Goal: Task Accomplishment & Management: Manage account settings

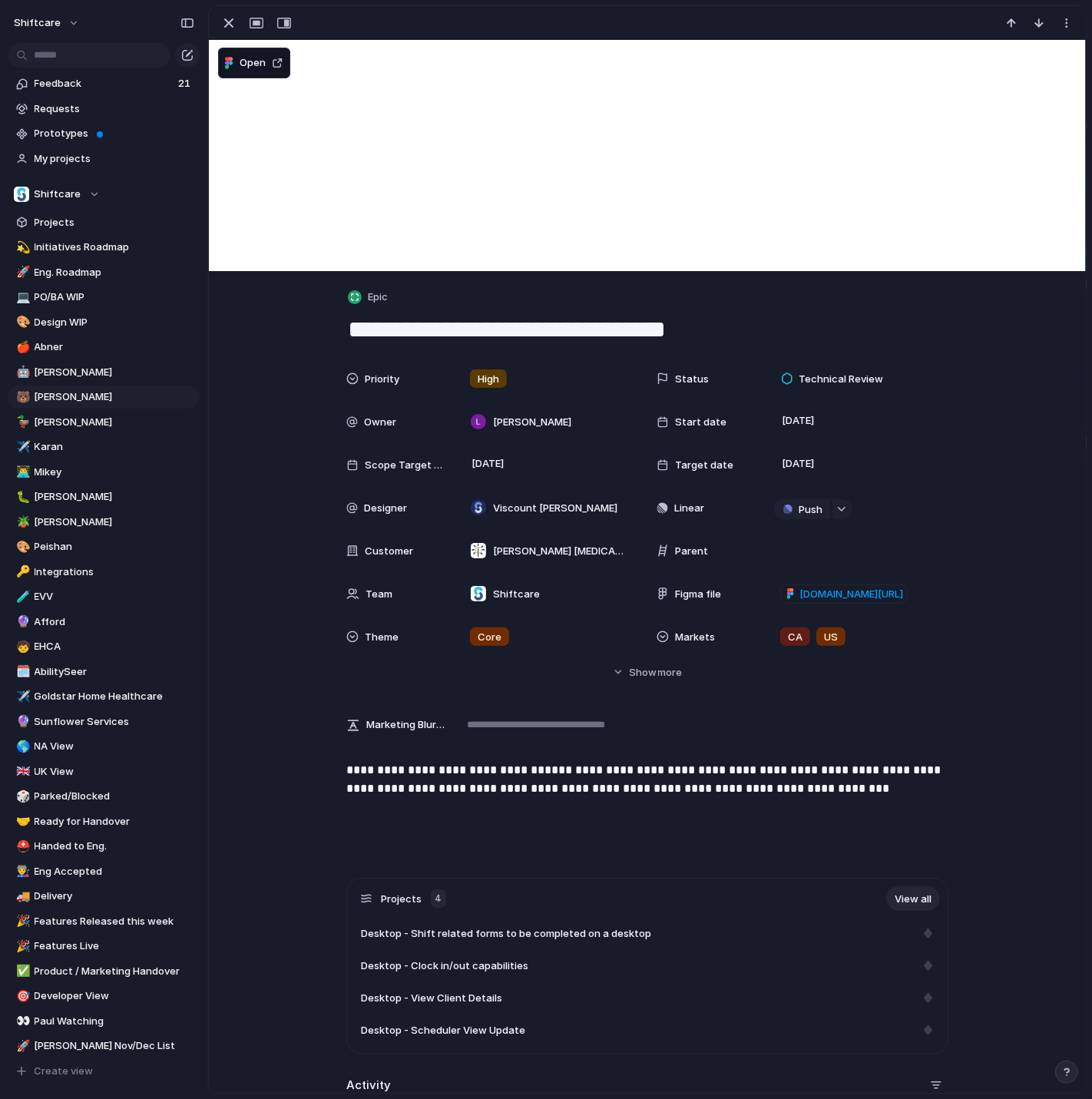
scroll to position [238, 0]
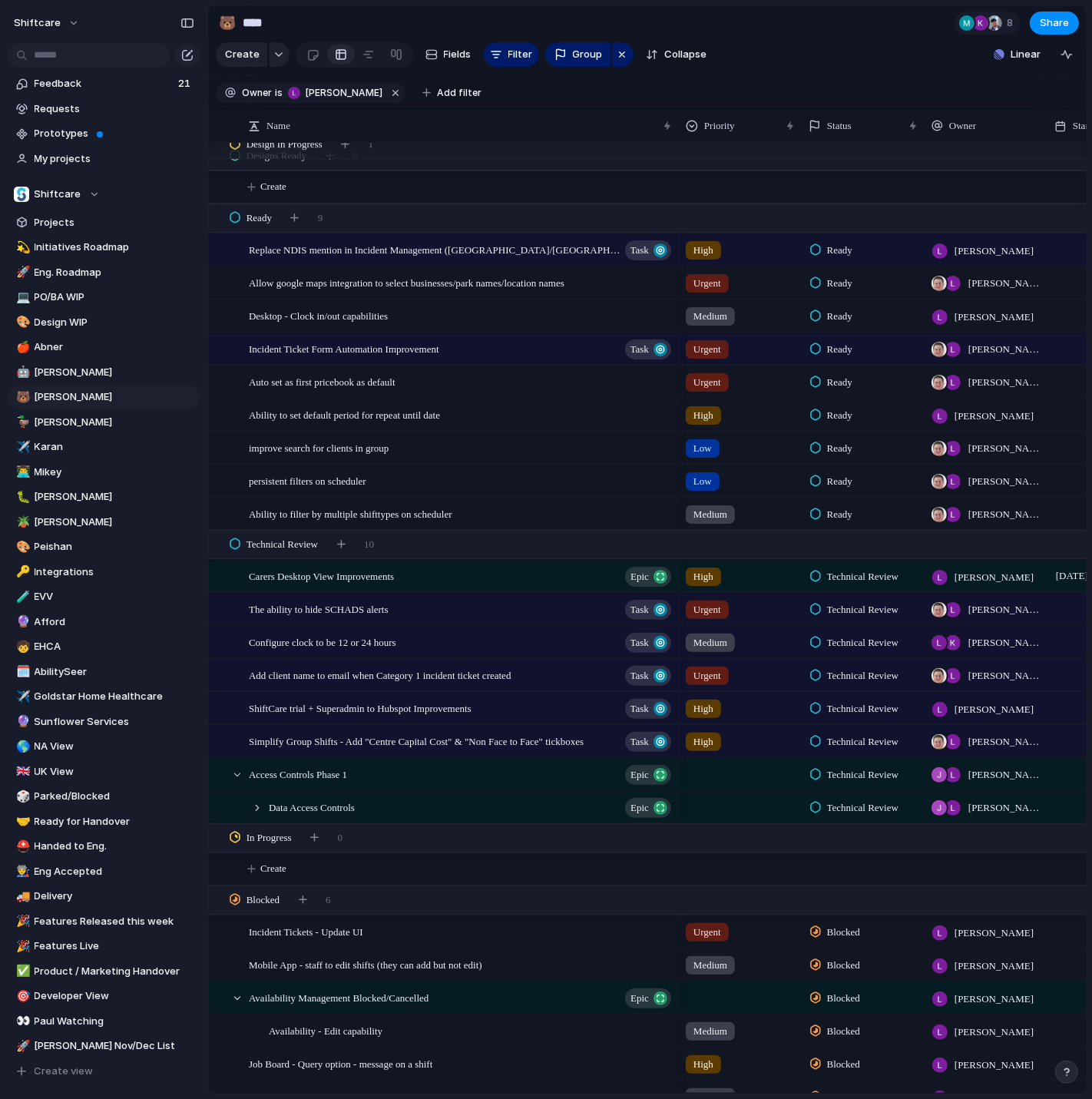
scroll to position [2244, 0]
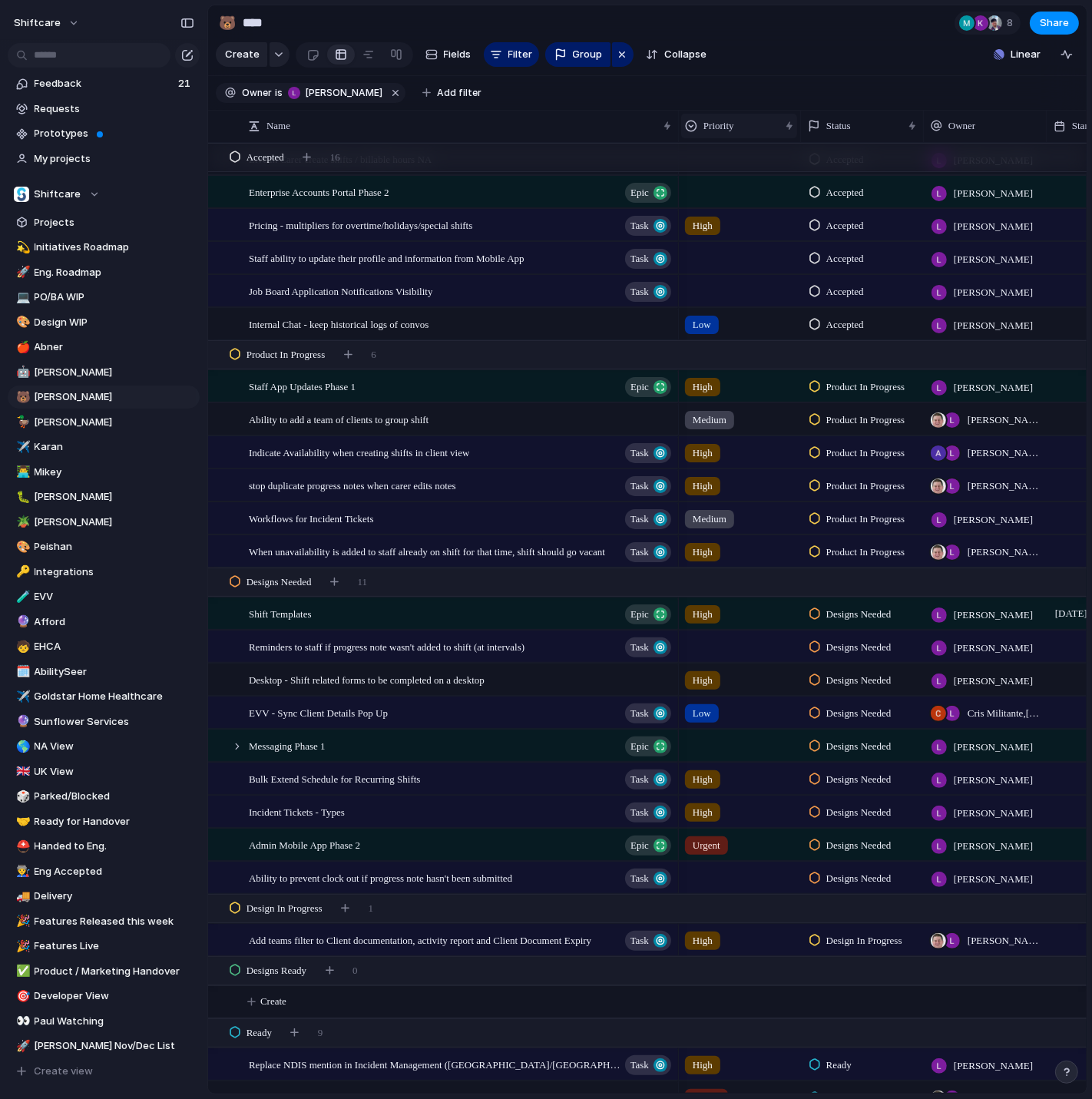
click at [738, 135] on div "Priority" at bounding box center [739, 126] width 116 height 25
click at [734, 207] on span "Sort ascending" at bounding box center [747, 209] width 74 height 16
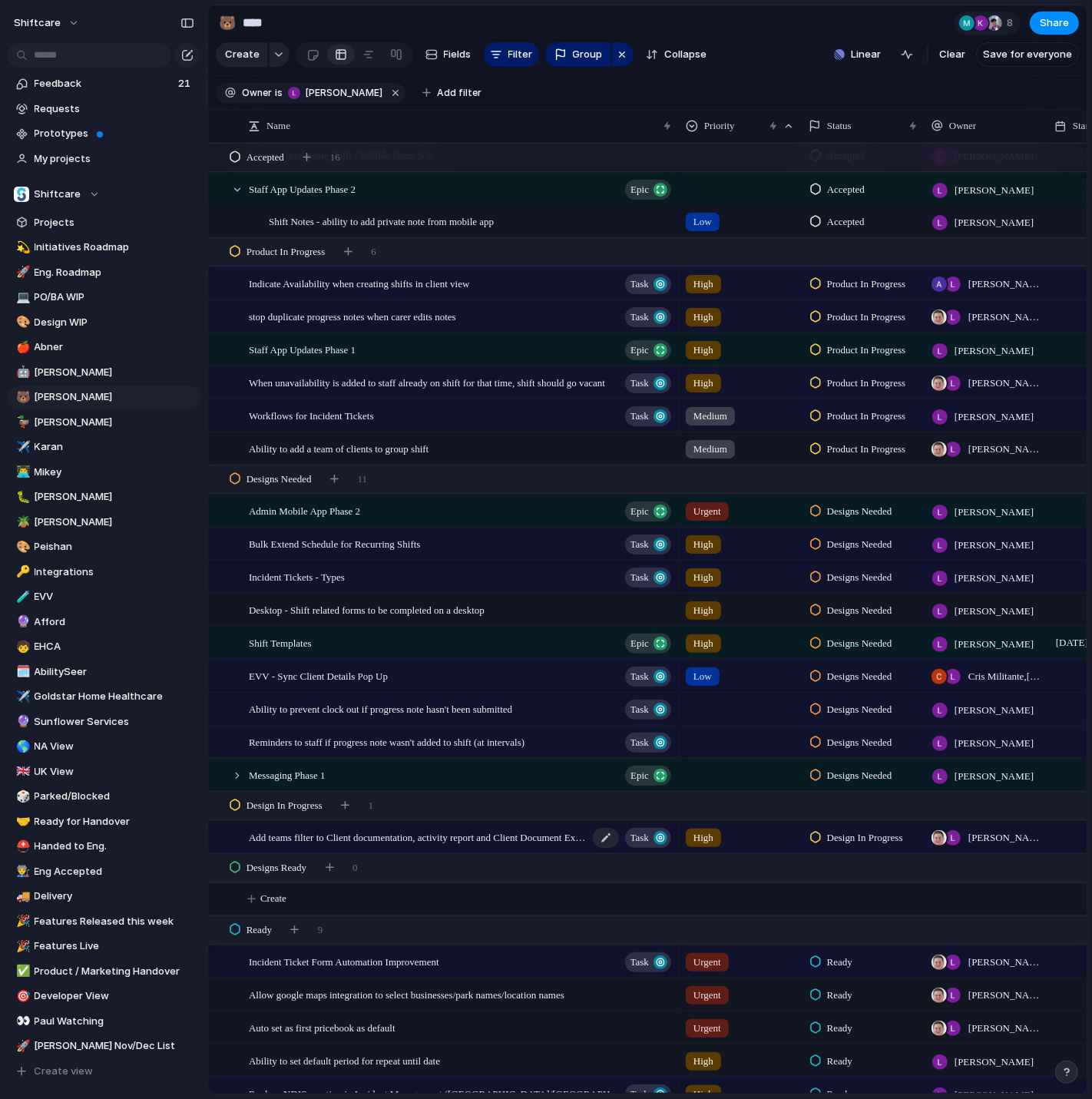
click at [455, 840] on span "Add teams filter to Client documentation, activity report and Client Document E…" at bounding box center [418, 836] width 339 height 18
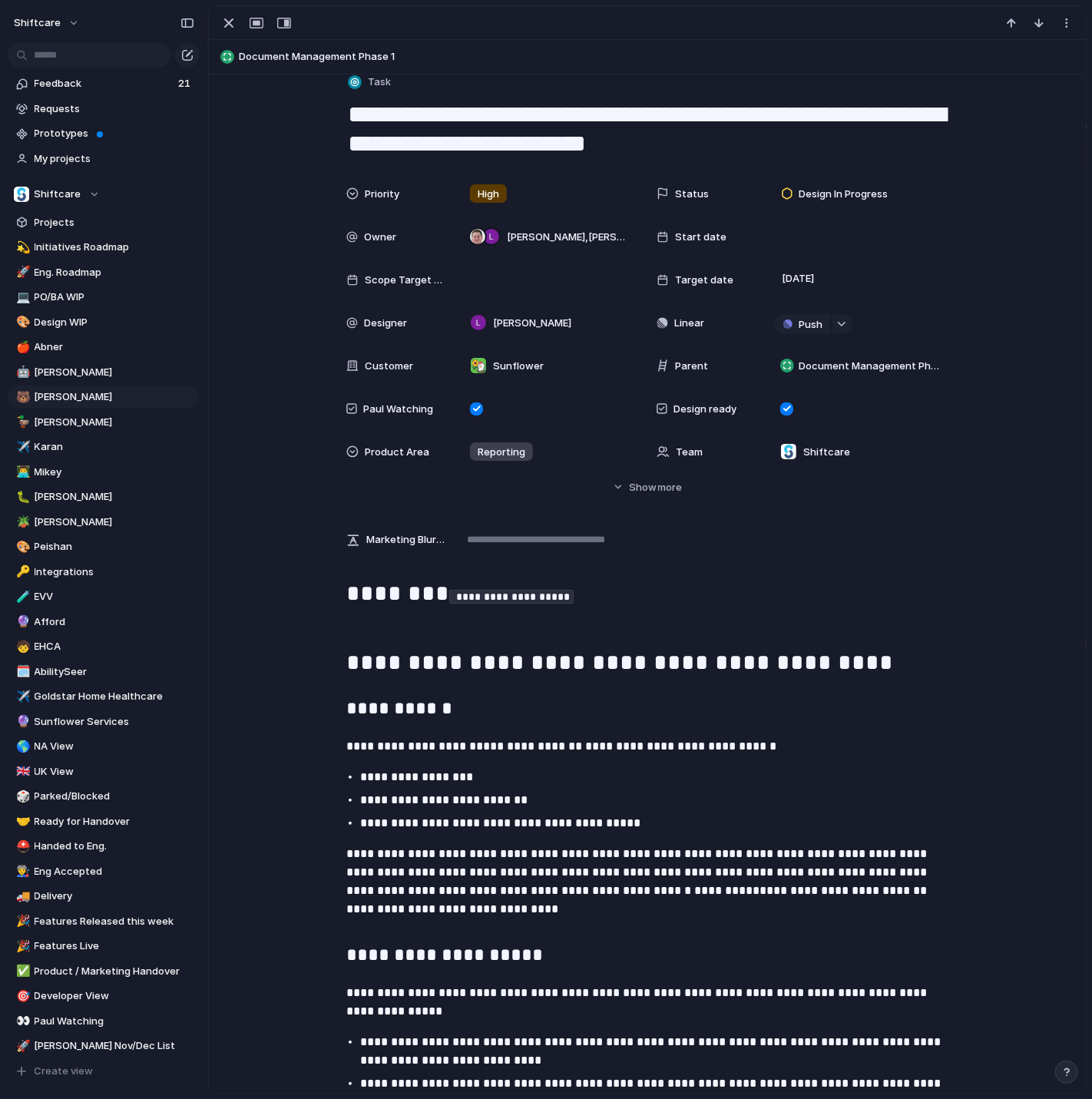
click at [782, 214] on div "Priority High Status Design In Progress Owner Paul Slater , Luke Pipolo Start d…" at bounding box center [647, 322] width 602 height 288
click at [819, 201] on span "Design In Progress" at bounding box center [843, 195] width 89 height 16
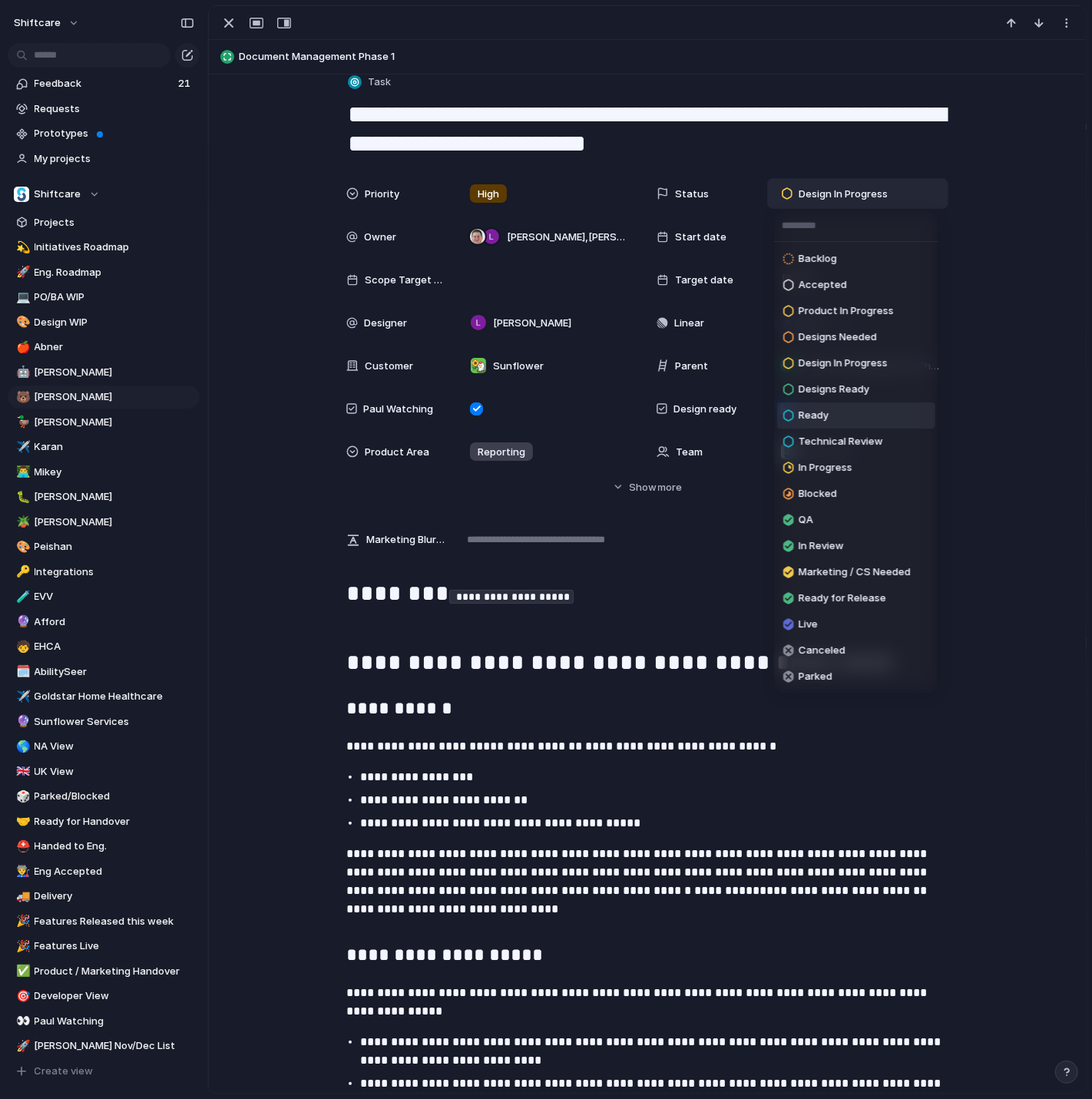
click at [847, 419] on li "Ready" at bounding box center [856, 415] width 158 height 26
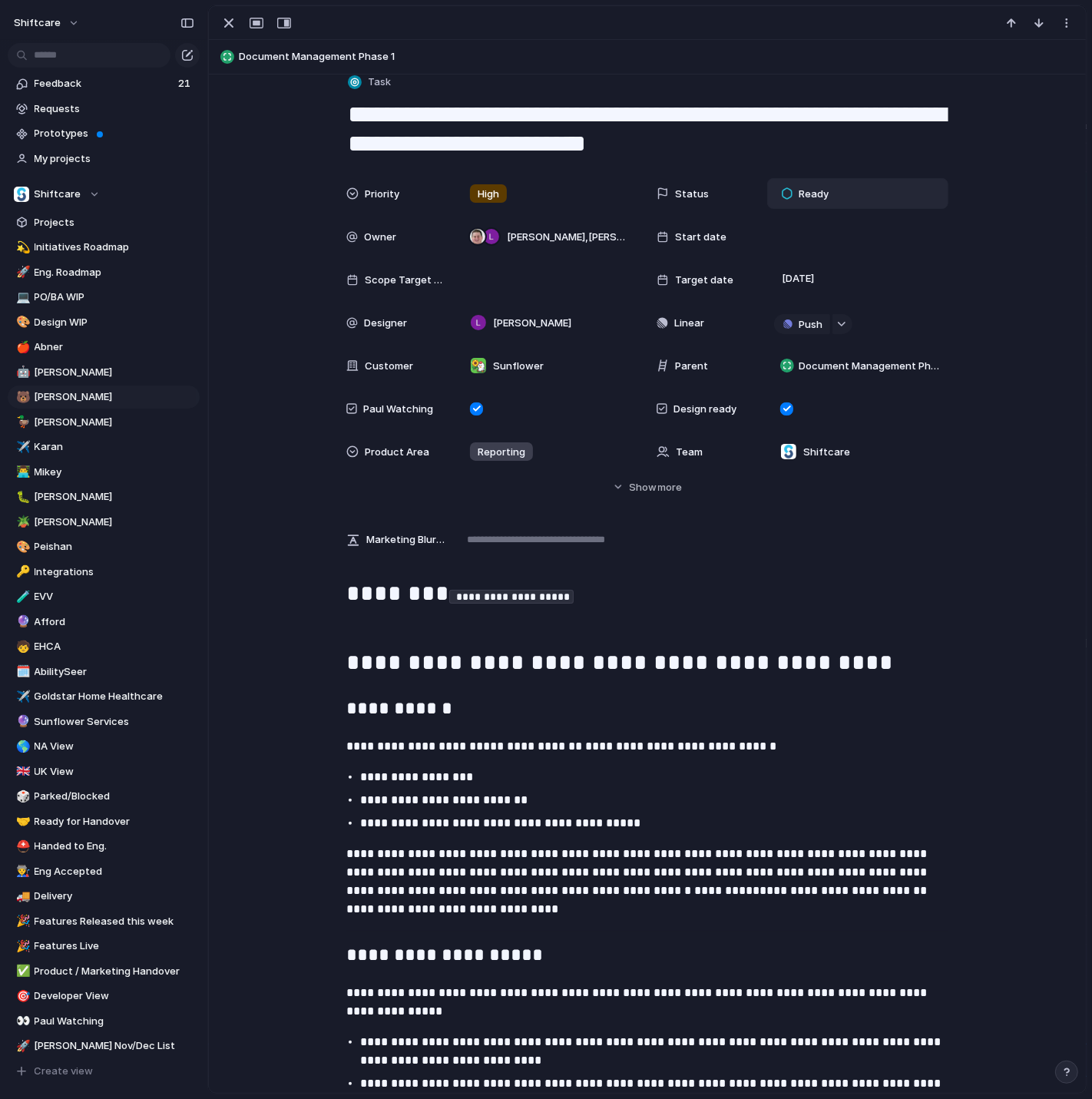
click at [225, 25] on div "button" at bounding box center [229, 23] width 18 height 18
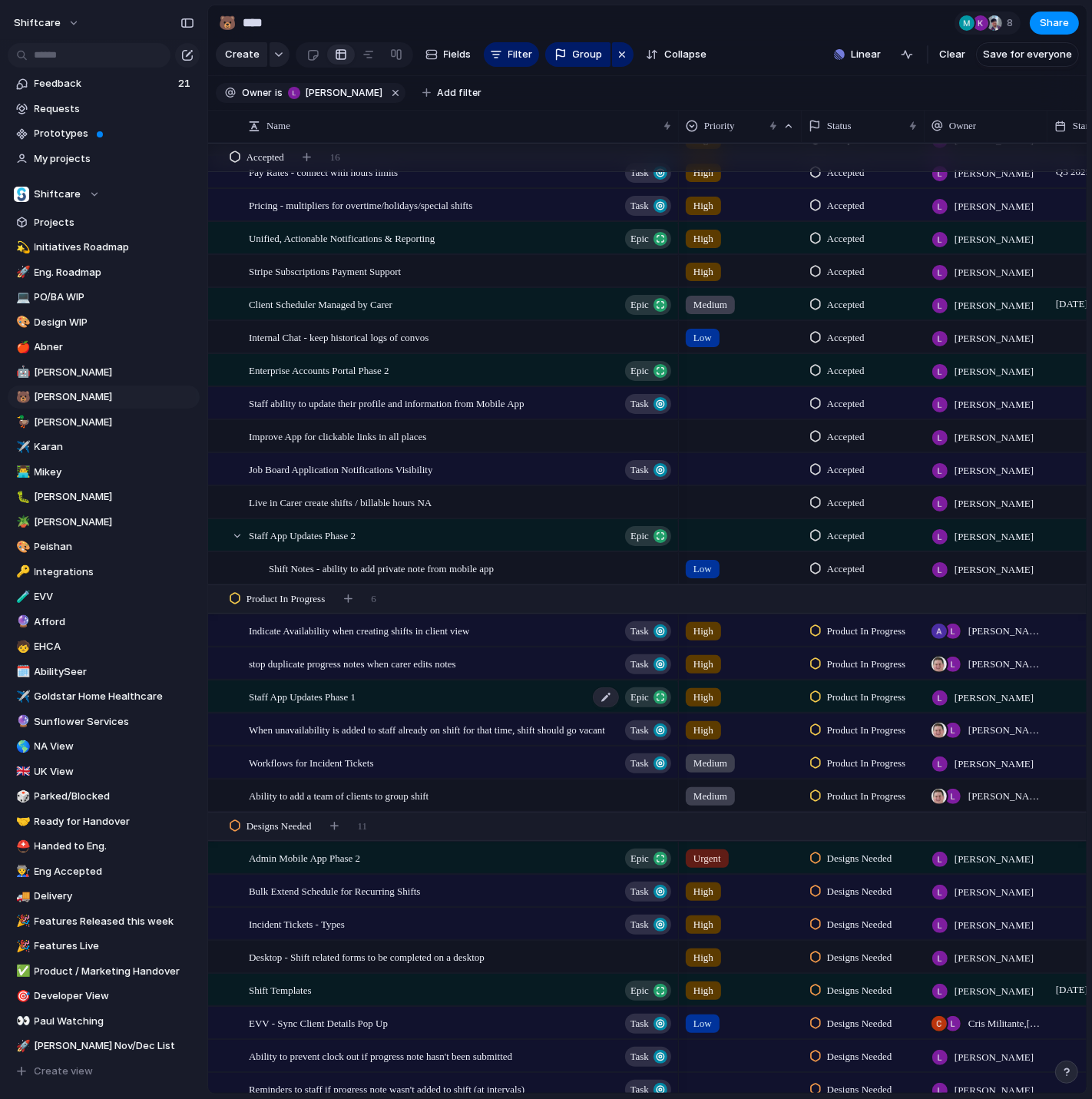
click at [400, 699] on div "Staff App Updates Phase 1 Epic" at bounding box center [461, 697] width 424 height 32
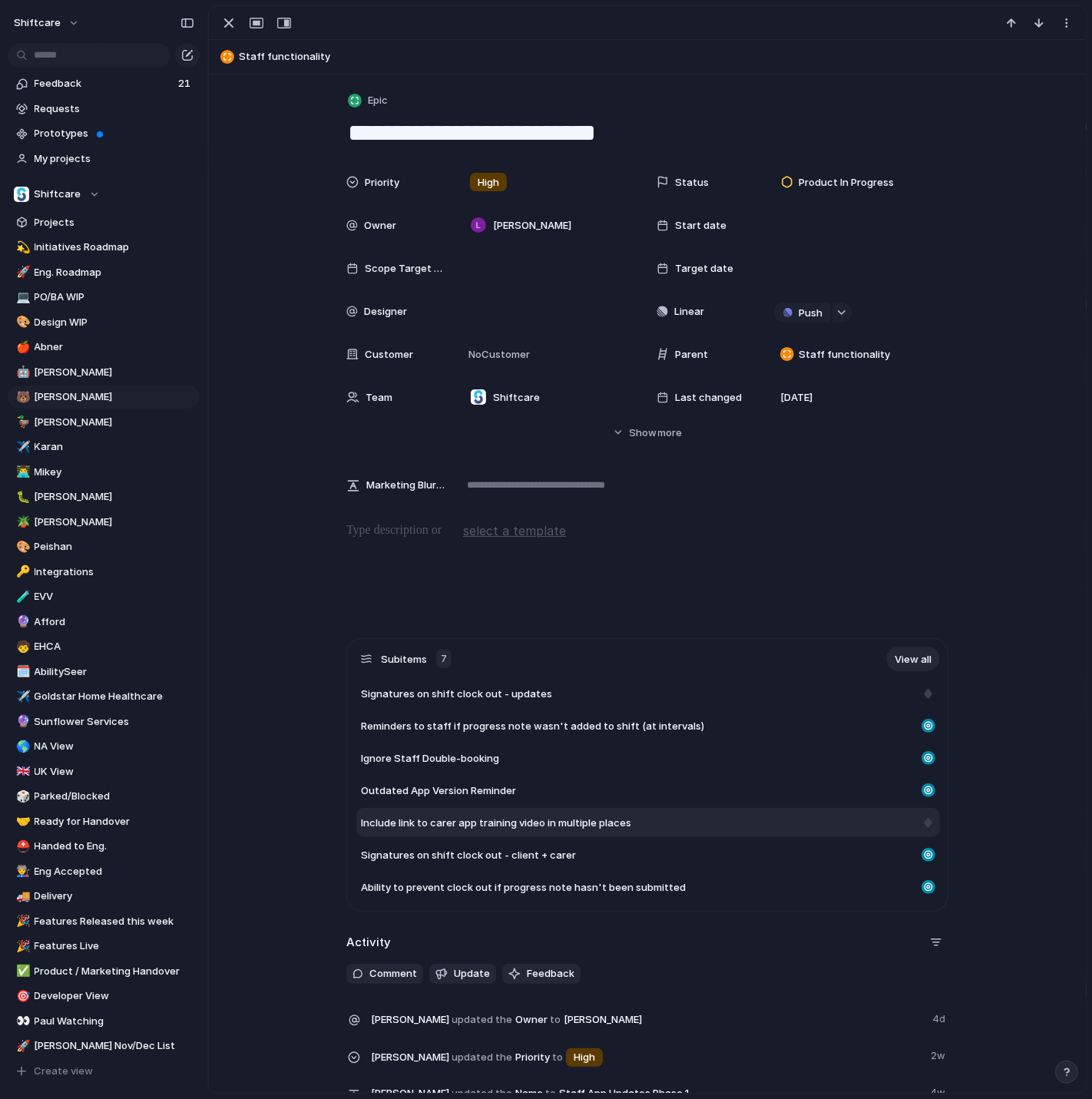
click at [432, 830] on div "Include link to carer app training video in multiple places" at bounding box center [648, 822] width 584 height 29
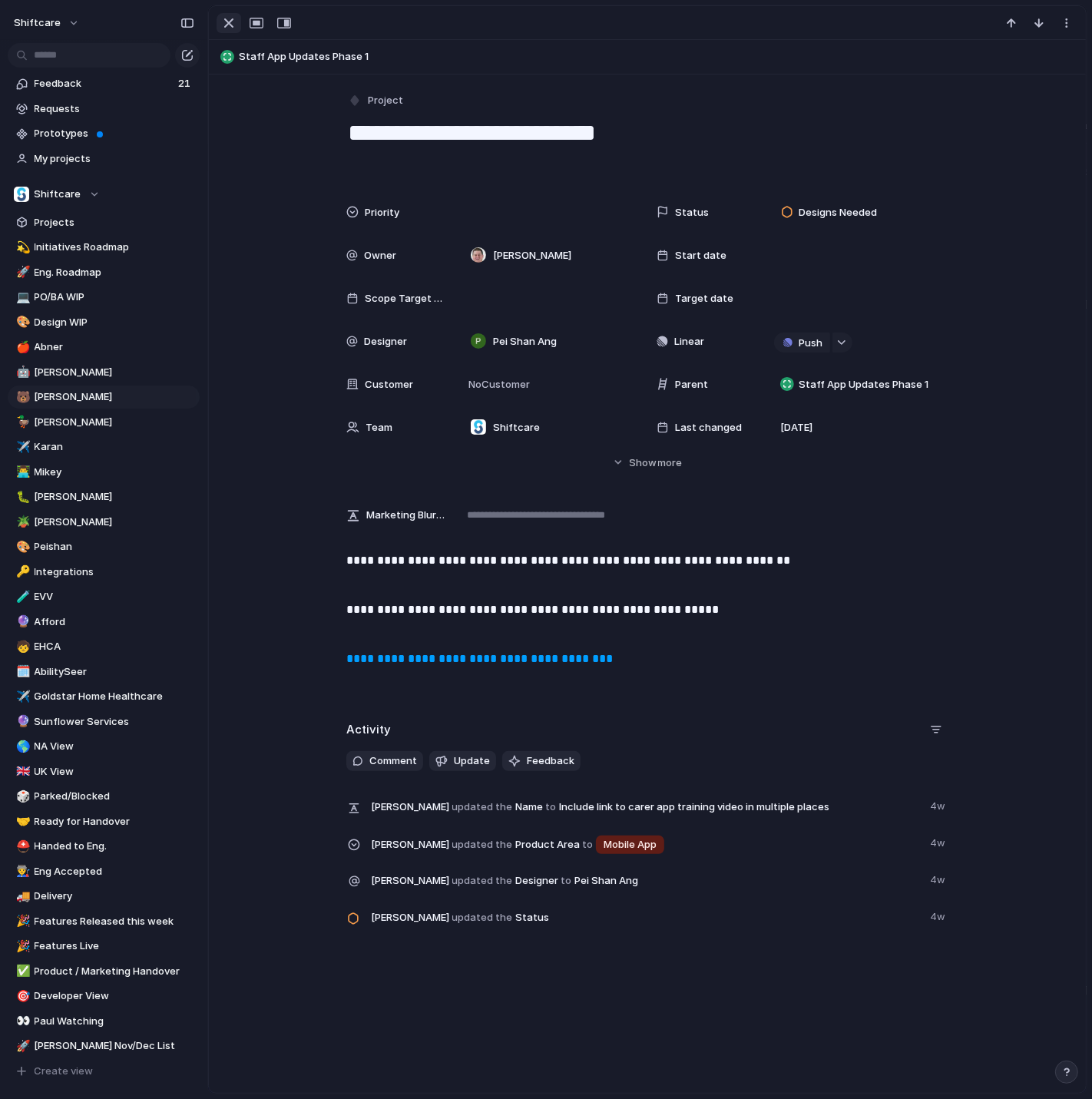
click at [220, 23] on div "button" at bounding box center [229, 23] width 18 height 18
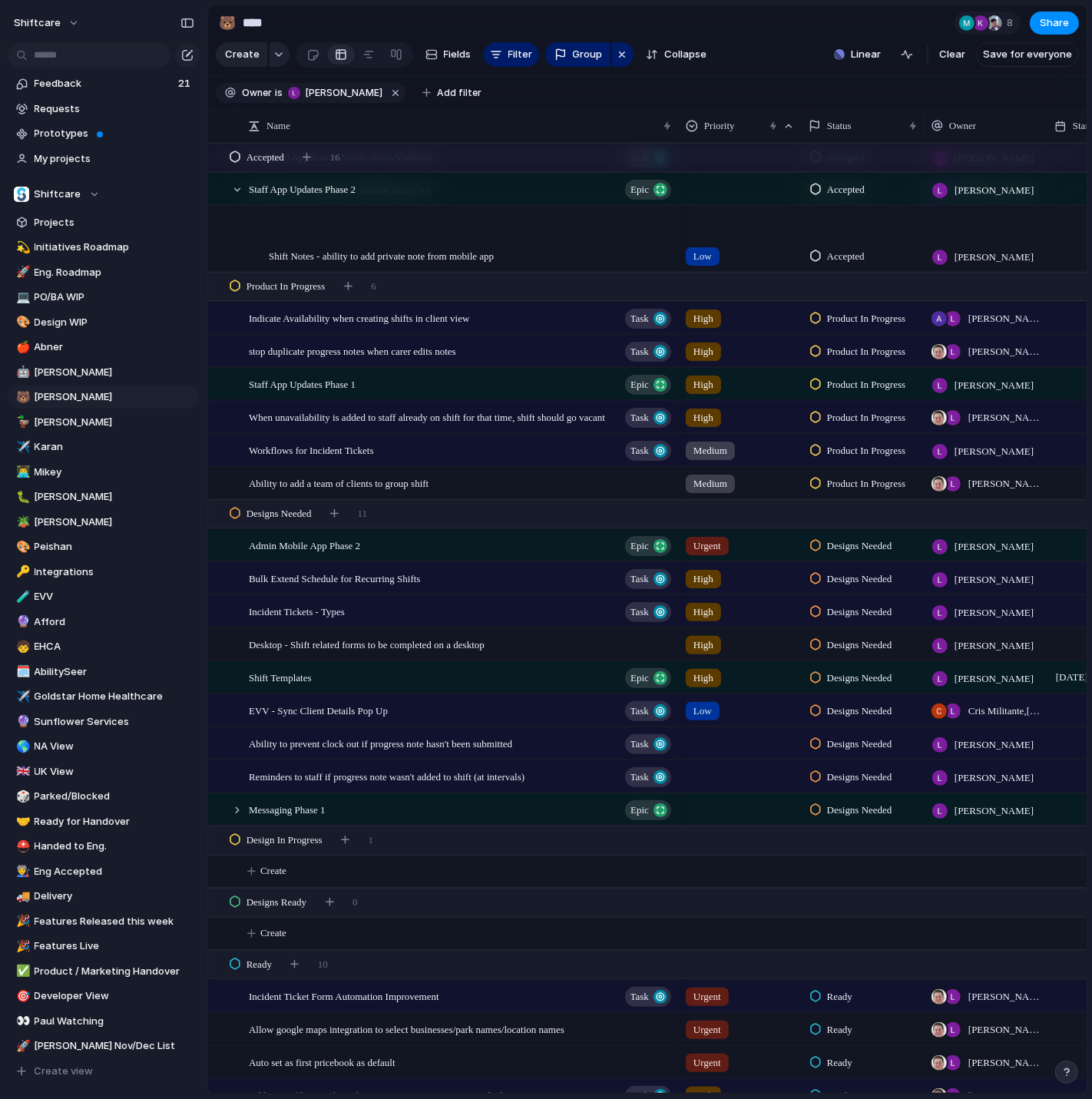
scroll to position [1672, 0]
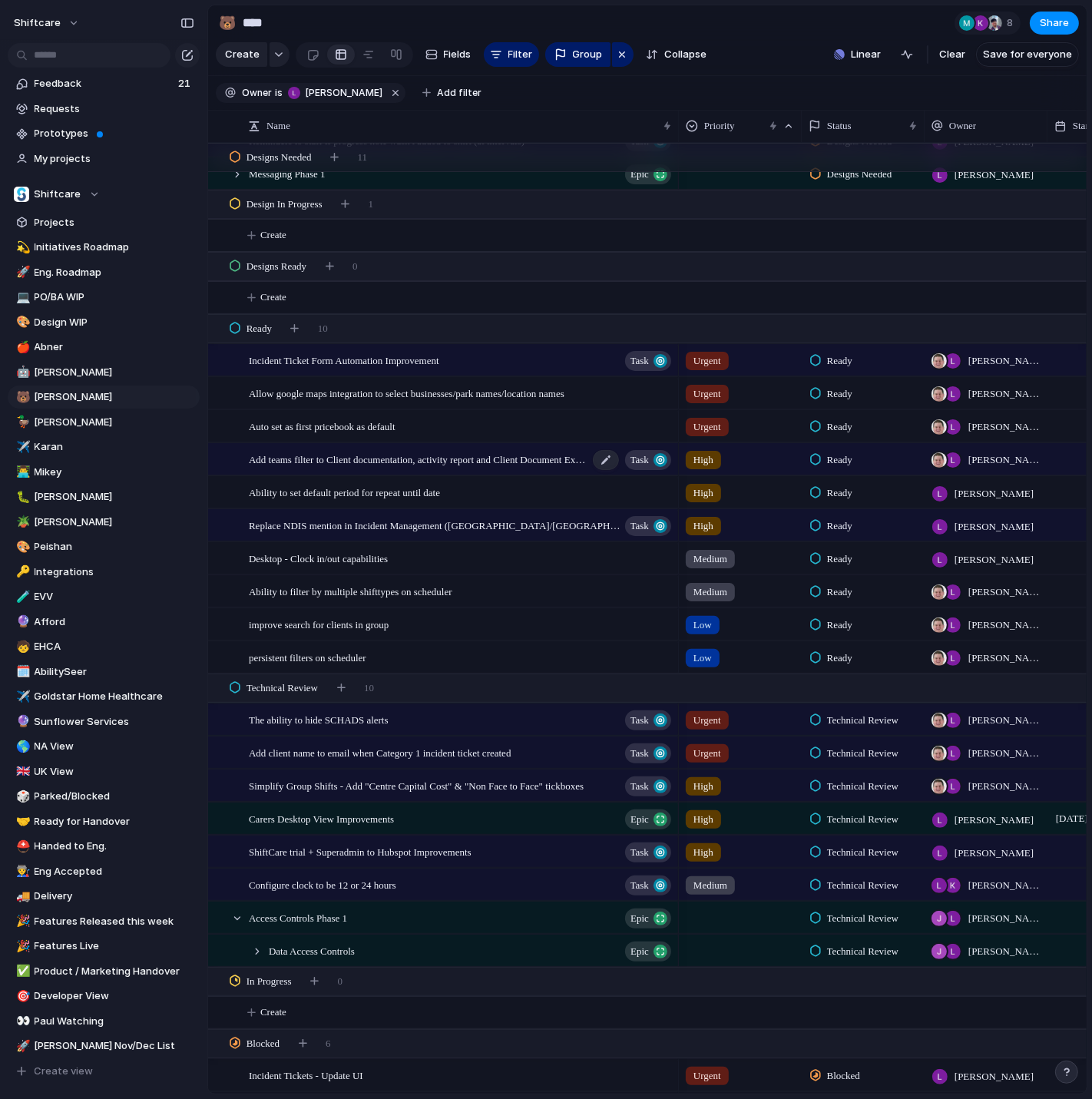
click at [394, 443] on div "Add teams filter to Client documentation, activity report and Client Document E…" at bounding box center [461, 459] width 424 height 32
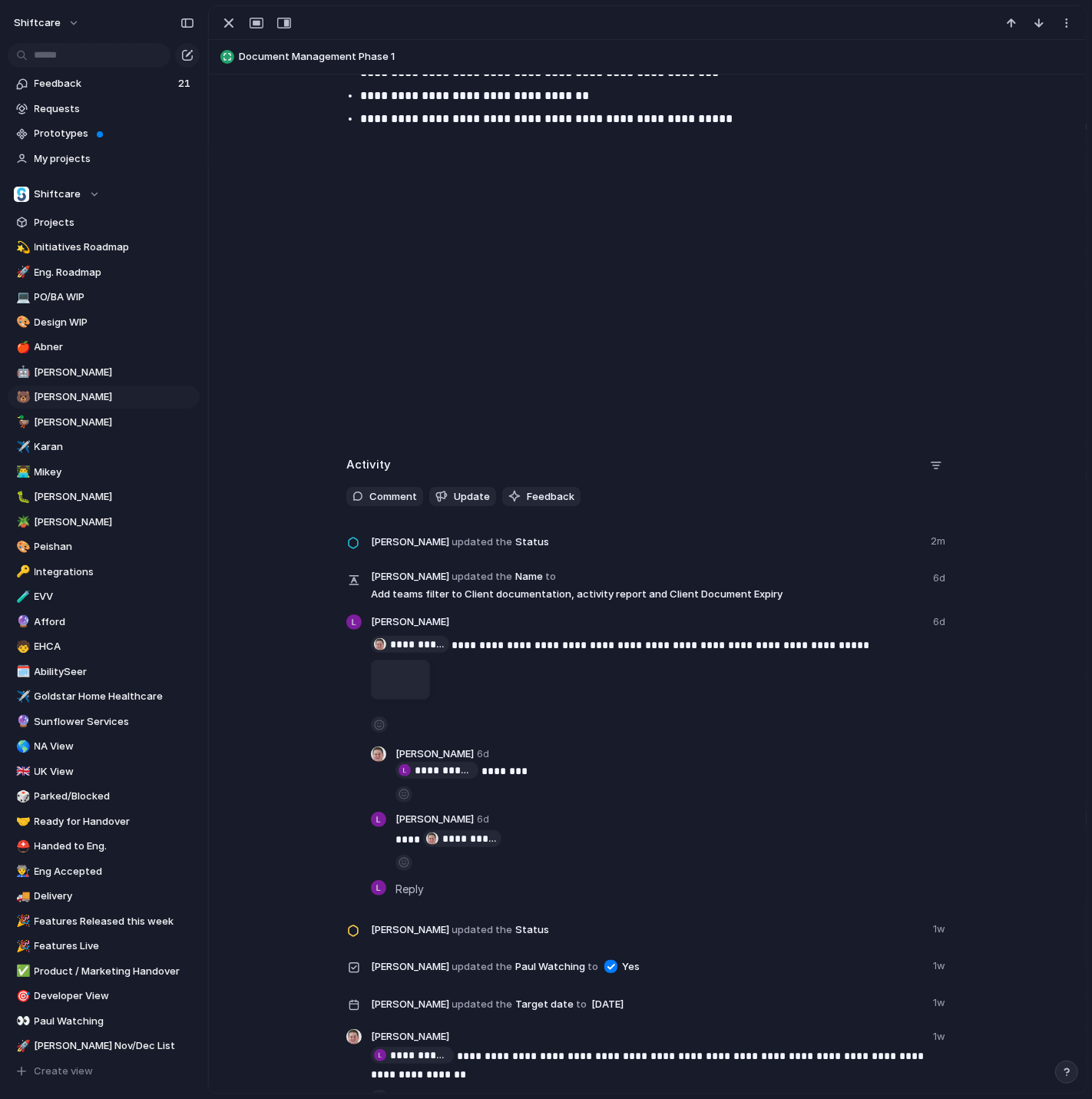
scroll to position [1456, 0]
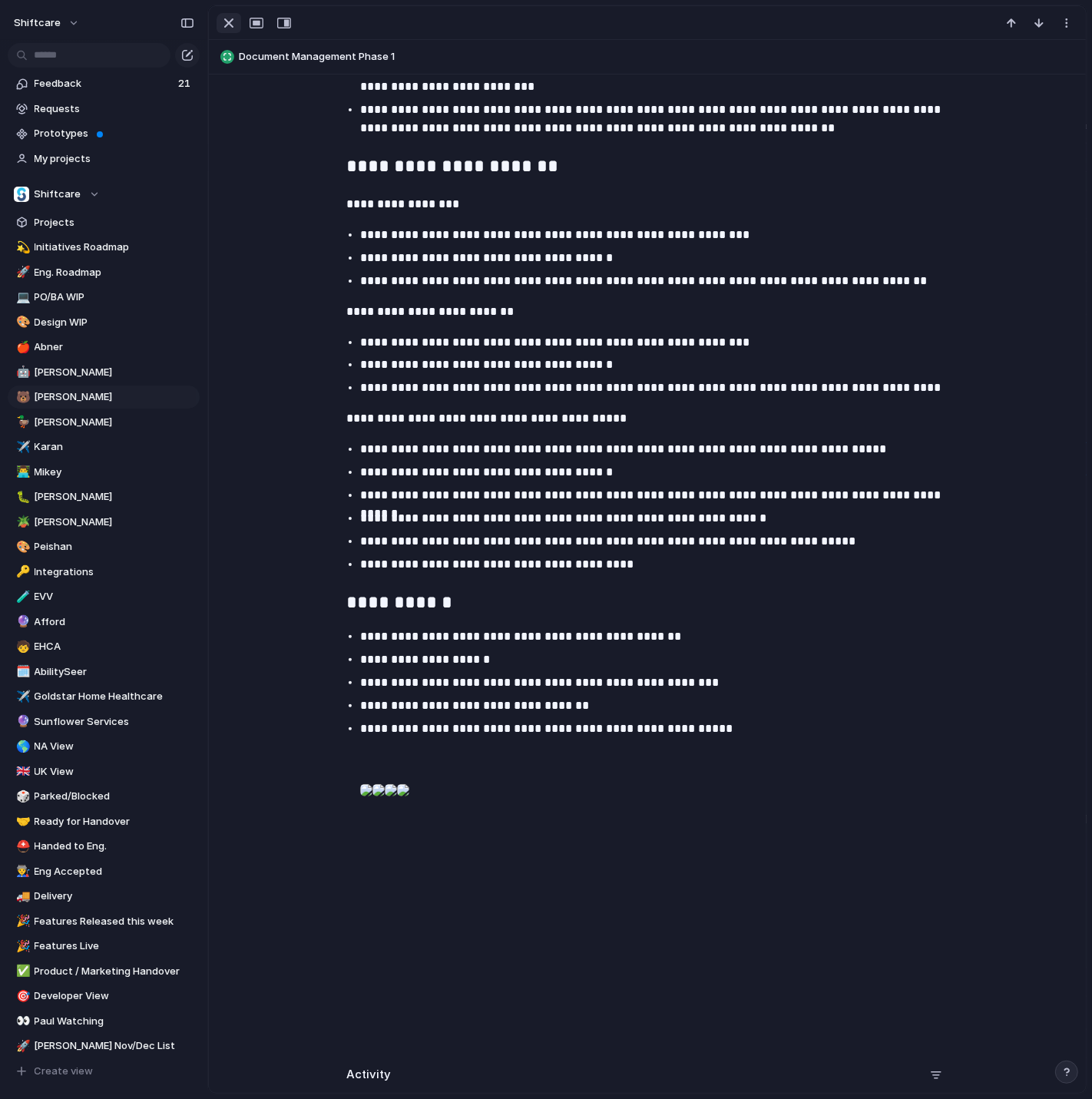
click at [222, 28] on div "button" at bounding box center [229, 23] width 18 height 18
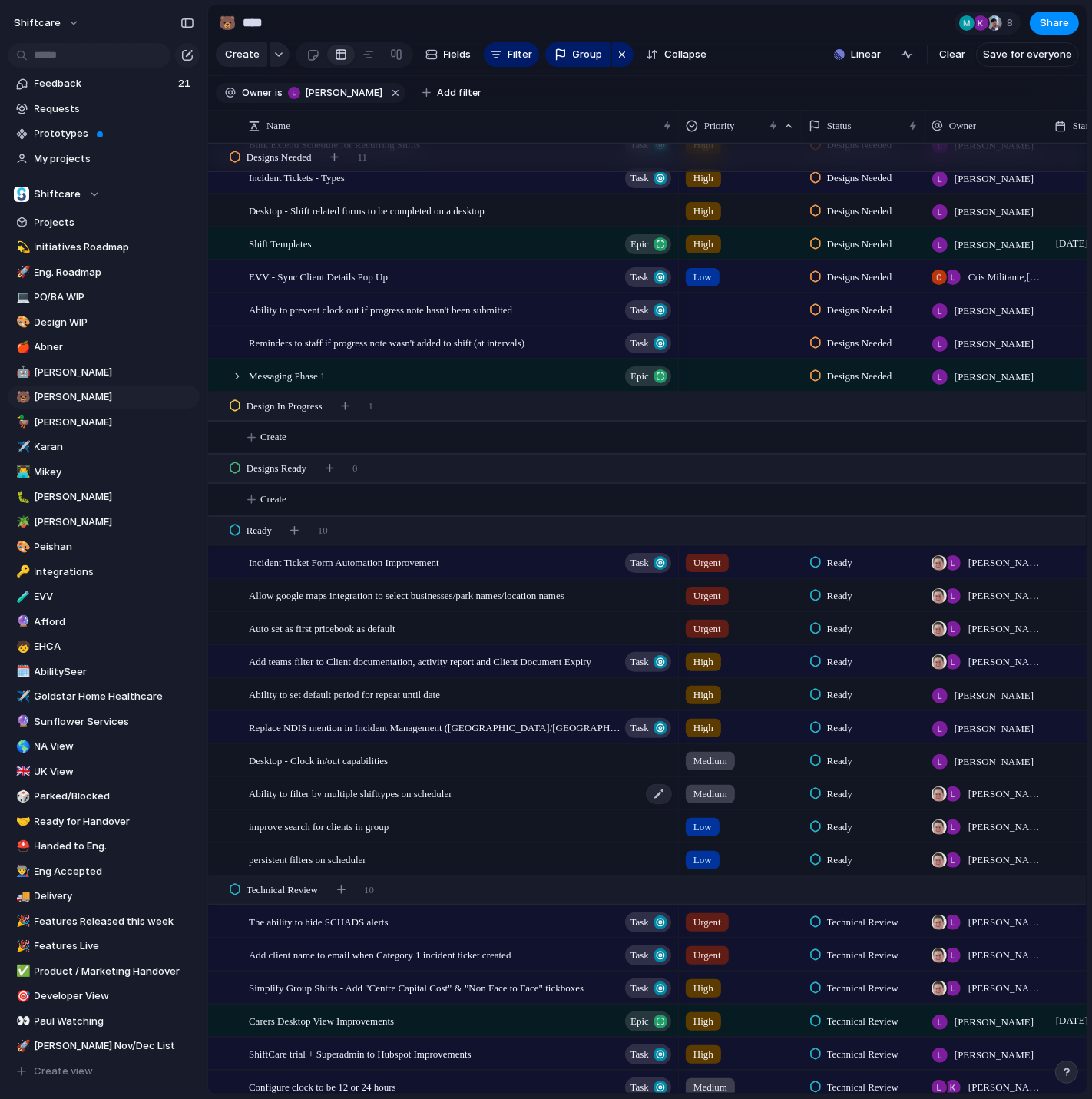
scroll to position [1976, 0]
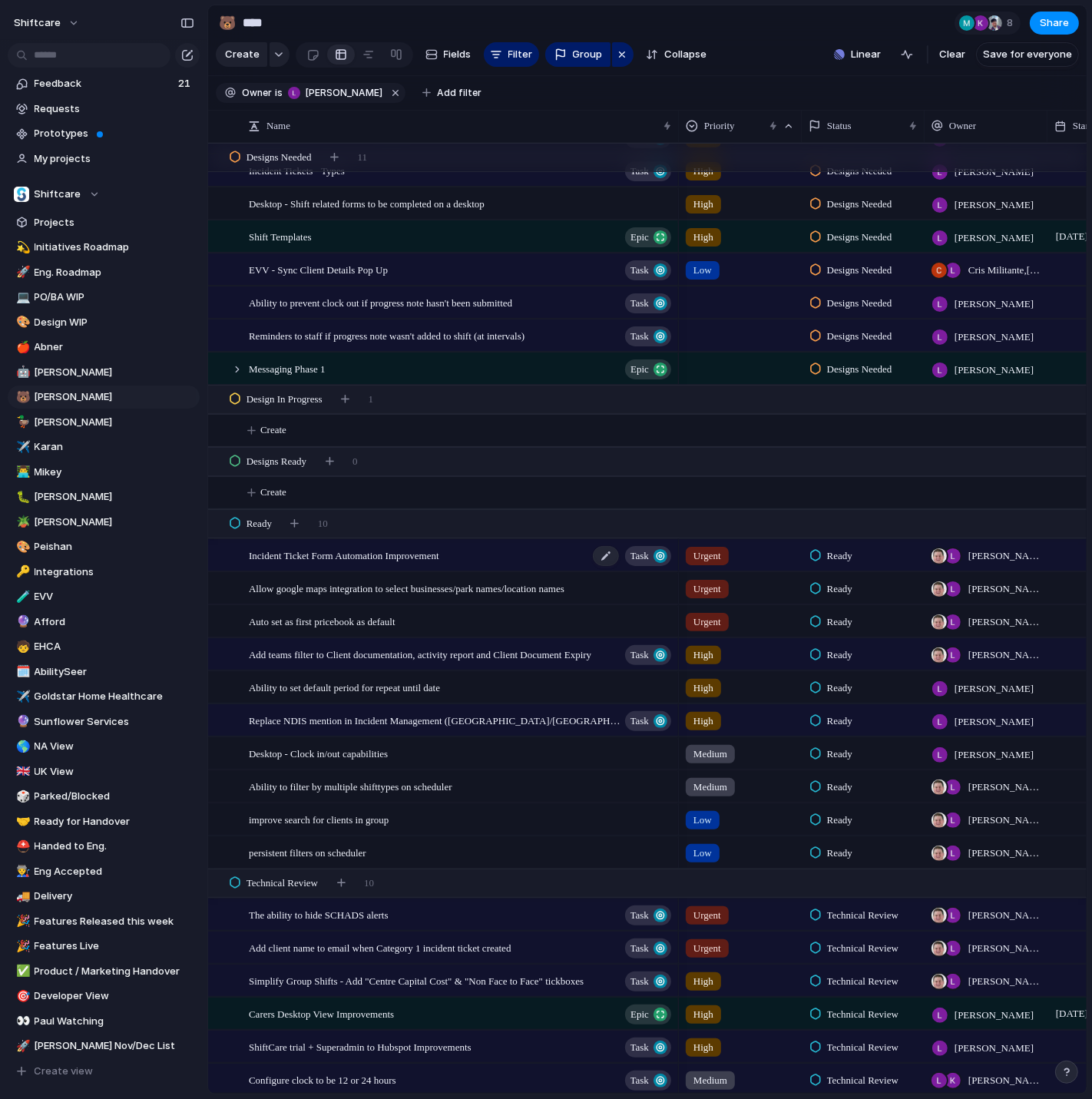
click at [553, 568] on div "Incident Ticket Form Automation Improvement Task" at bounding box center [461, 556] width 424 height 32
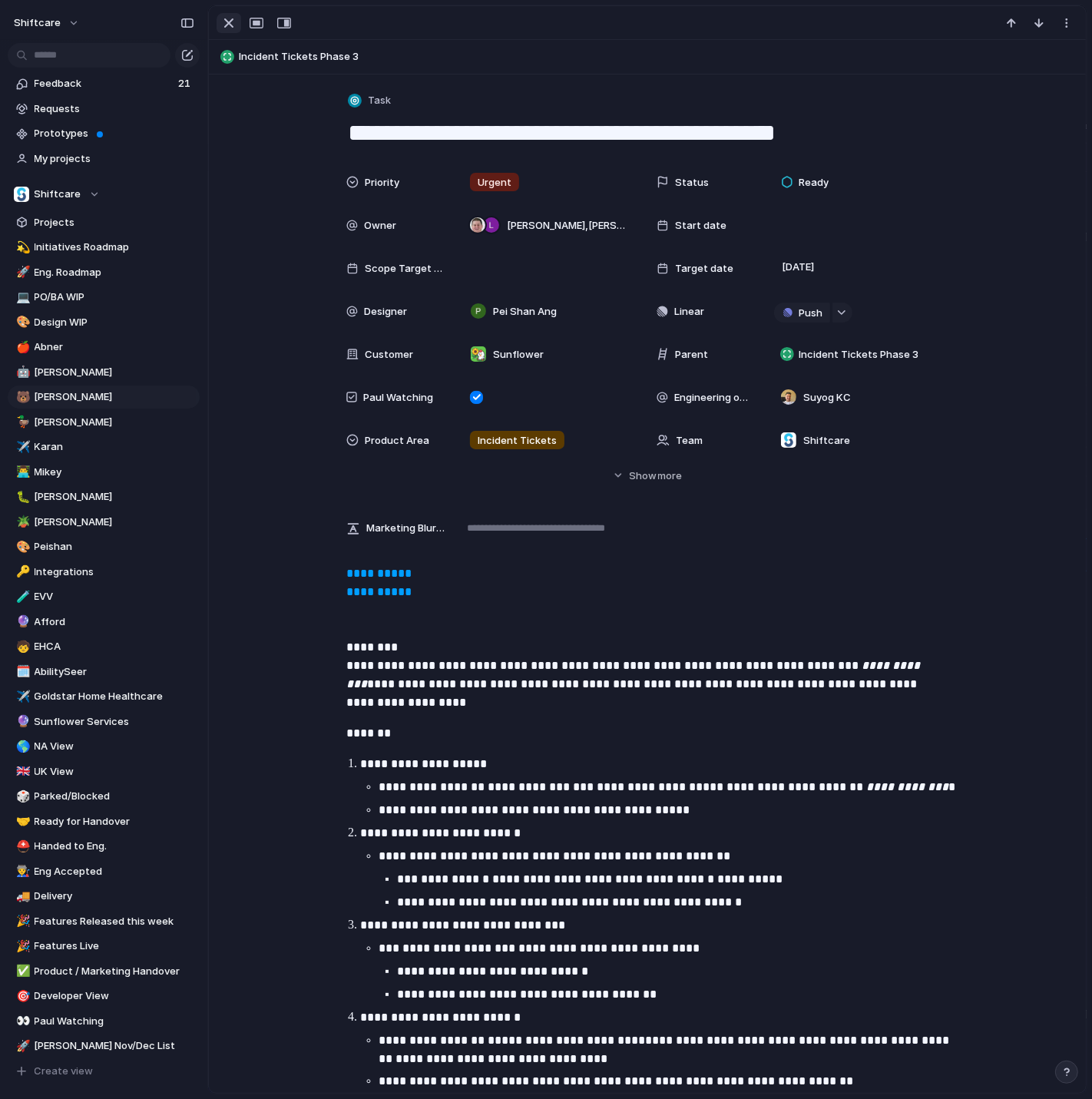
click at [238, 27] on button "button" at bounding box center [229, 23] width 25 height 20
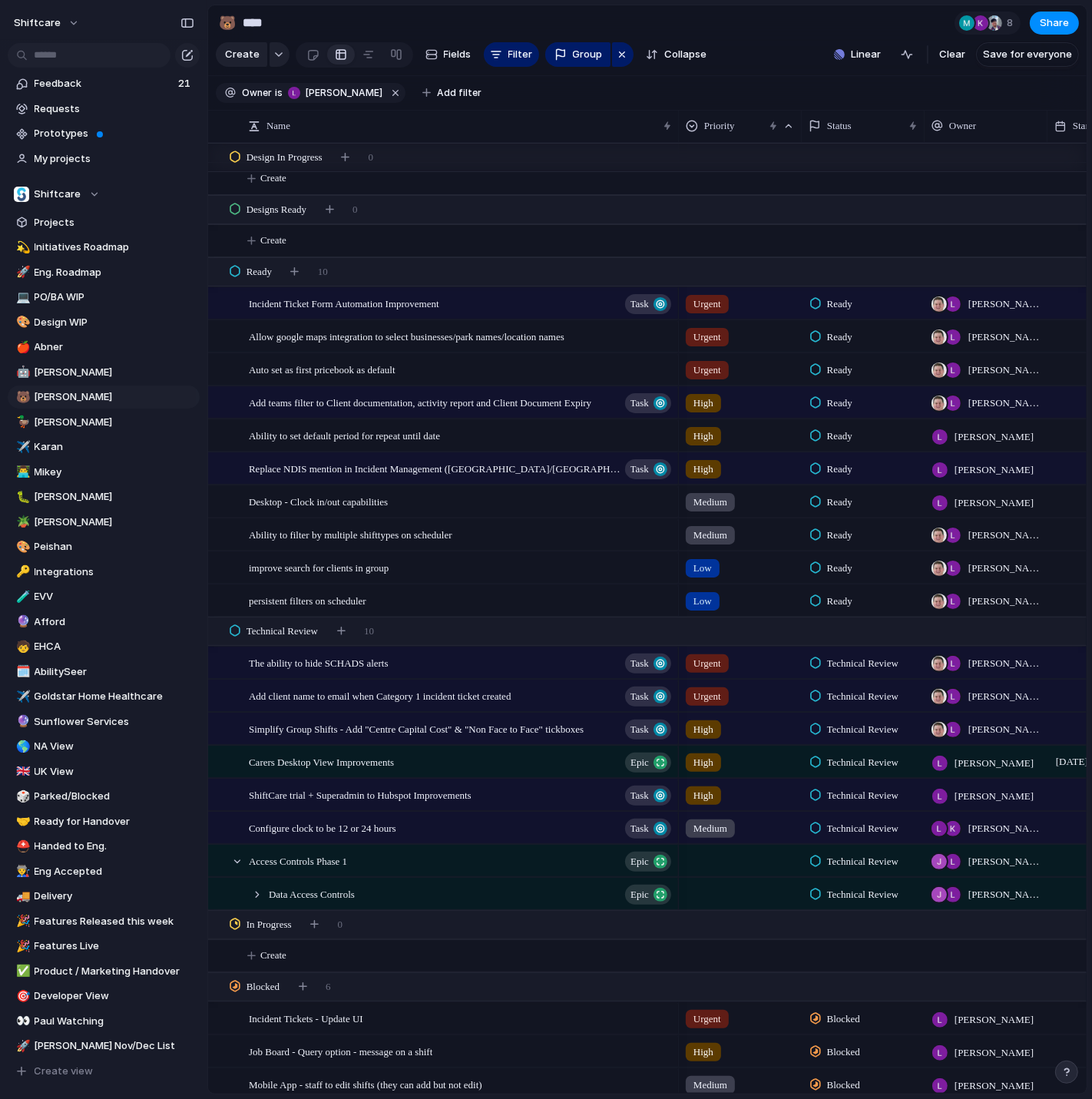
scroll to position [2216, 0]
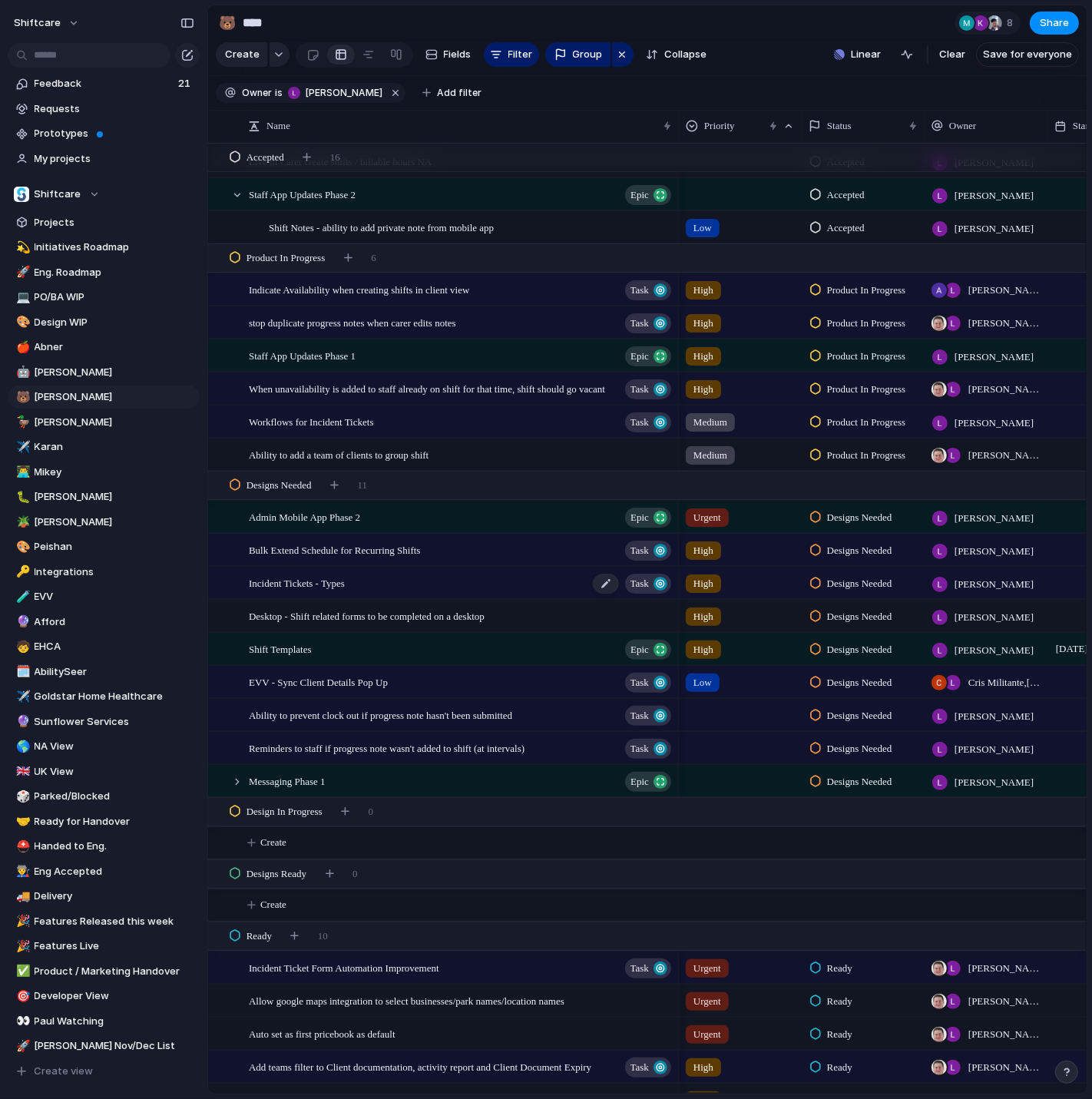
click at [409, 579] on div "Incident Tickets - Types Task" at bounding box center [461, 583] width 424 height 32
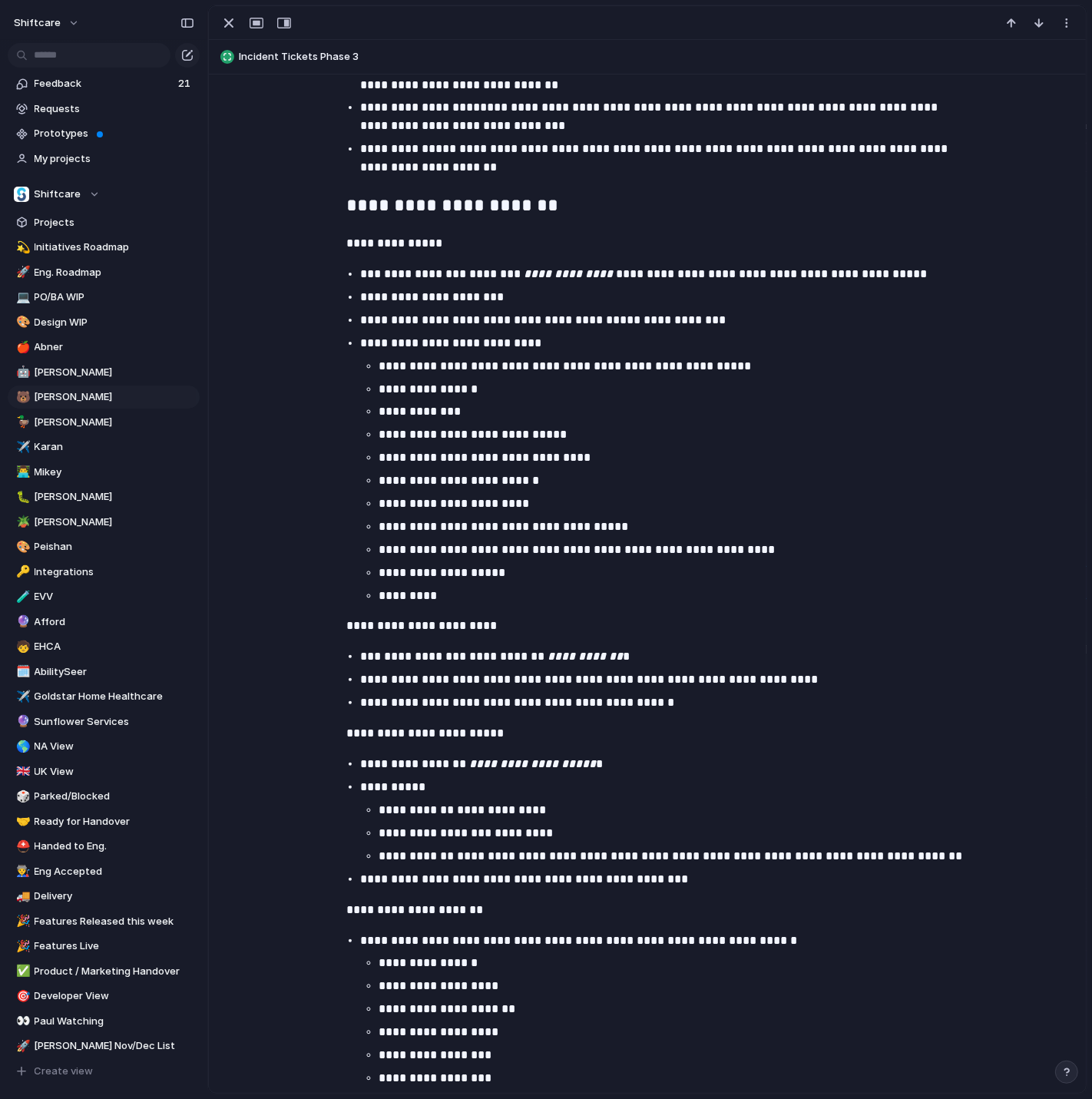
scroll to position [1034, 0]
click at [473, 597] on p "*********" at bounding box center [670, 594] width 584 height 18
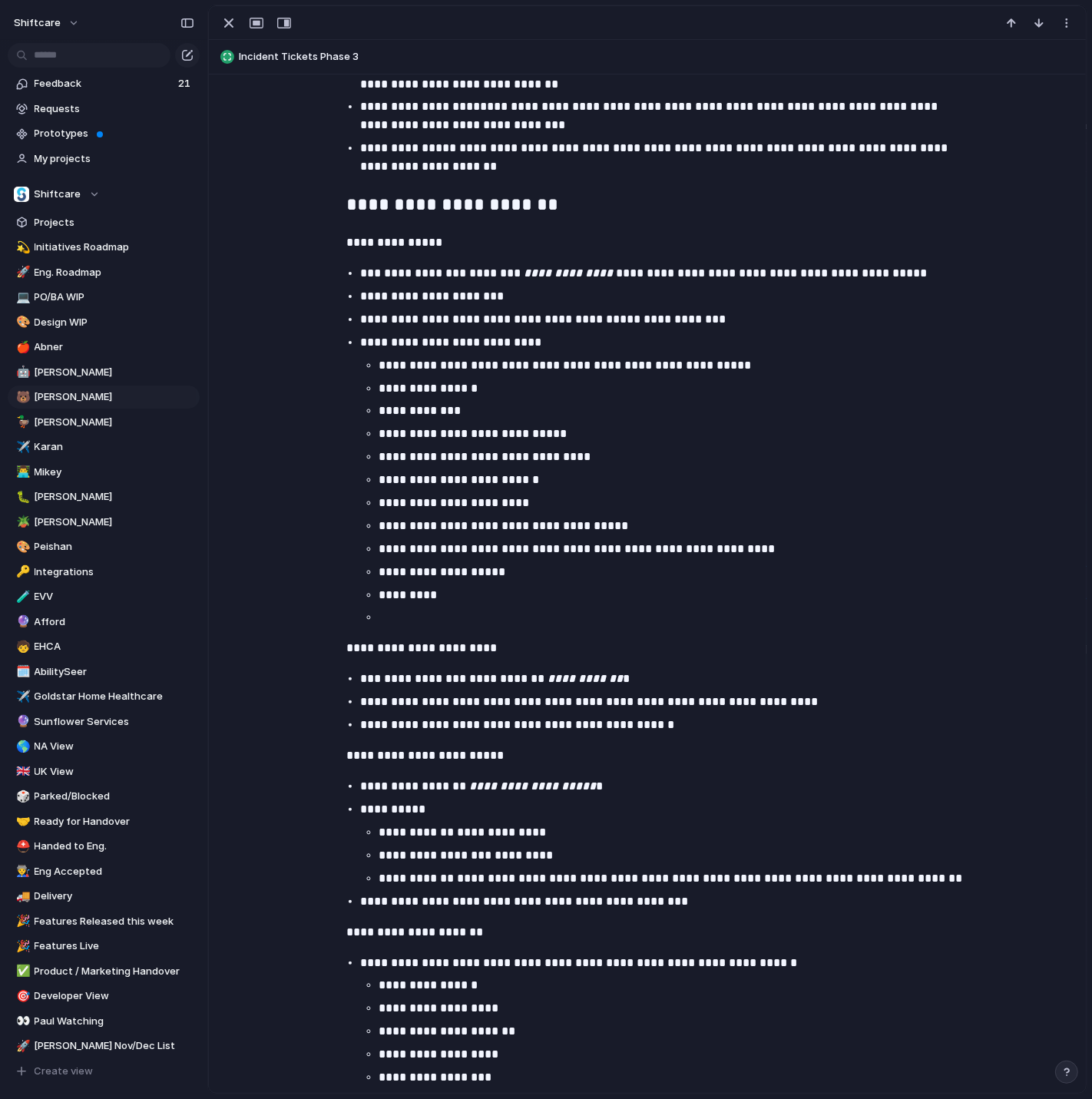
click at [593, 492] on ul "**********" at bounding box center [661, 491] width 602 height 271
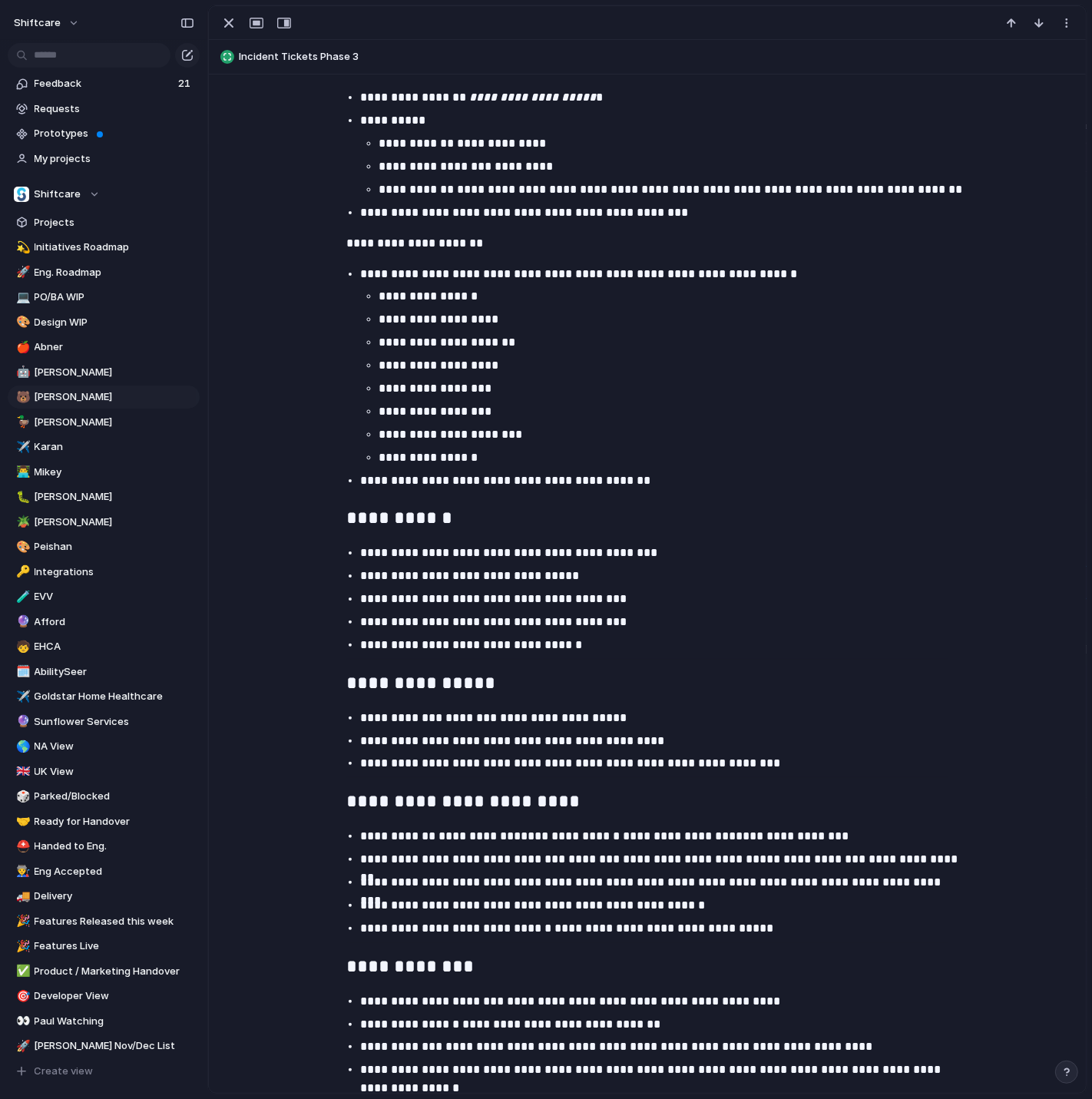
scroll to position [1723, 0]
click at [550, 461] on p "**********" at bounding box center [670, 457] width 584 height 18
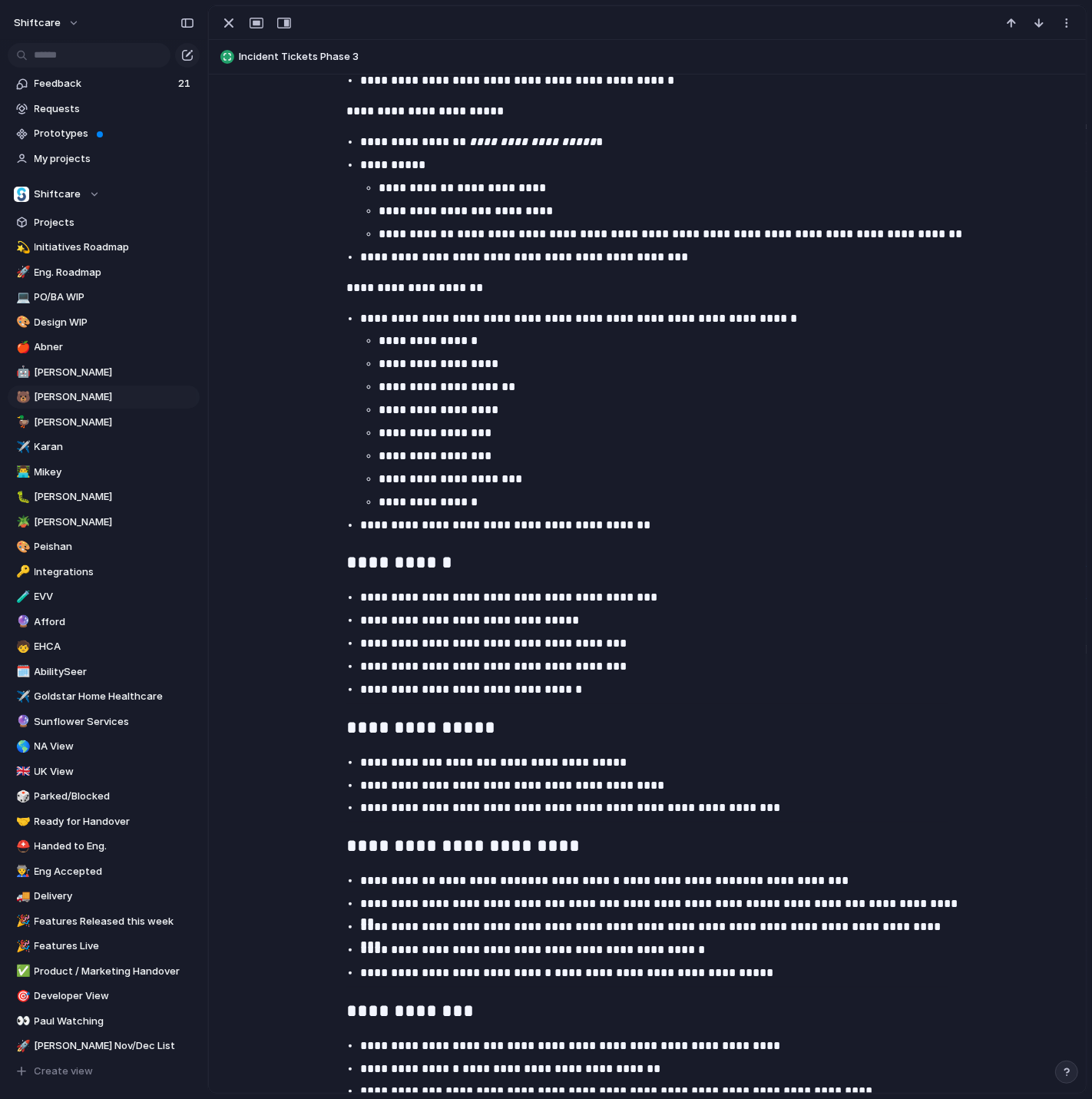
scroll to position [1683, 0]
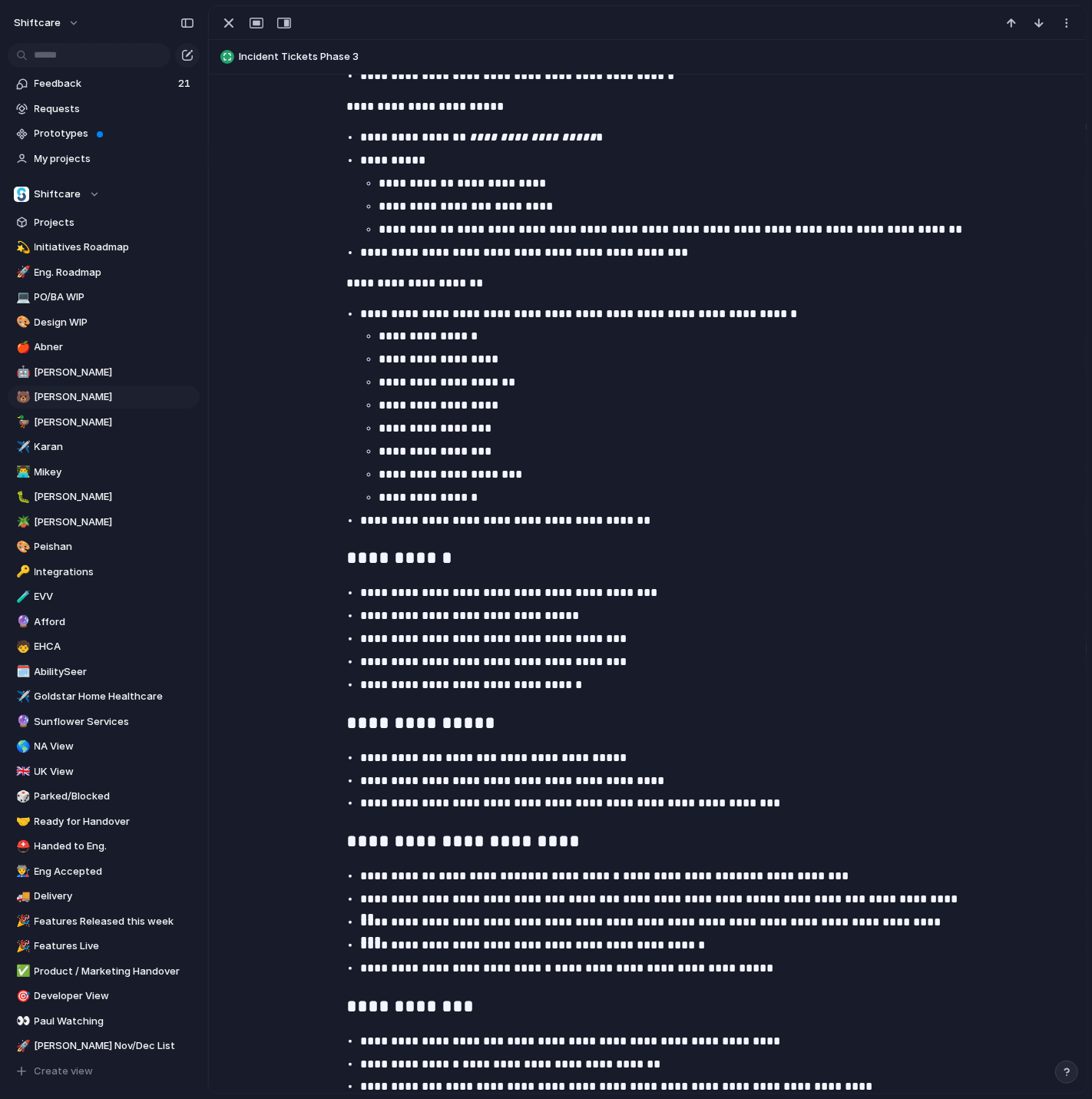
click at [437, 499] on p "**********" at bounding box center [670, 497] width 584 height 18
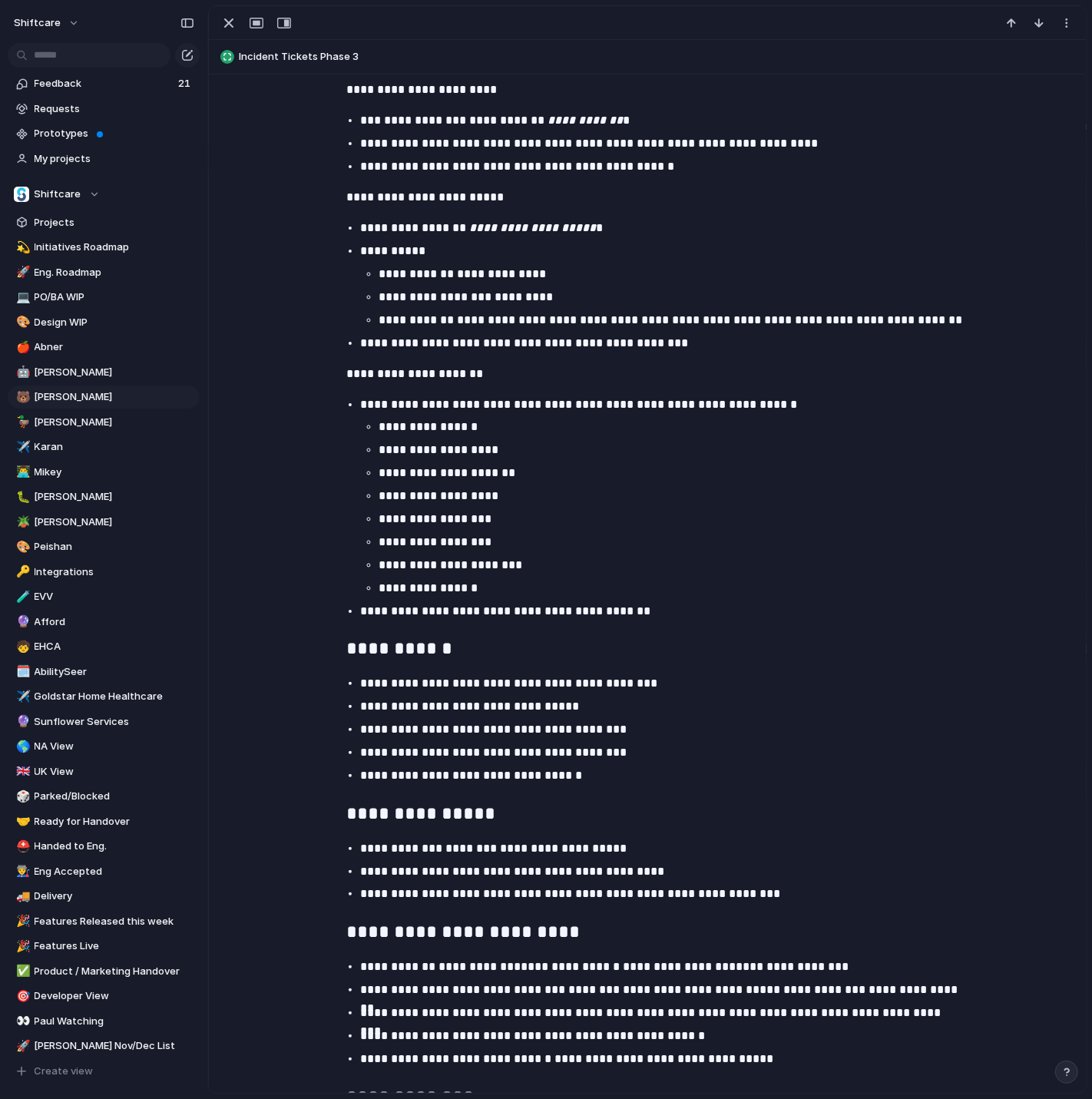
click at [542, 471] on p "**********" at bounding box center [670, 472] width 584 height 18
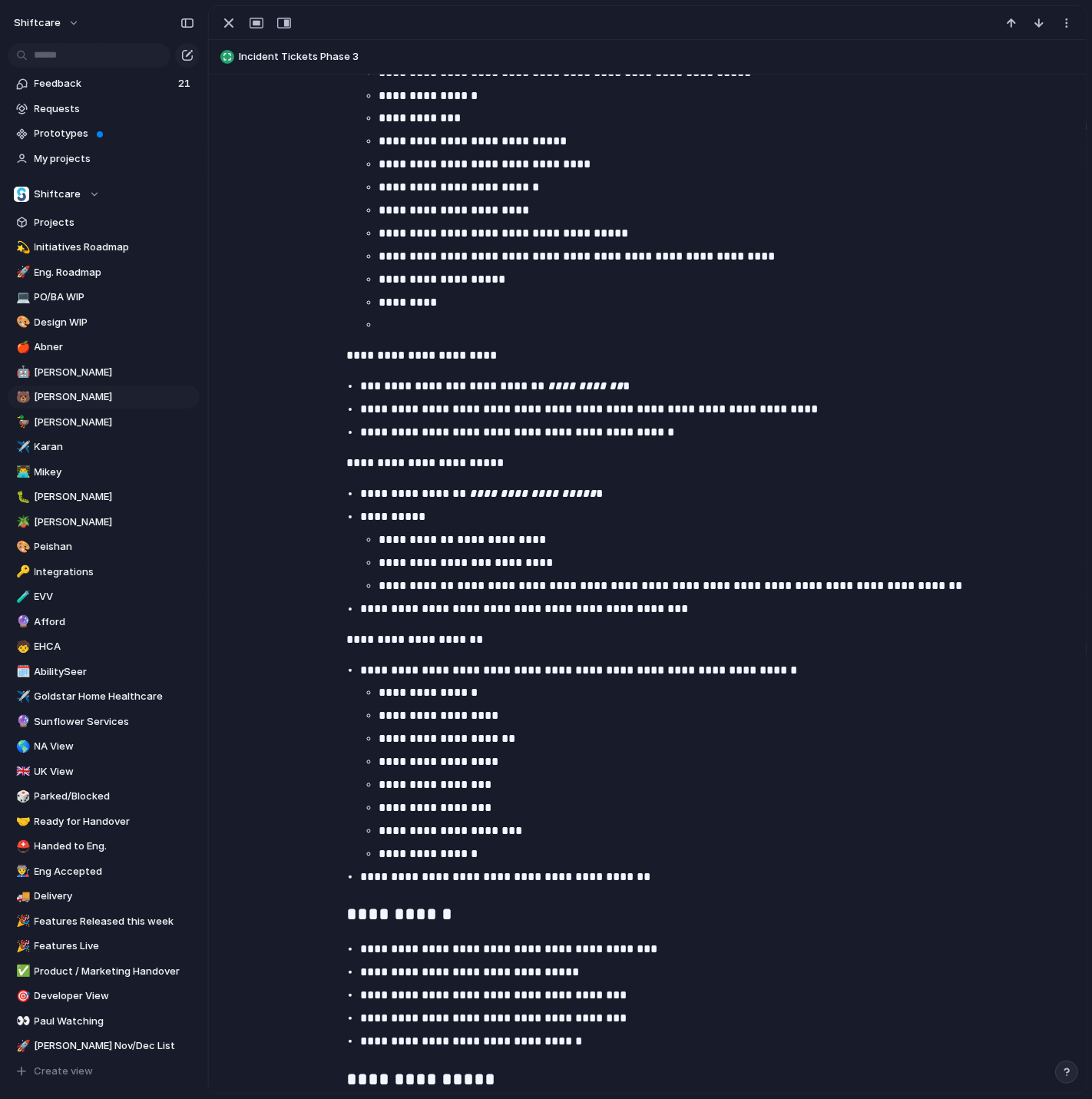
scroll to position [1325, 0]
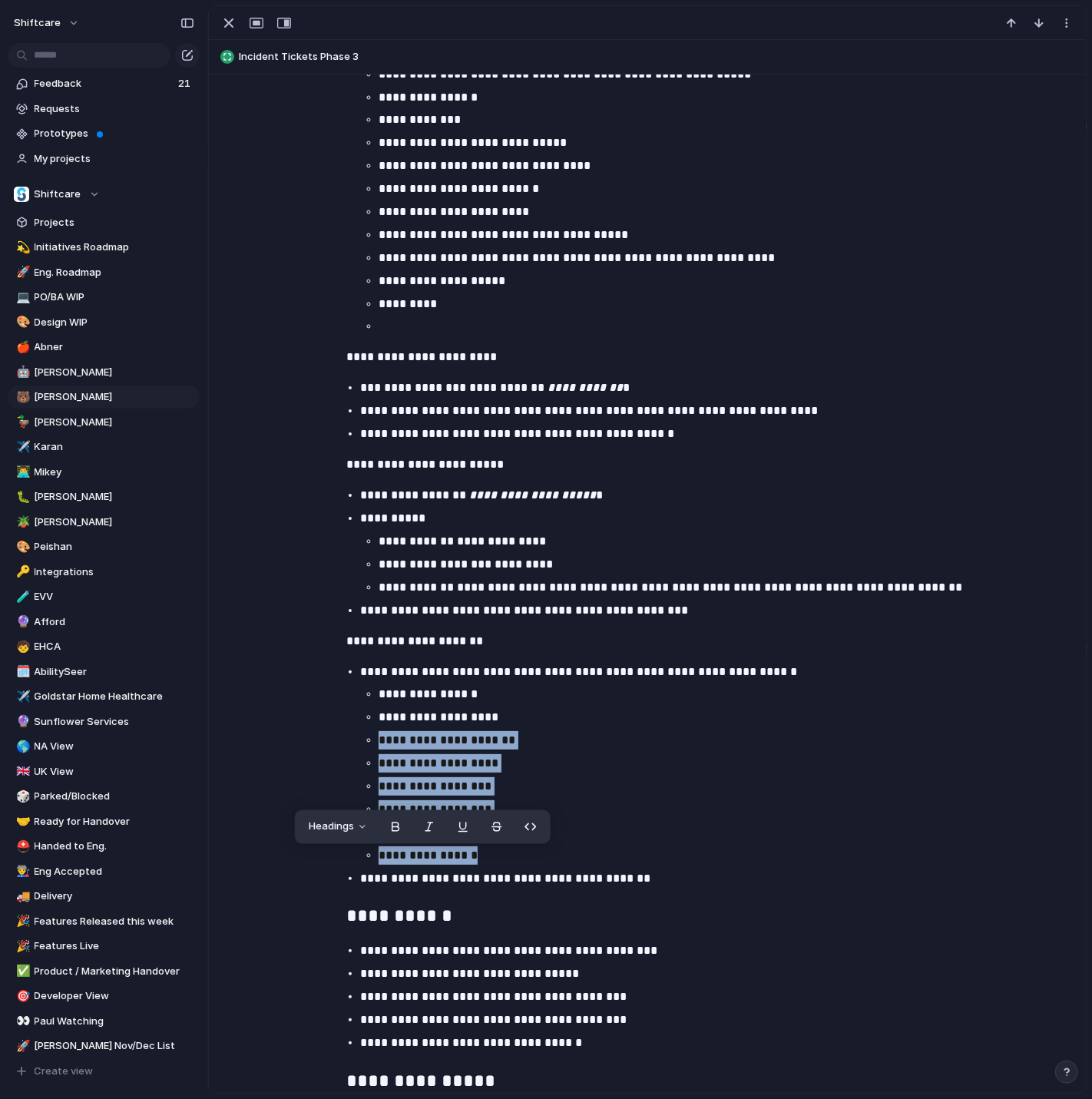
drag, startPoint x: 493, startPoint y: 865, endPoint x: 365, endPoint y: 744, distance: 176.1
click at [365, 744] on ul "**********" at bounding box center [661, 774] width 602 height 179
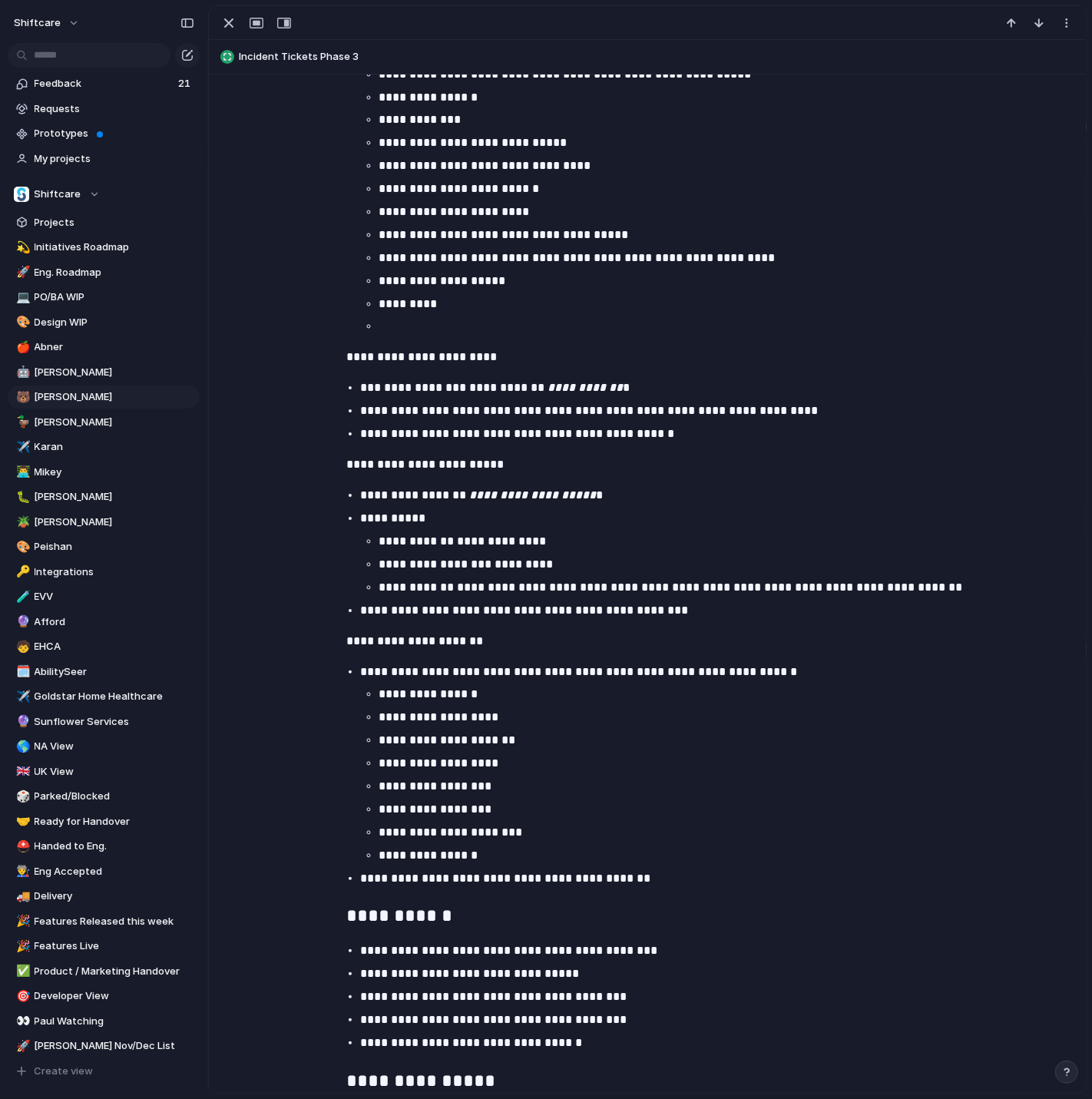
click at [379, 744] on li "**********" at bounding box center [670, 740] width 584 height 18
drag, startPoint x: 502, startPoint y: 854, endPoint x: 366, endPoint y: 830, distance: 138.1
click at [365, 831] on ul "**********" at bounding box center [661, 774] width 602 height 179
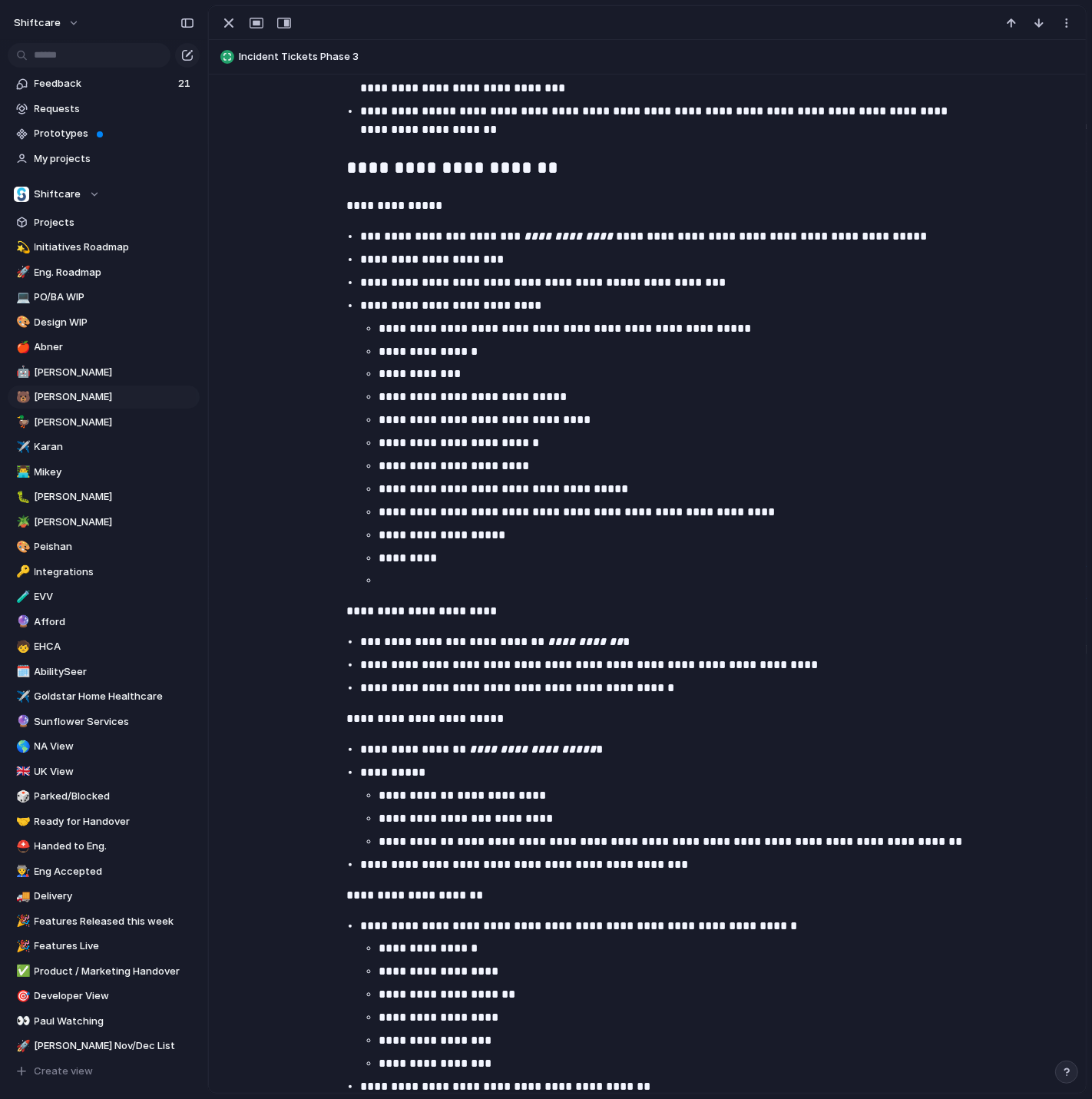
scroll to position [1062, 0]
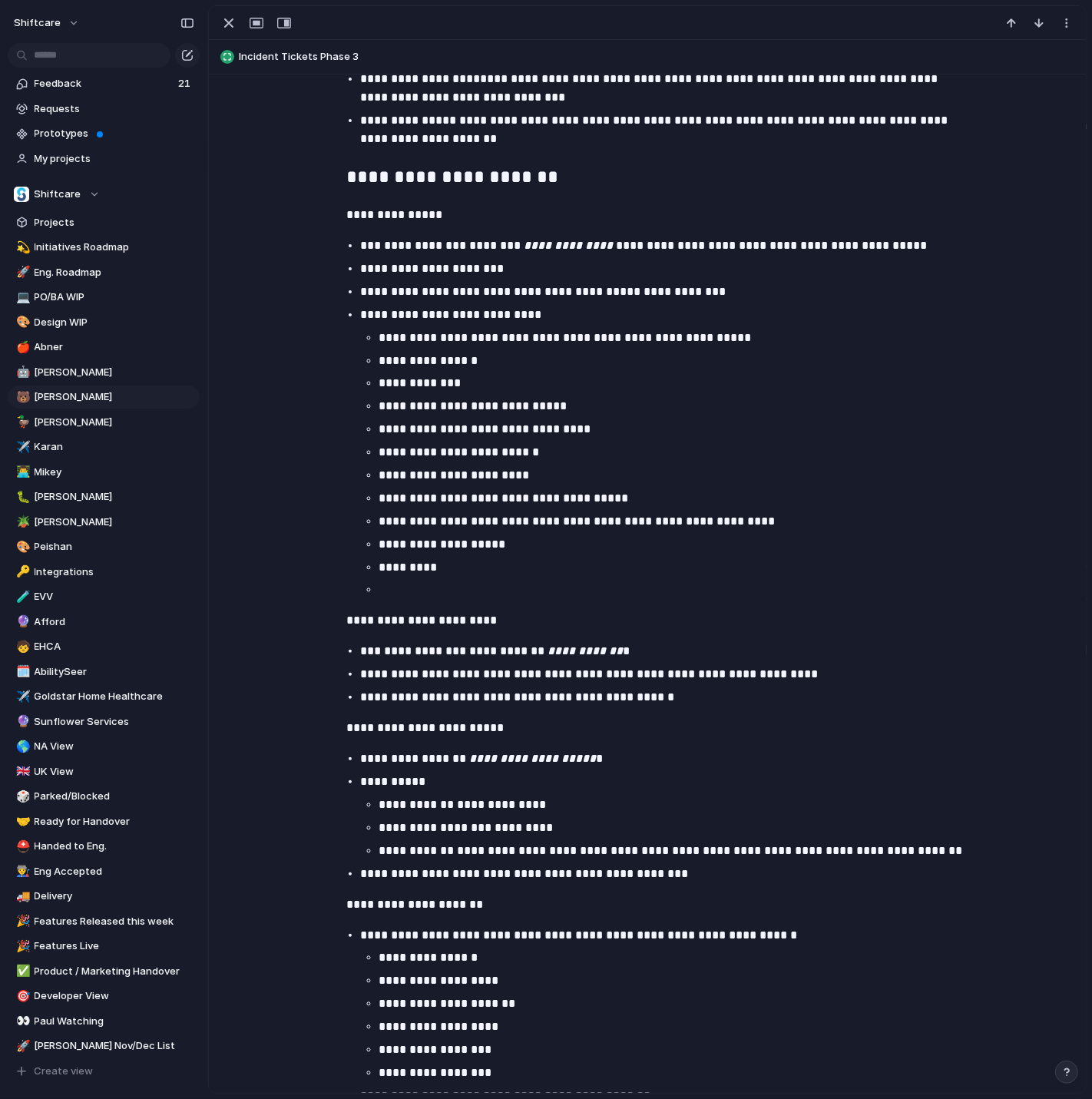
click at [400, 595] on p at bounding box center [670, 589] width 584 height 18
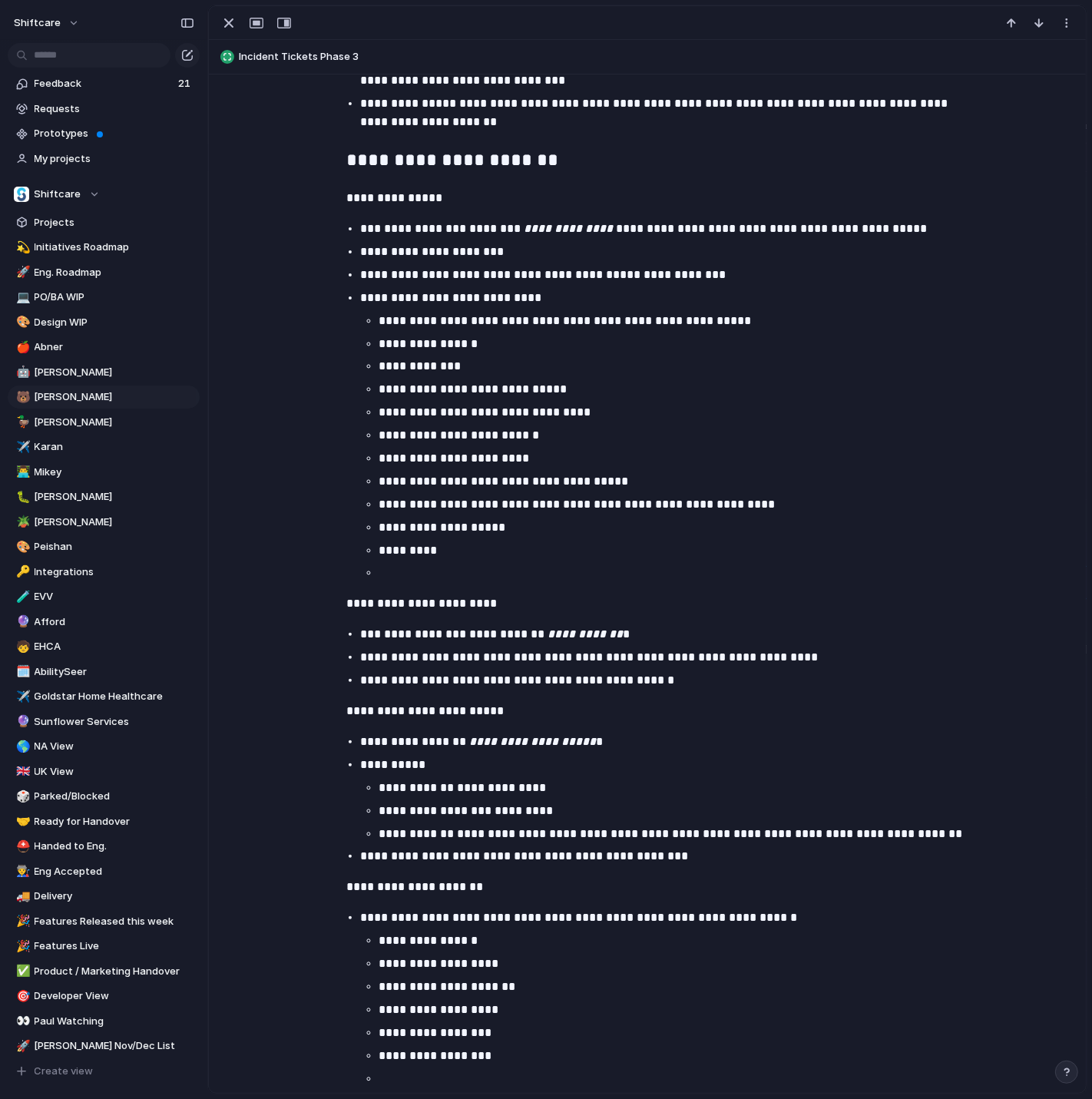
click at [422, 579] on p at bounding box center [670, 572] width 584 height 18
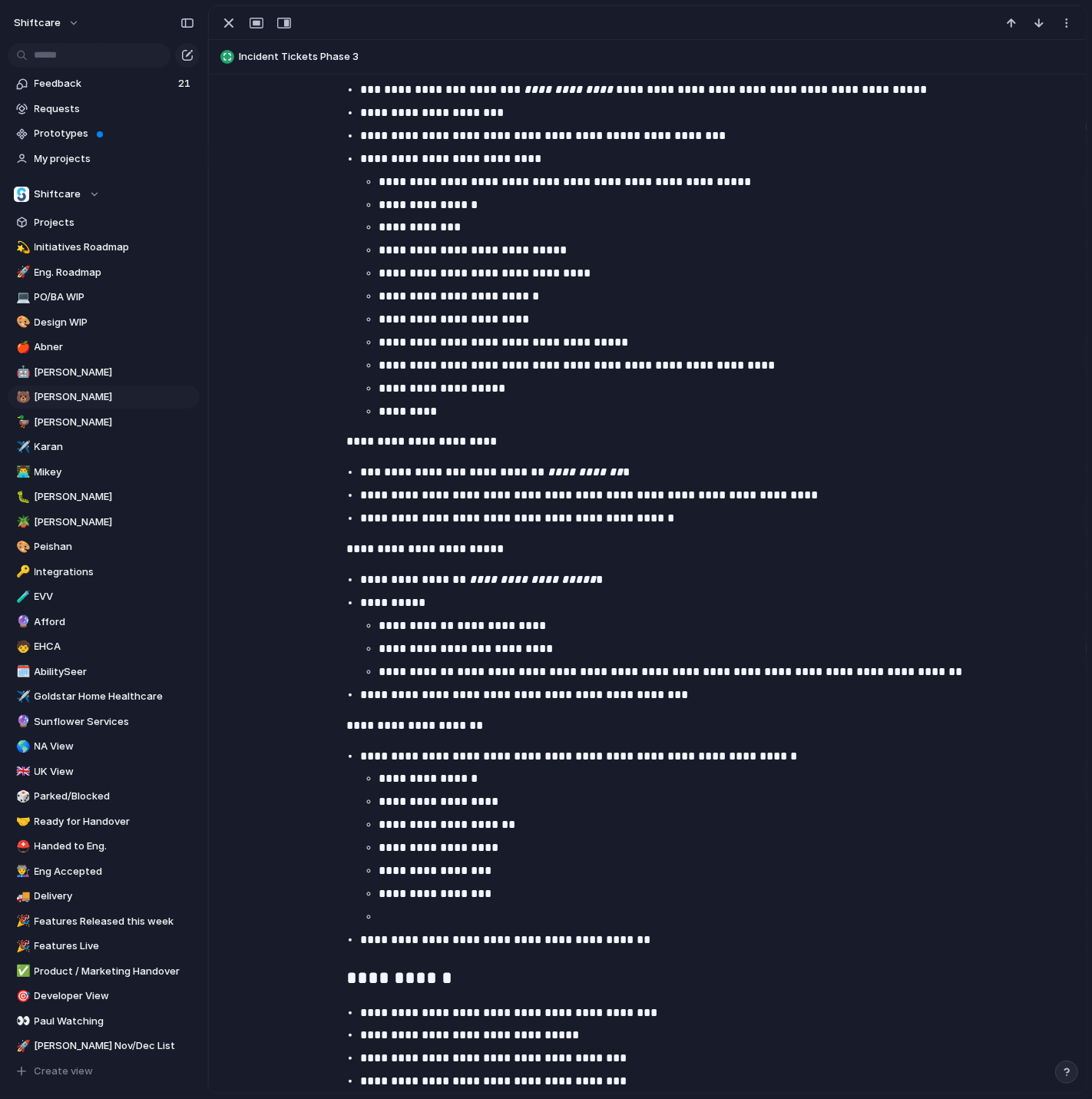
scroll to position [1230, 0]
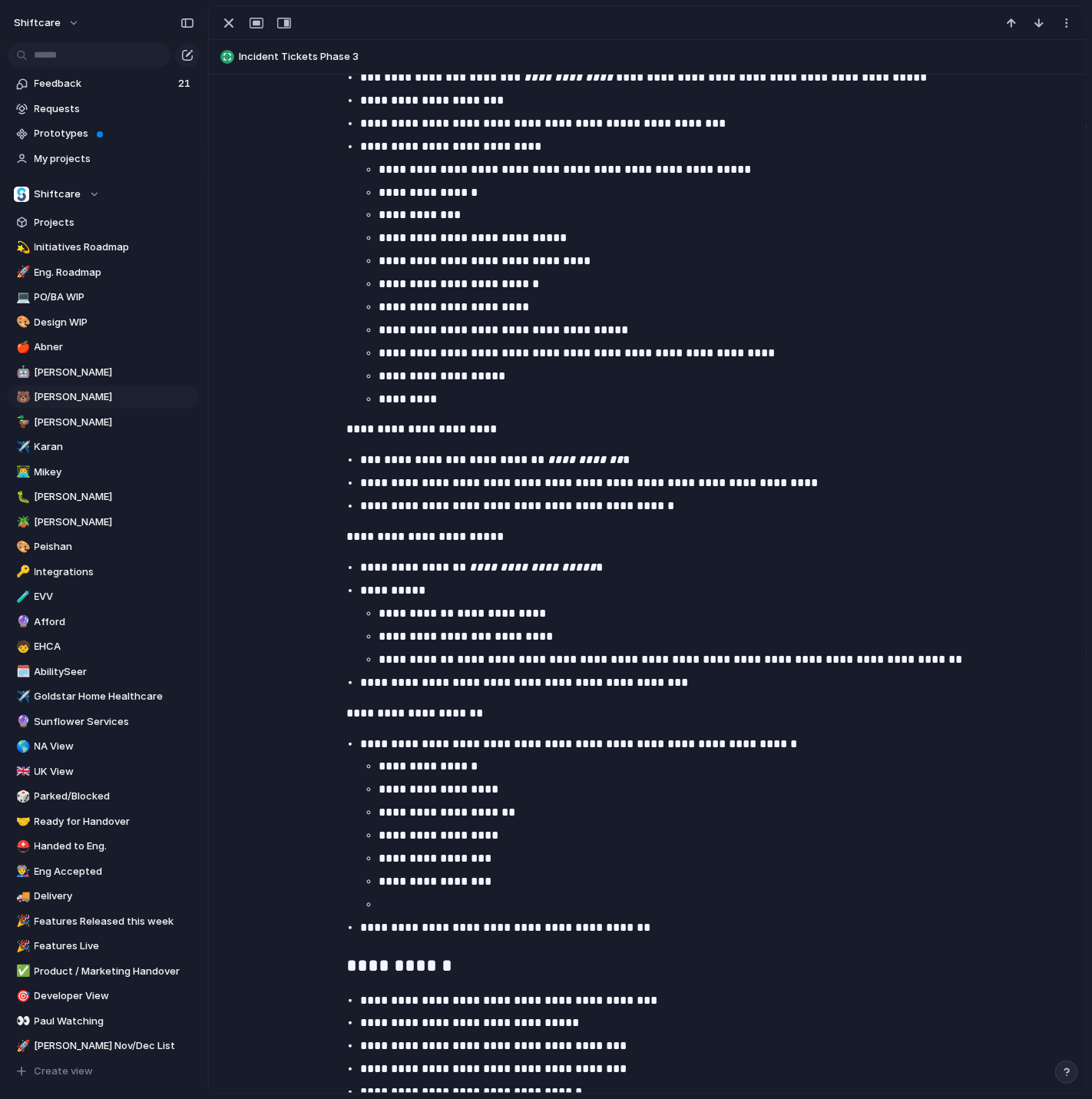
click at [473, 905] on p at bounding box center [670, 904] width 584 height 18
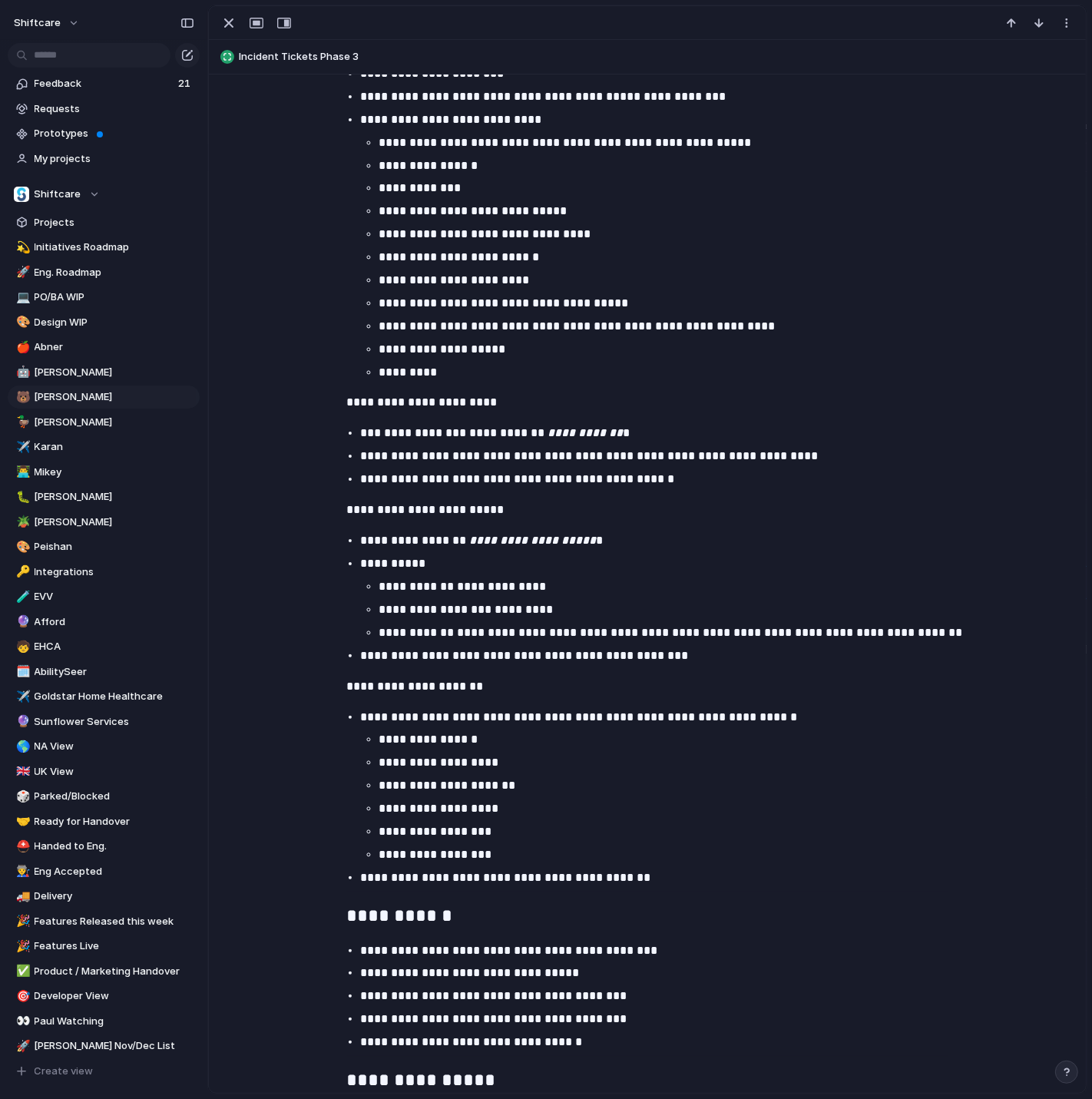
scroll to position [1260, 0]
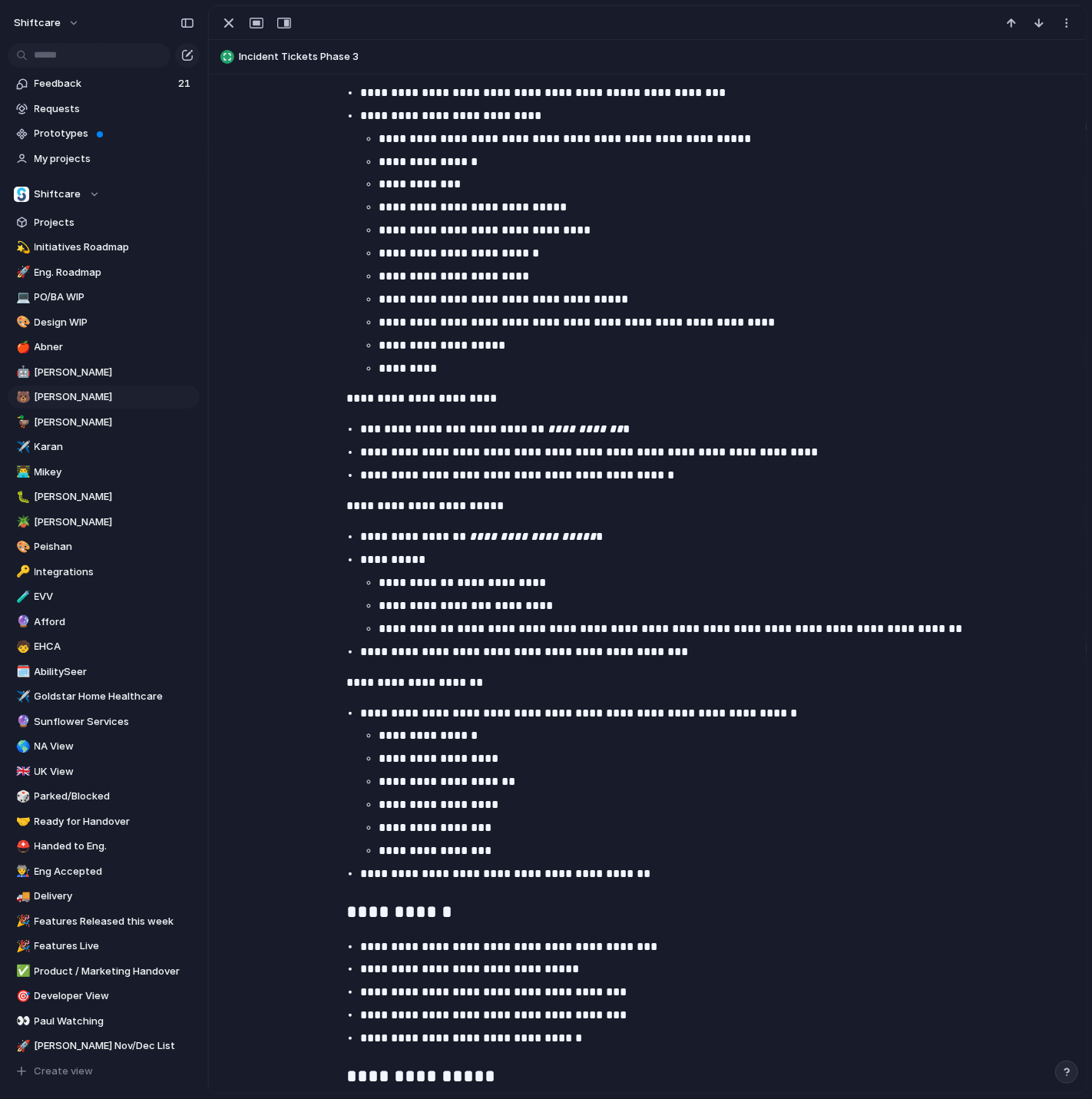
click at [490, 883] on p "**********" at bounding box center [661, 873] width 602 height 18
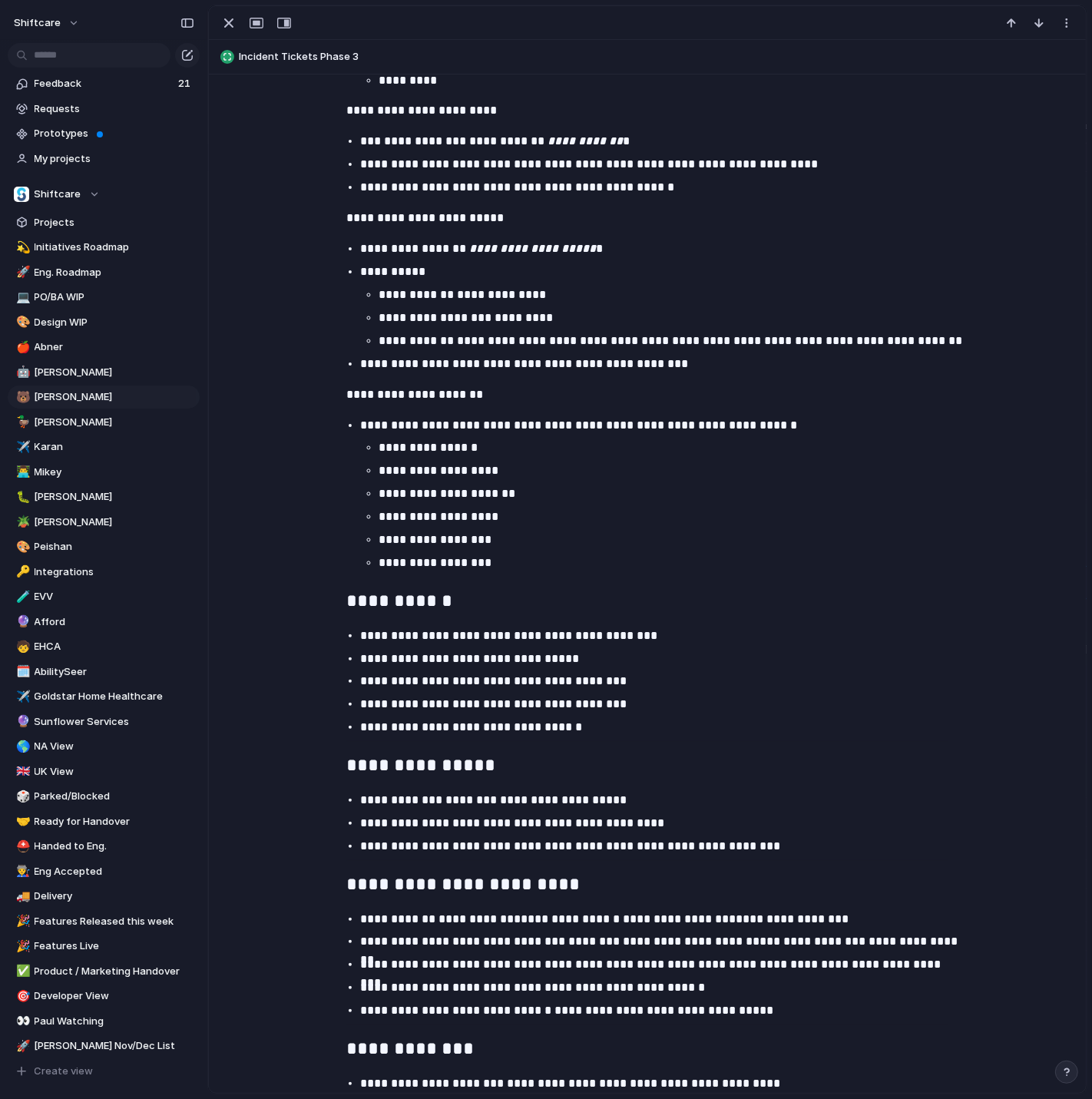
scroll to position [1551, 0]
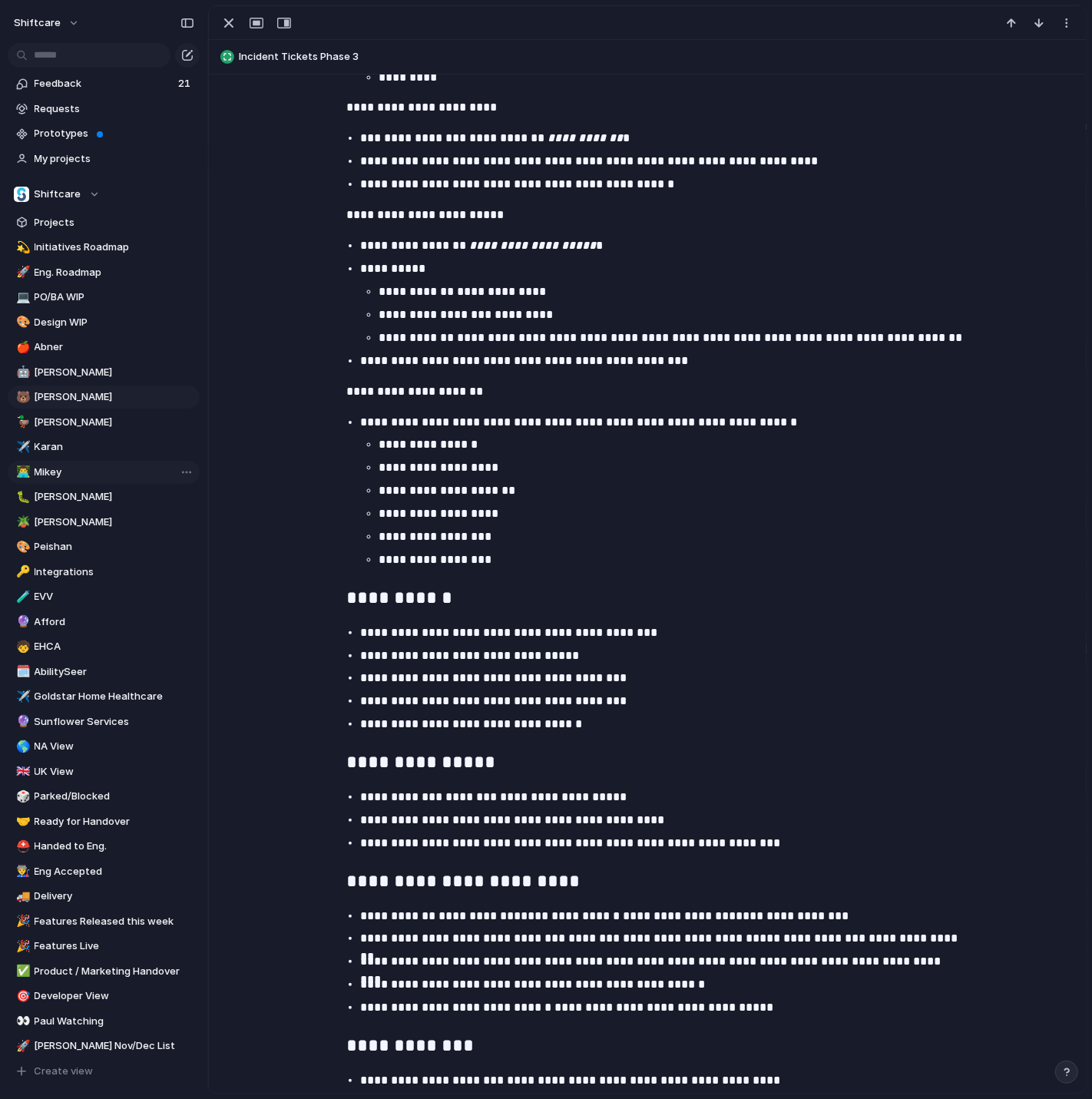
click at [99, 472] on span "Mikey" at bounding box center [114, 472] width 160 height 16
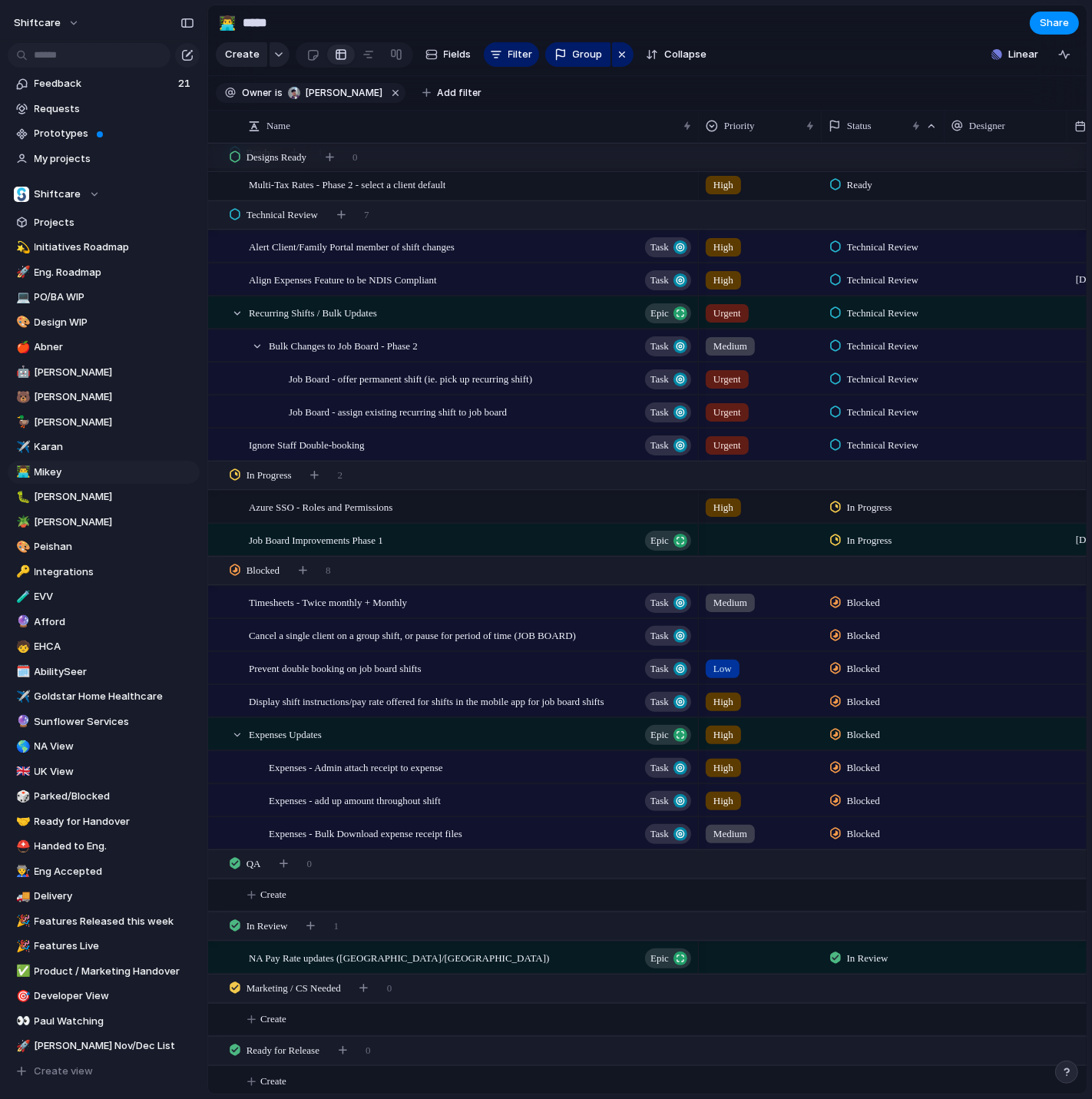
scroll to position [1349, 0]
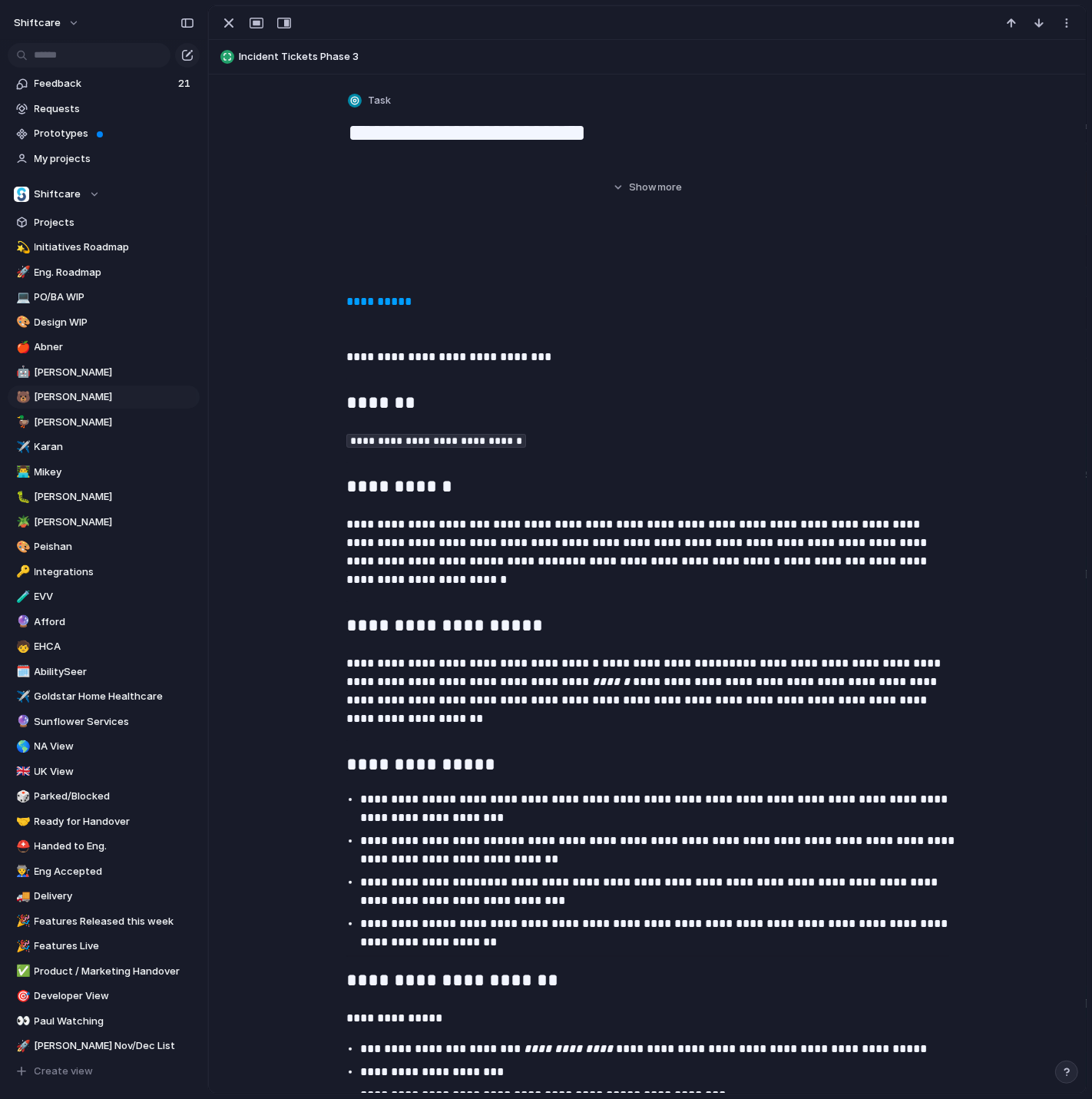
type input "****"
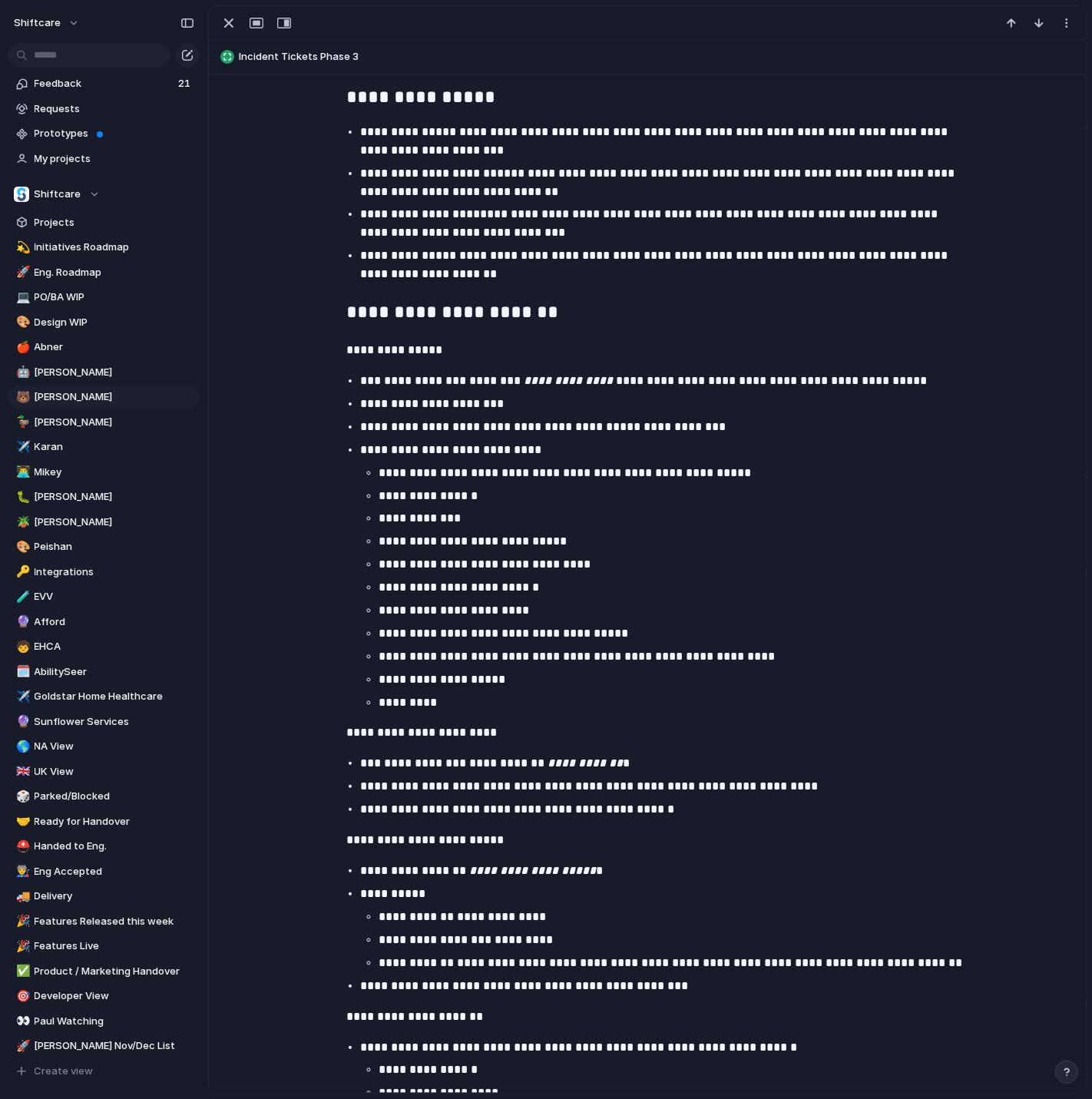
scroll to position [1539, 0]
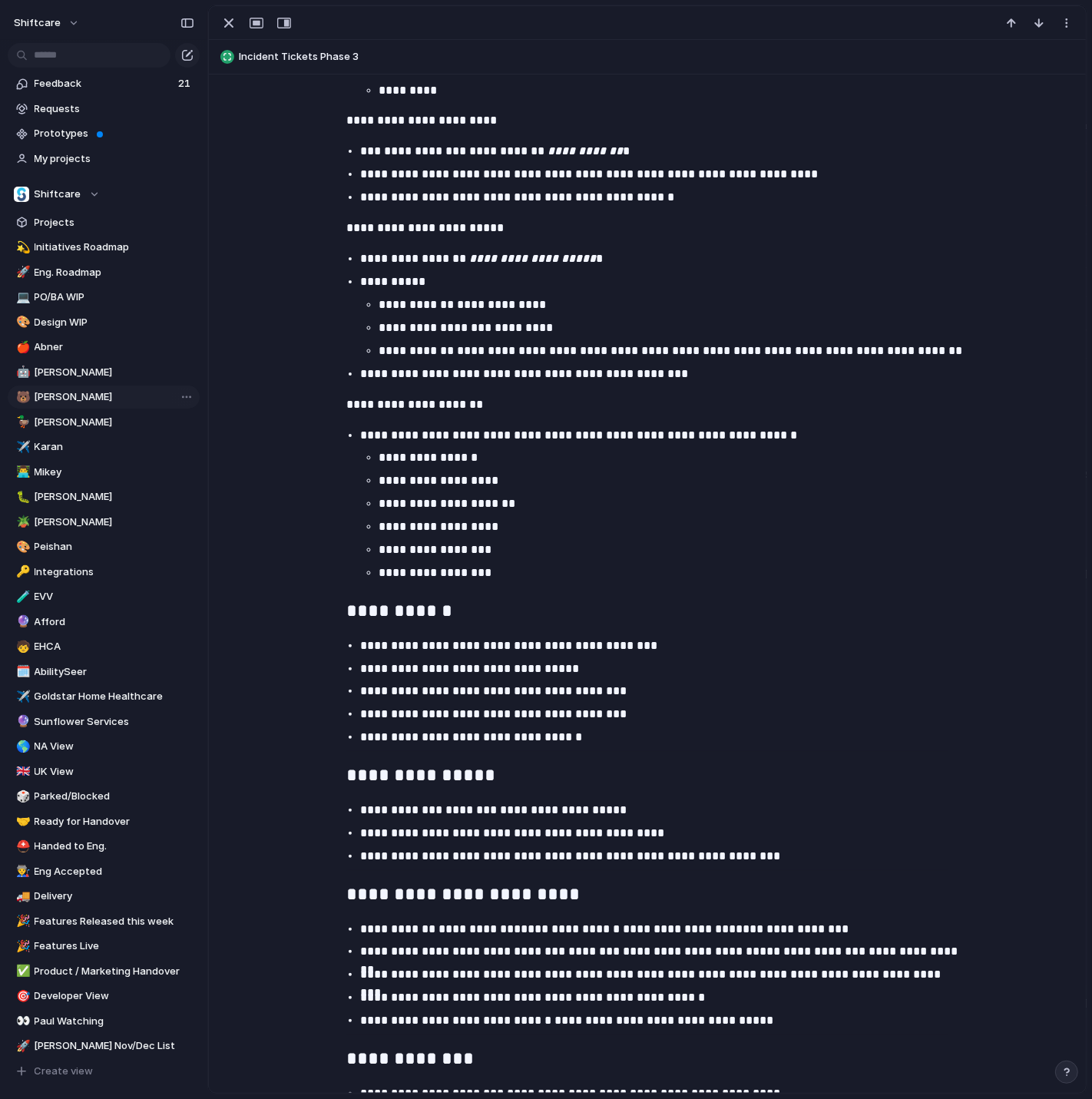
click at [38, 394] on span "[PERSON_NAME]" at bounding box center [114, 397] width 160 height 16
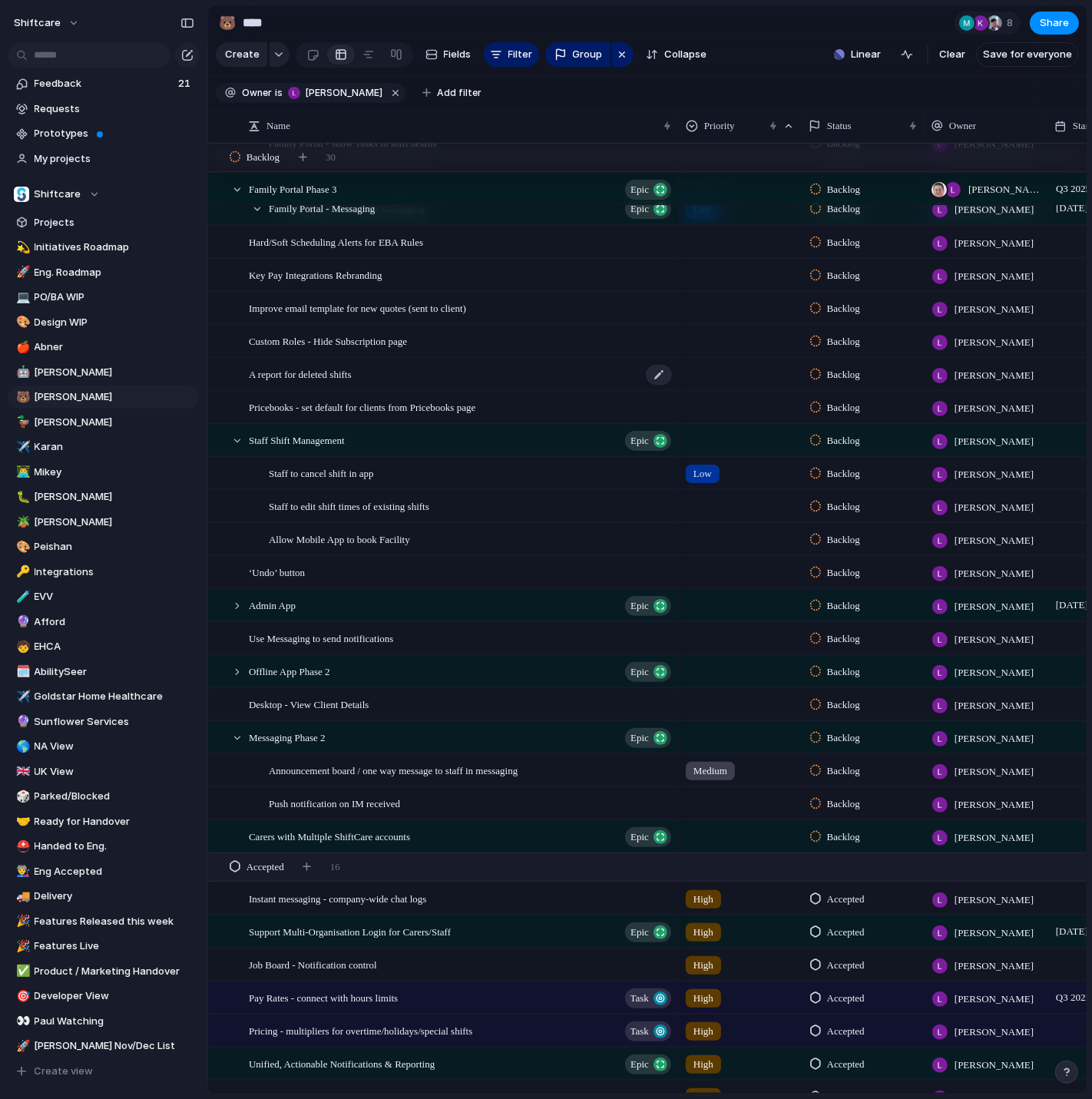
scroll to position [390, 0]
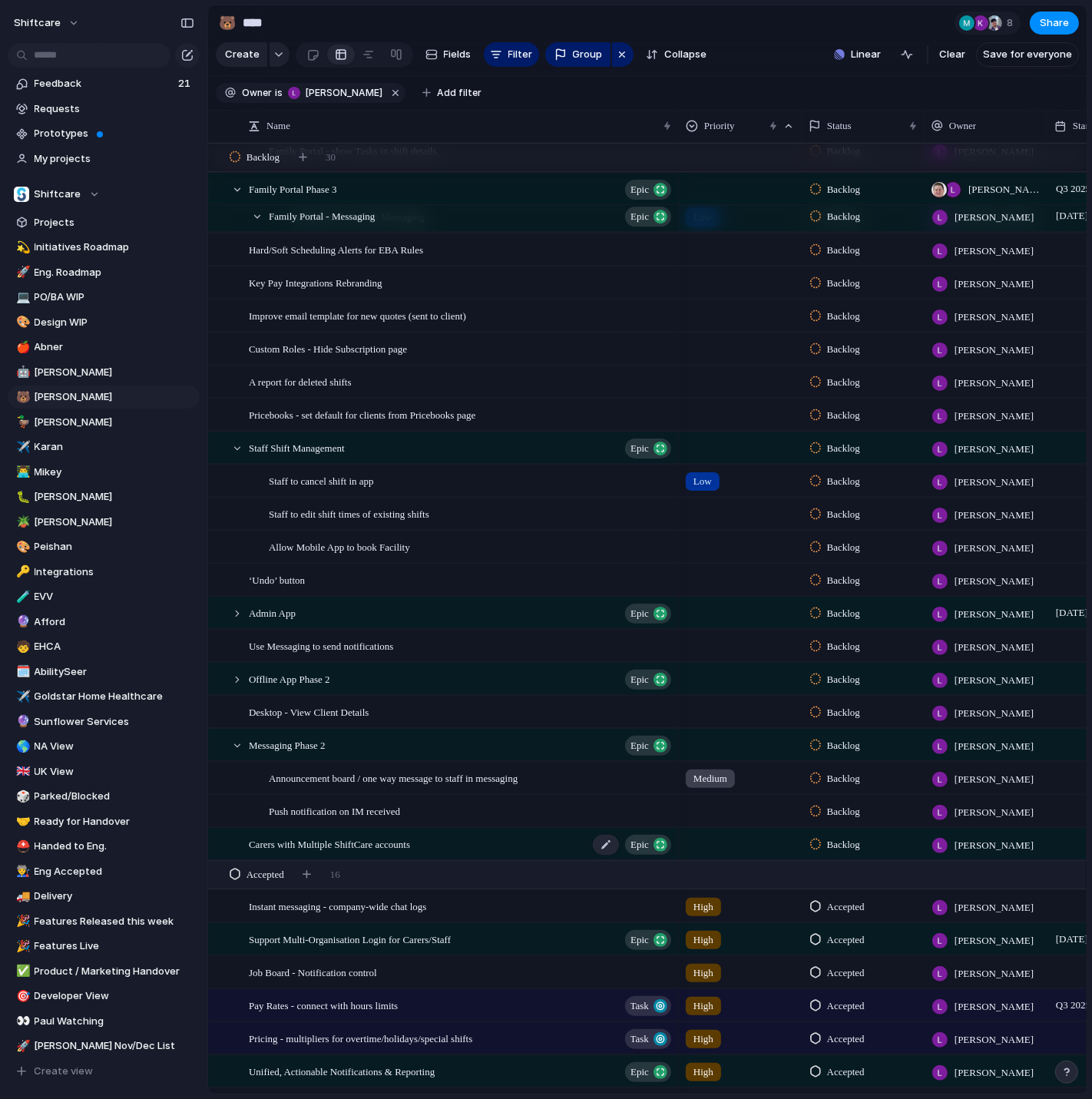
click at [387, 842] on span "Carers with Multiple ShiftCare accounts" at bounding box center [330, 843] width 161 height 18
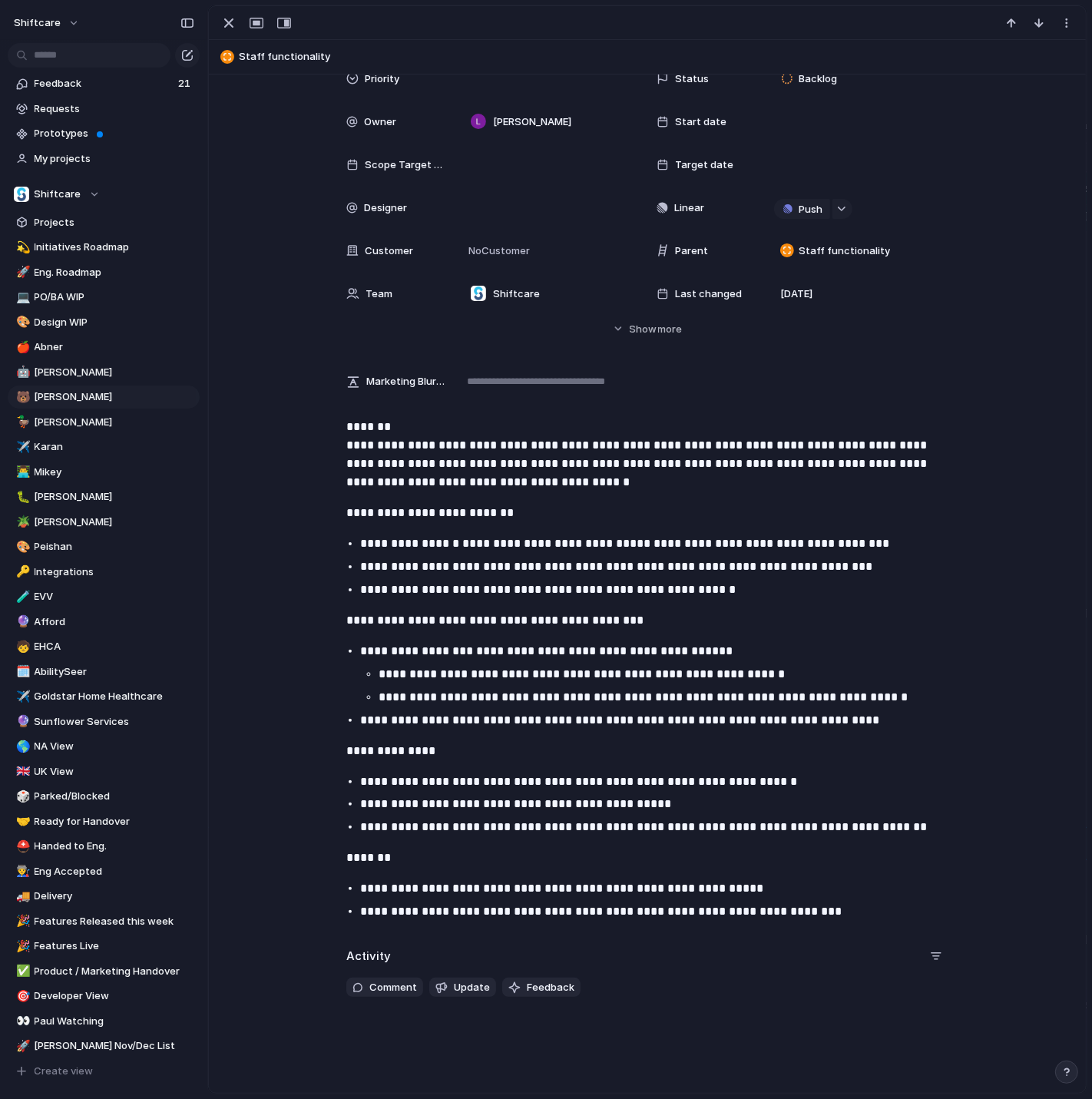
scroll to position [110, 0]
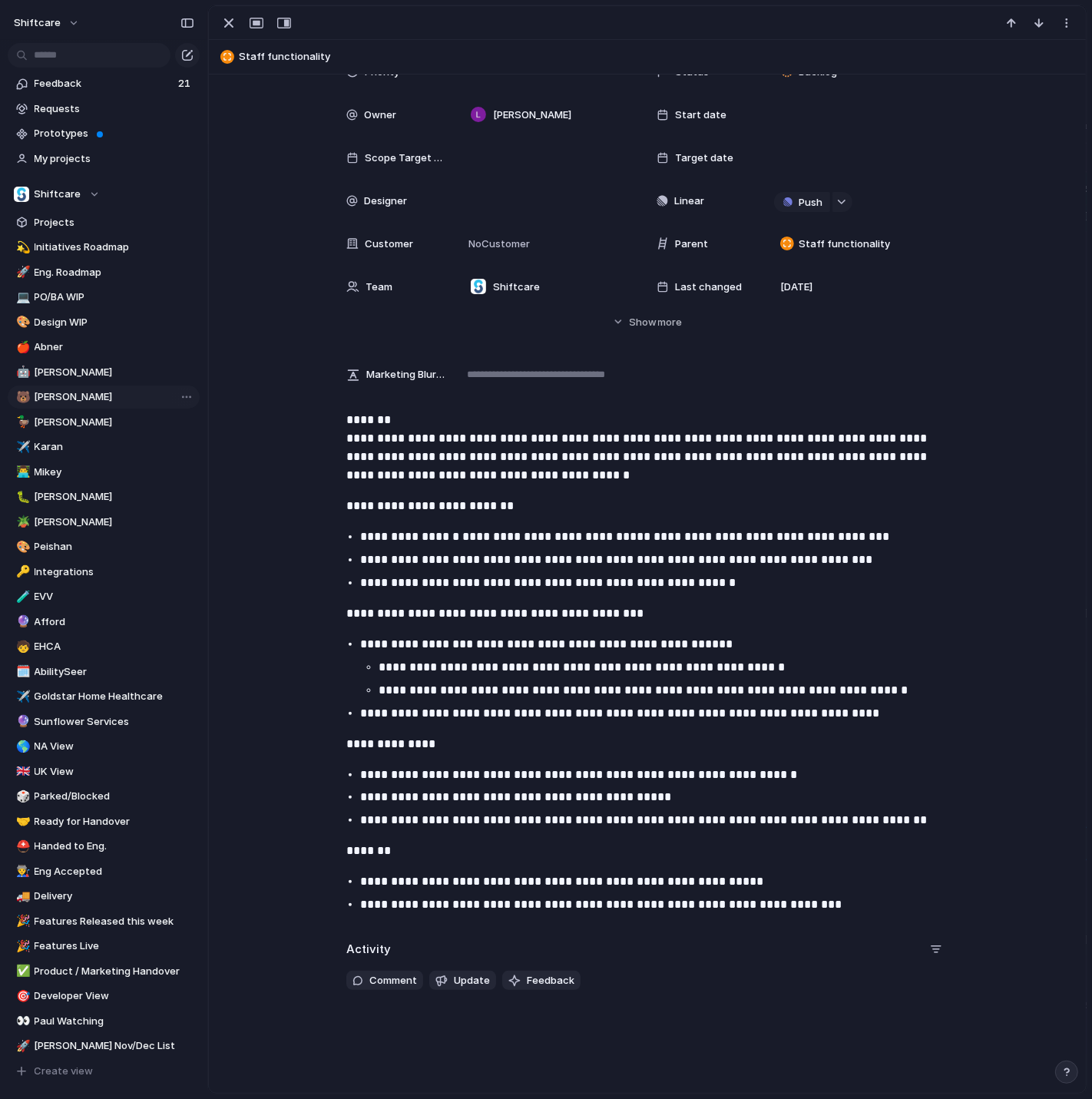
click at [83, 400] on span "[PERSON_NAME]" at bounding box center [114, 397] width 160 height 16
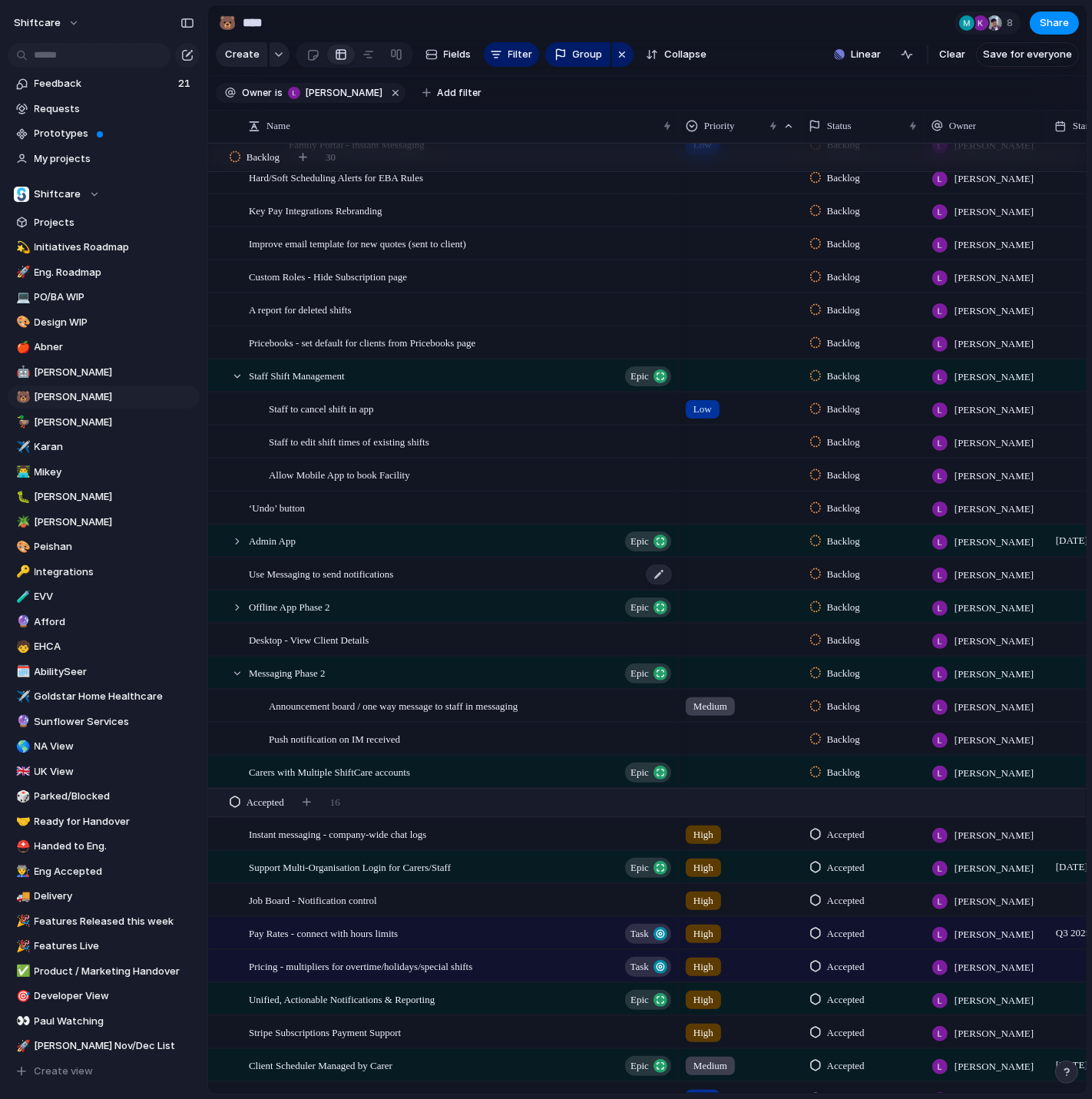
scroll to position [464, 0]
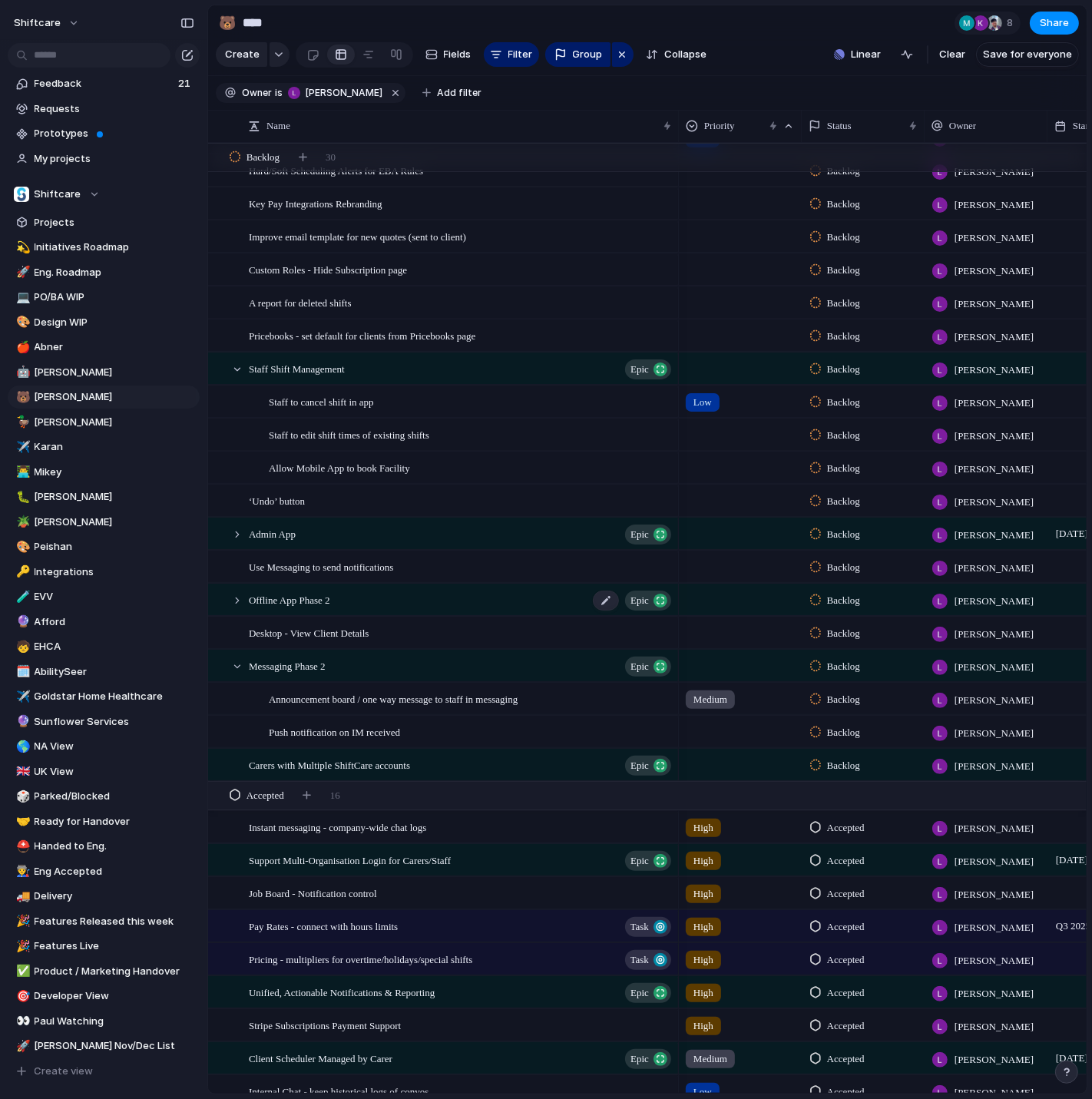
click at [330, 601] on span "Offline App Phase 2" at bounding box center [289, 599] width 82 height 18
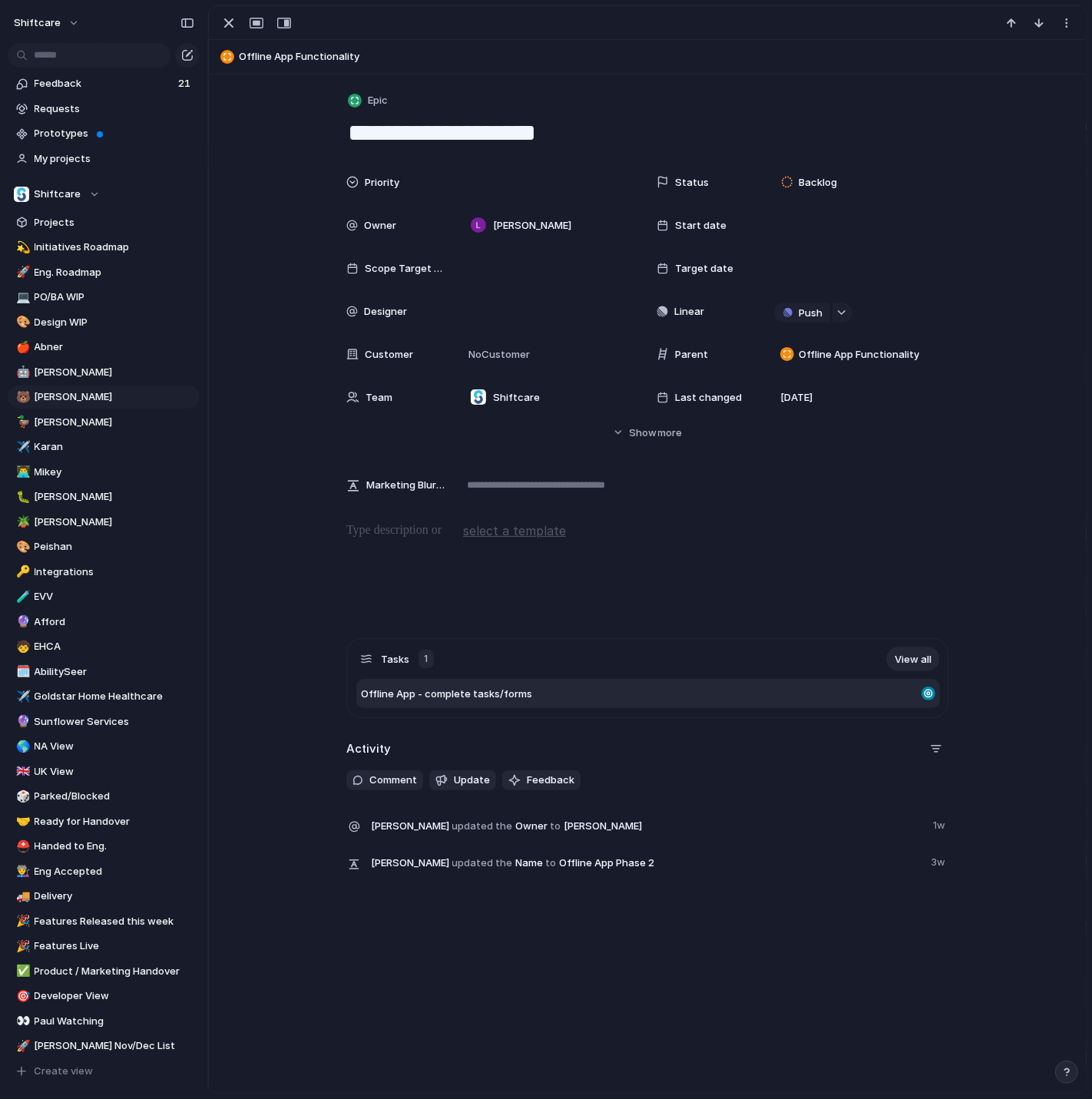
click at [458, 684] on div "Offline App - complete tasks/forms" at bounding box center [648, 692] width 584 height 29
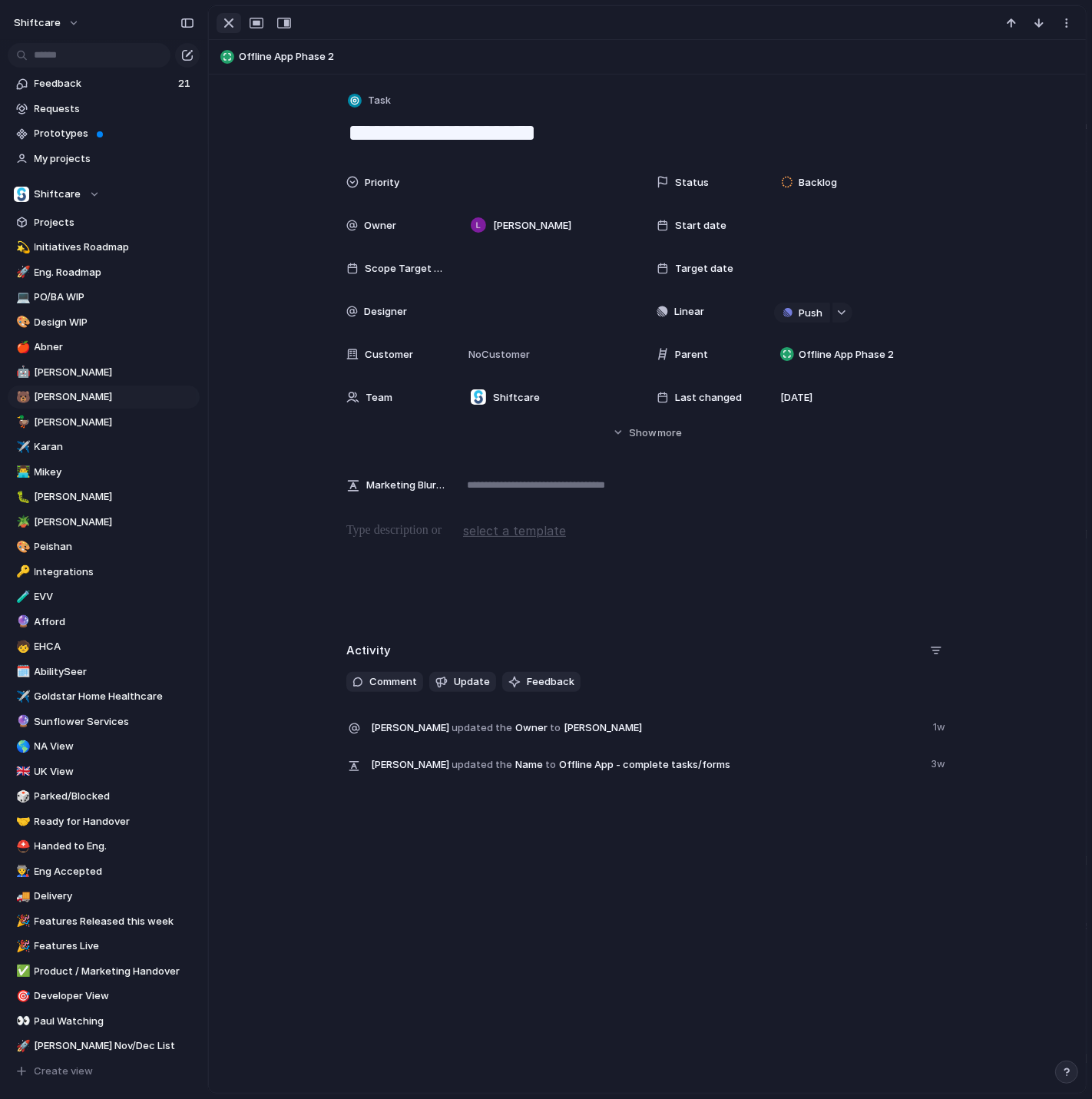
click at [226, 24] on div "button" at bounding box center [229, 23] width 18 height 18
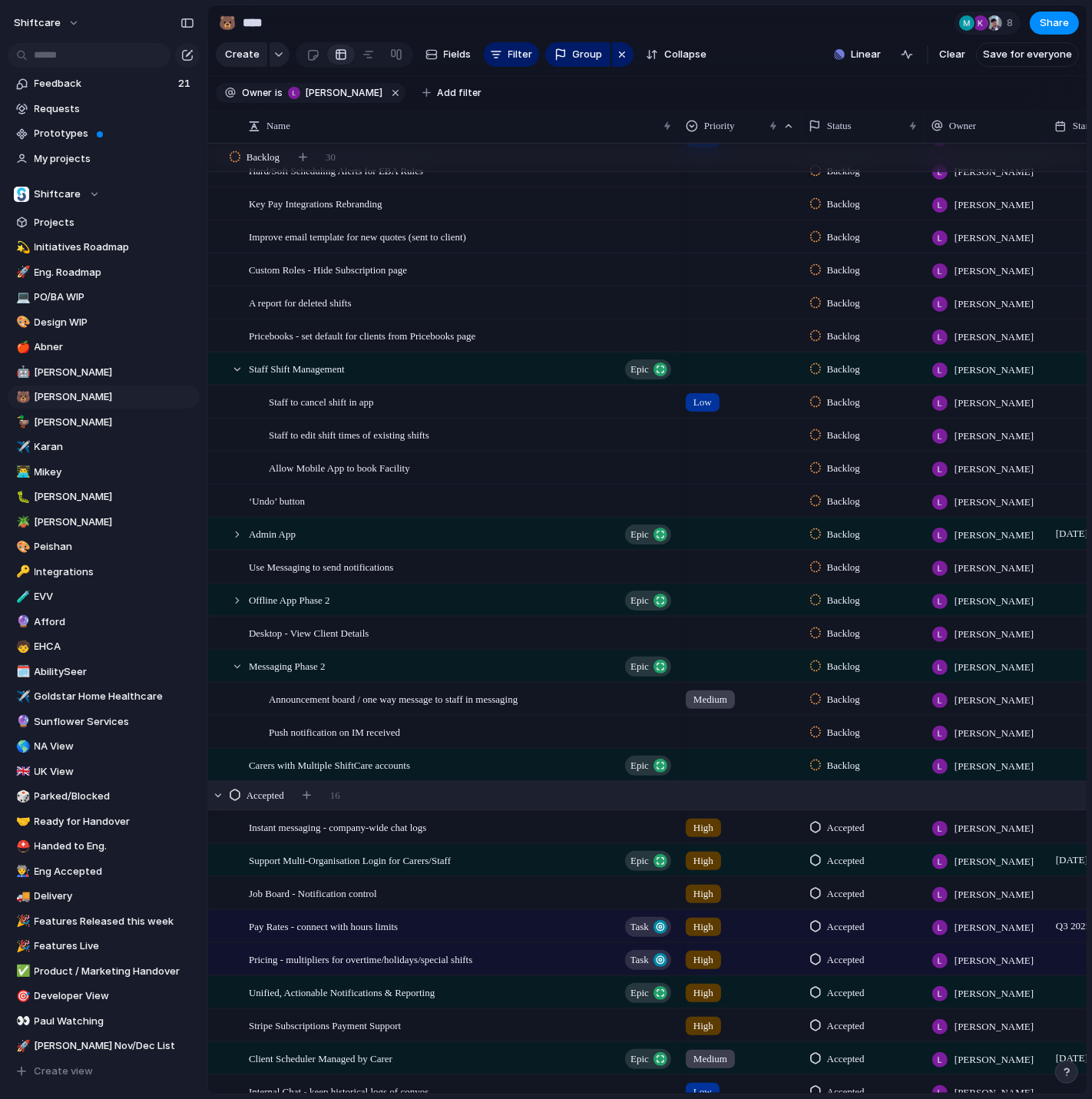
scroll to position [635, 0]
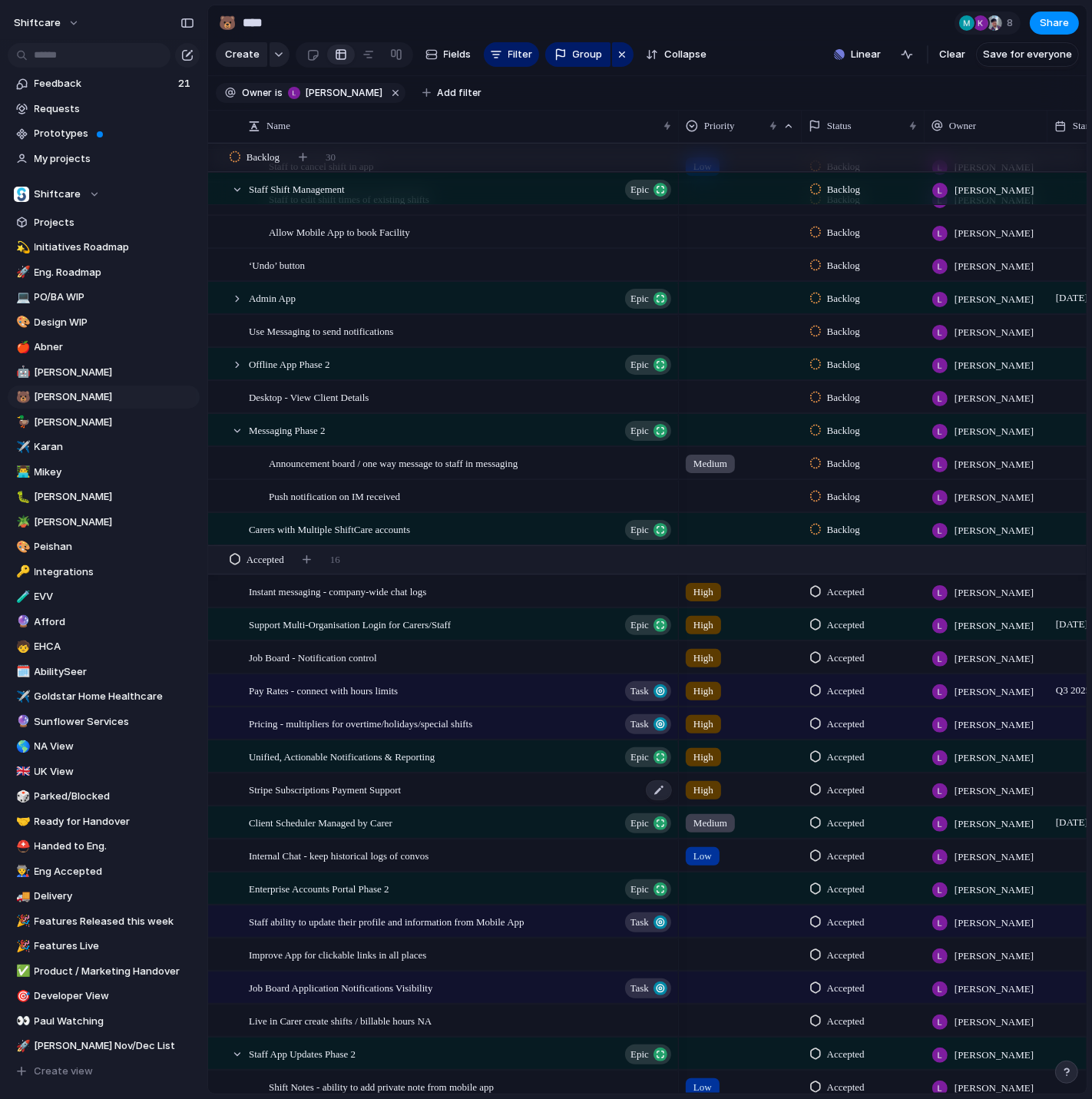
click at [401, 796] on span "Stripe Subscriptions Payment Support" at bounding box center [324, 789] width 152 height 18
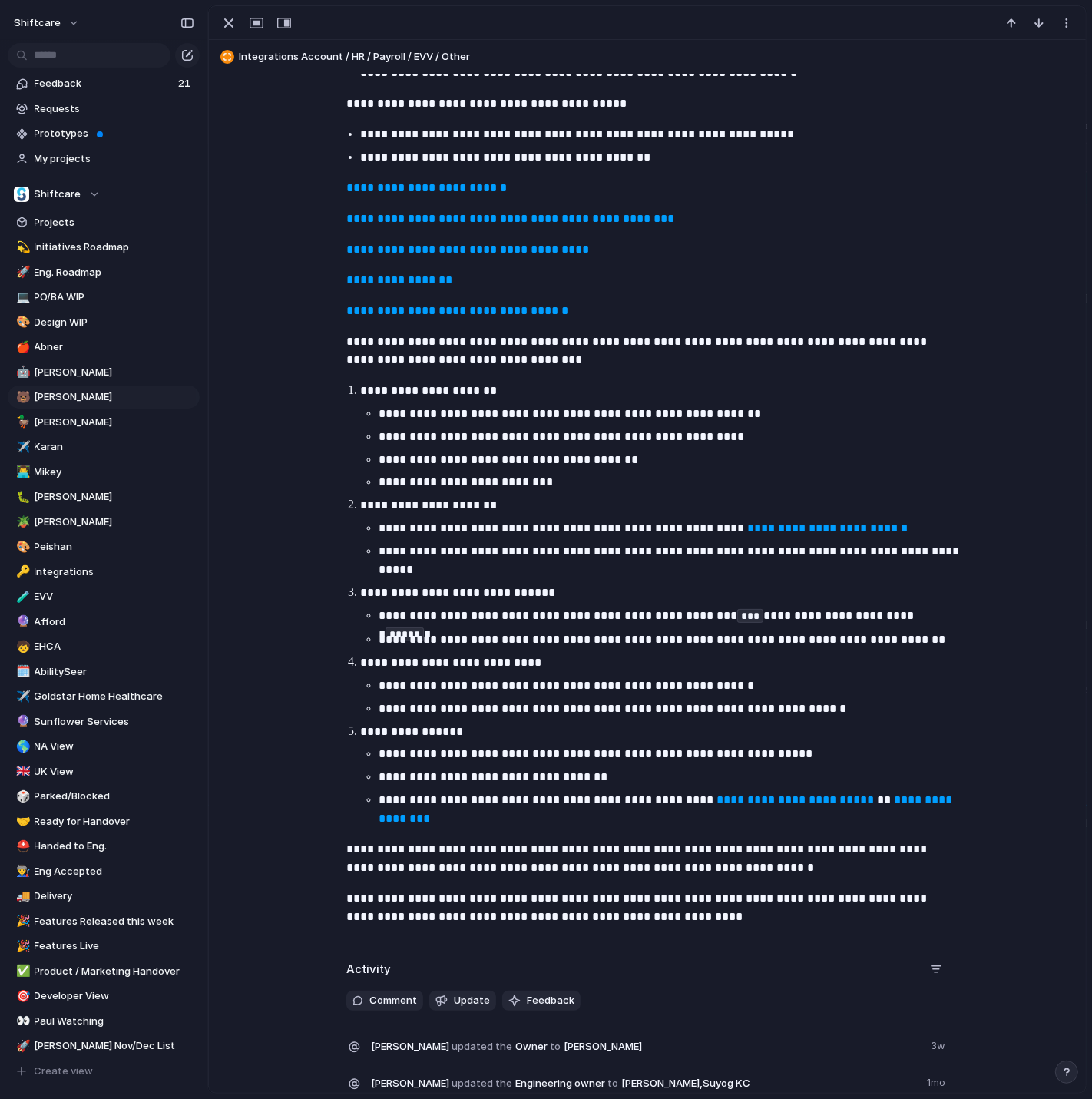
scroll to position [900, 0]
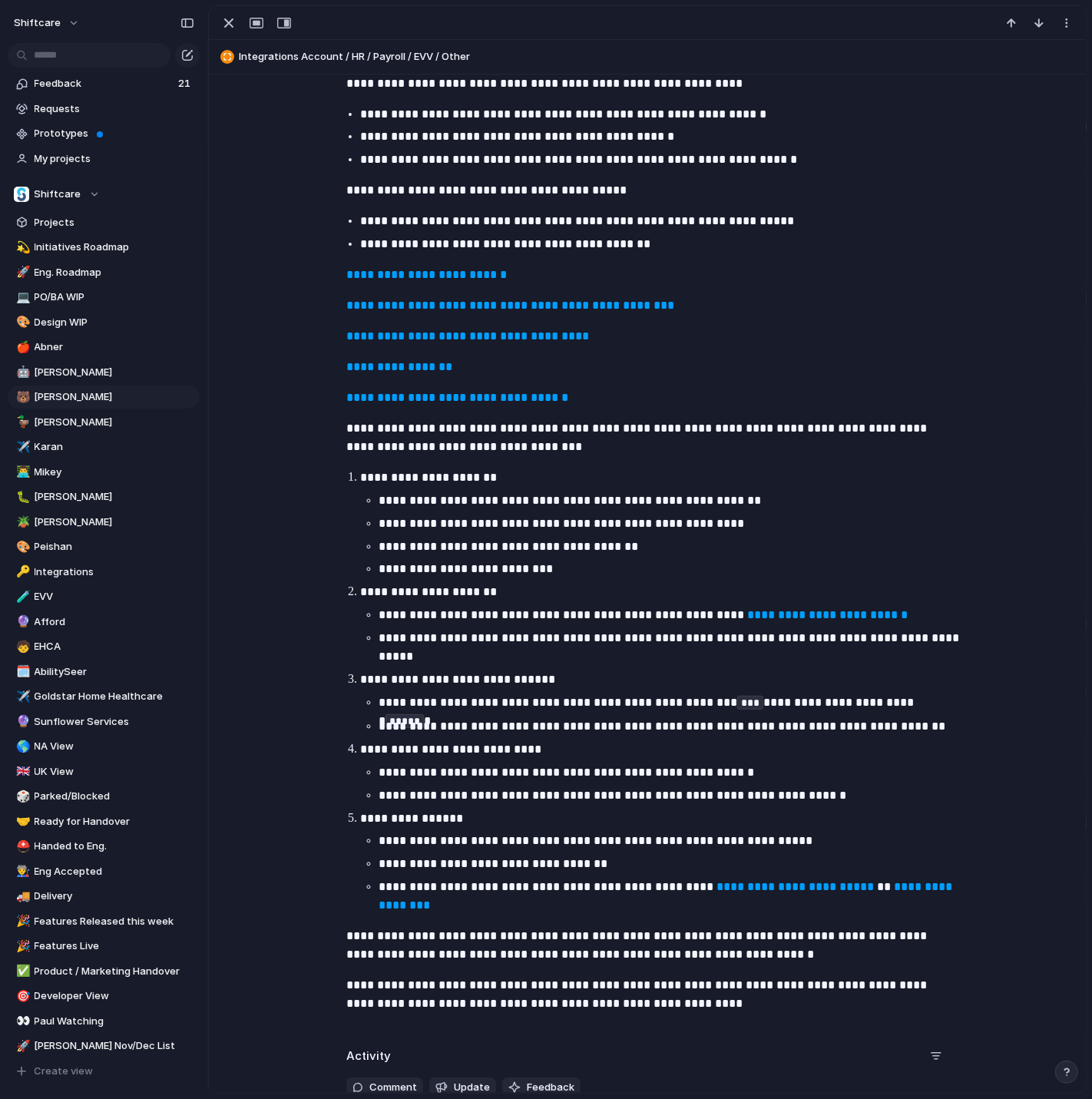
click at [388, 369] on strong "**********" at bounding box center [399, 366] width 106 height 11
click at [414, 400] on strong "**********" at bounding box center [457, 397] width 222 height 11
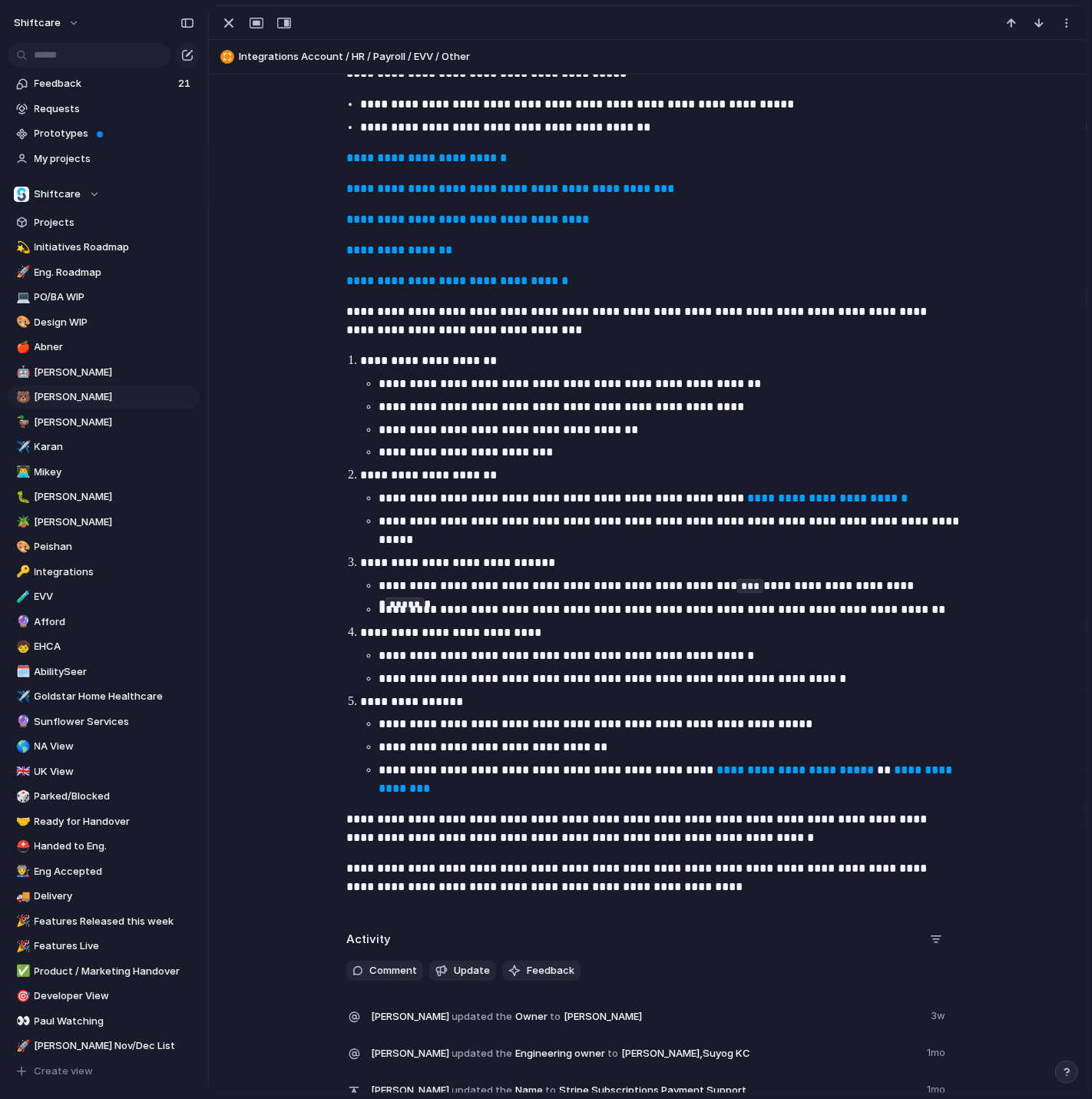
scroll to position [1027, 0]
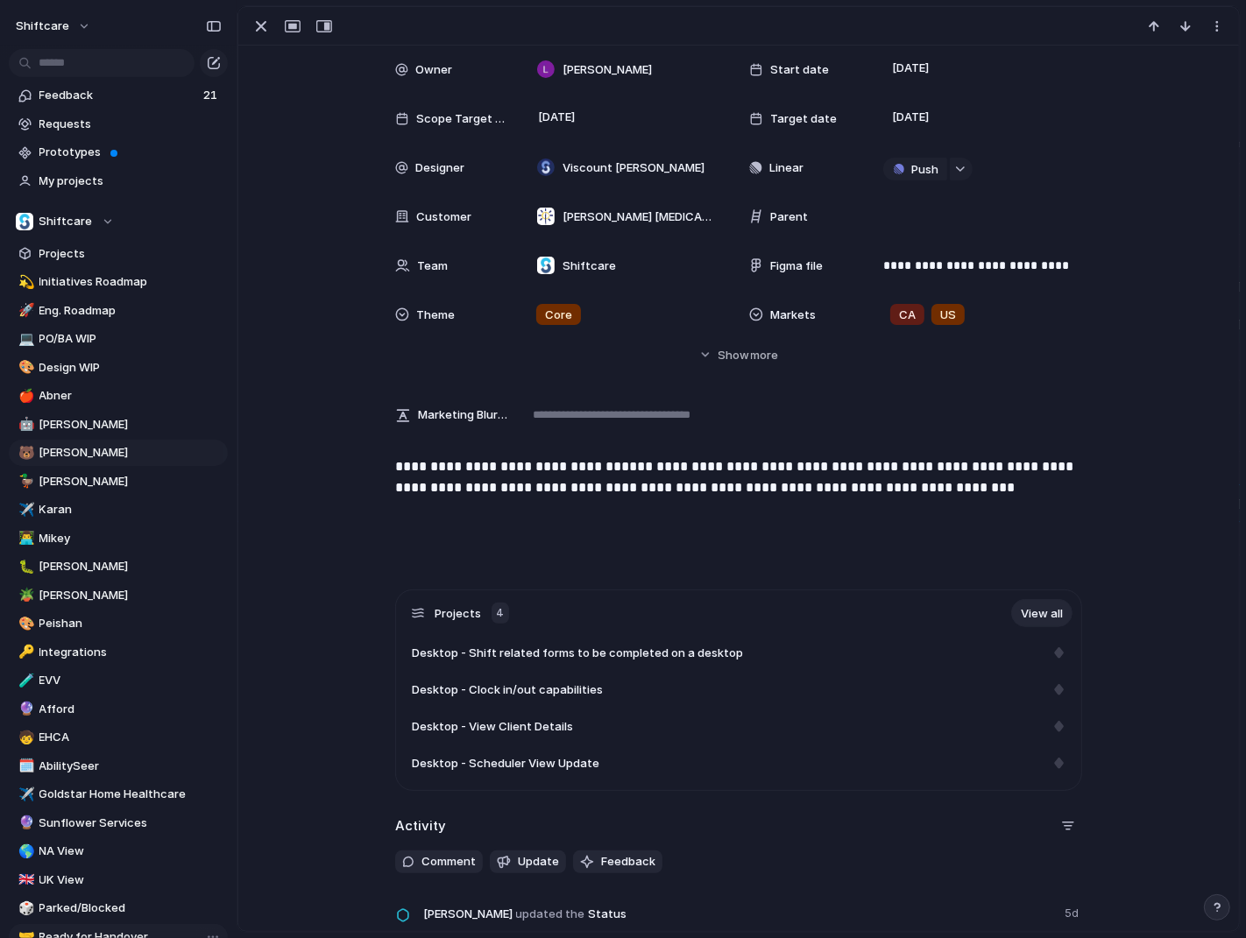
scroll to position [409, 0]
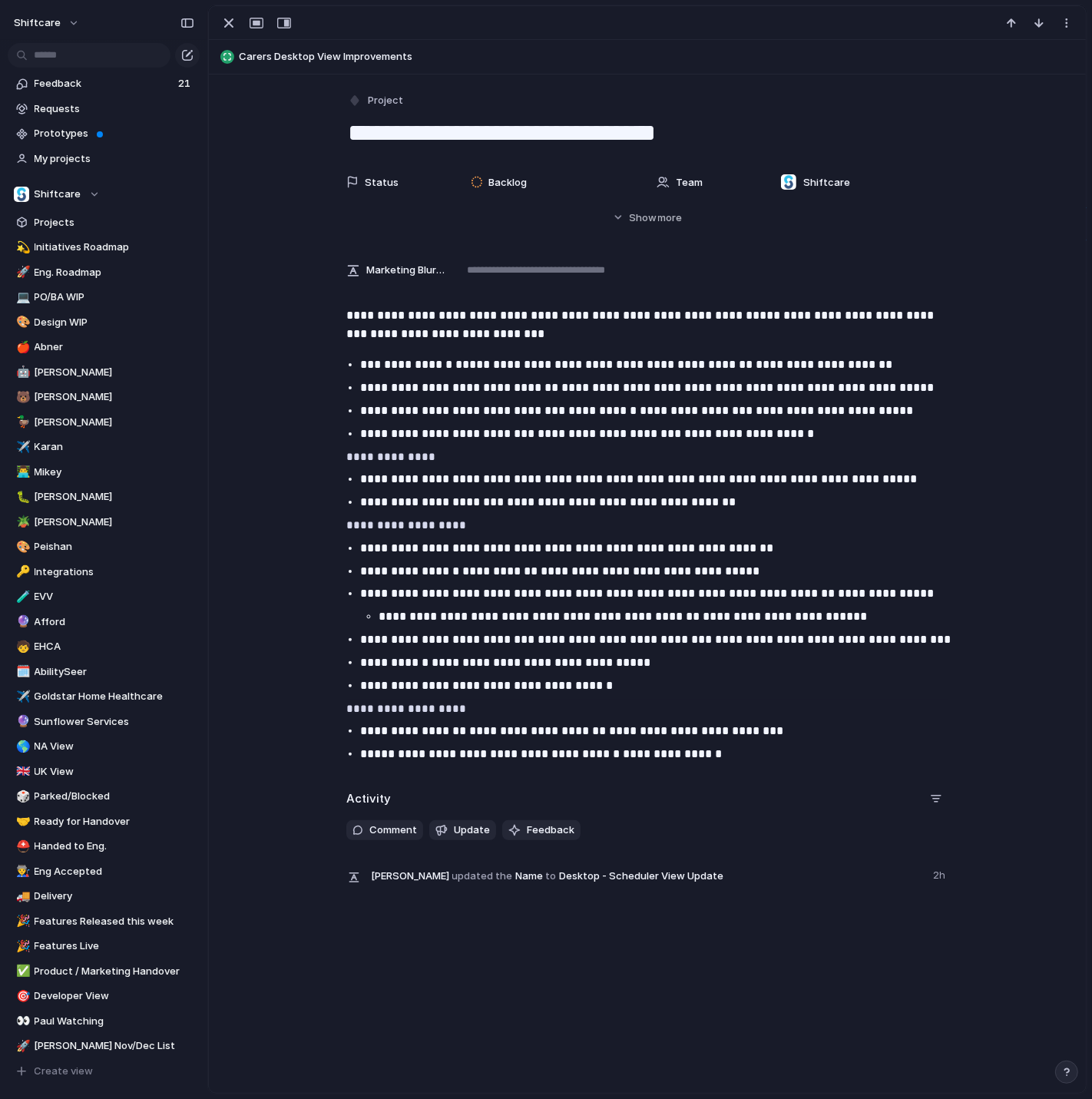
click at [285, 53] on span "Carers Desktop View Improvements" at bounding box center [658, 57] width 840 height 16
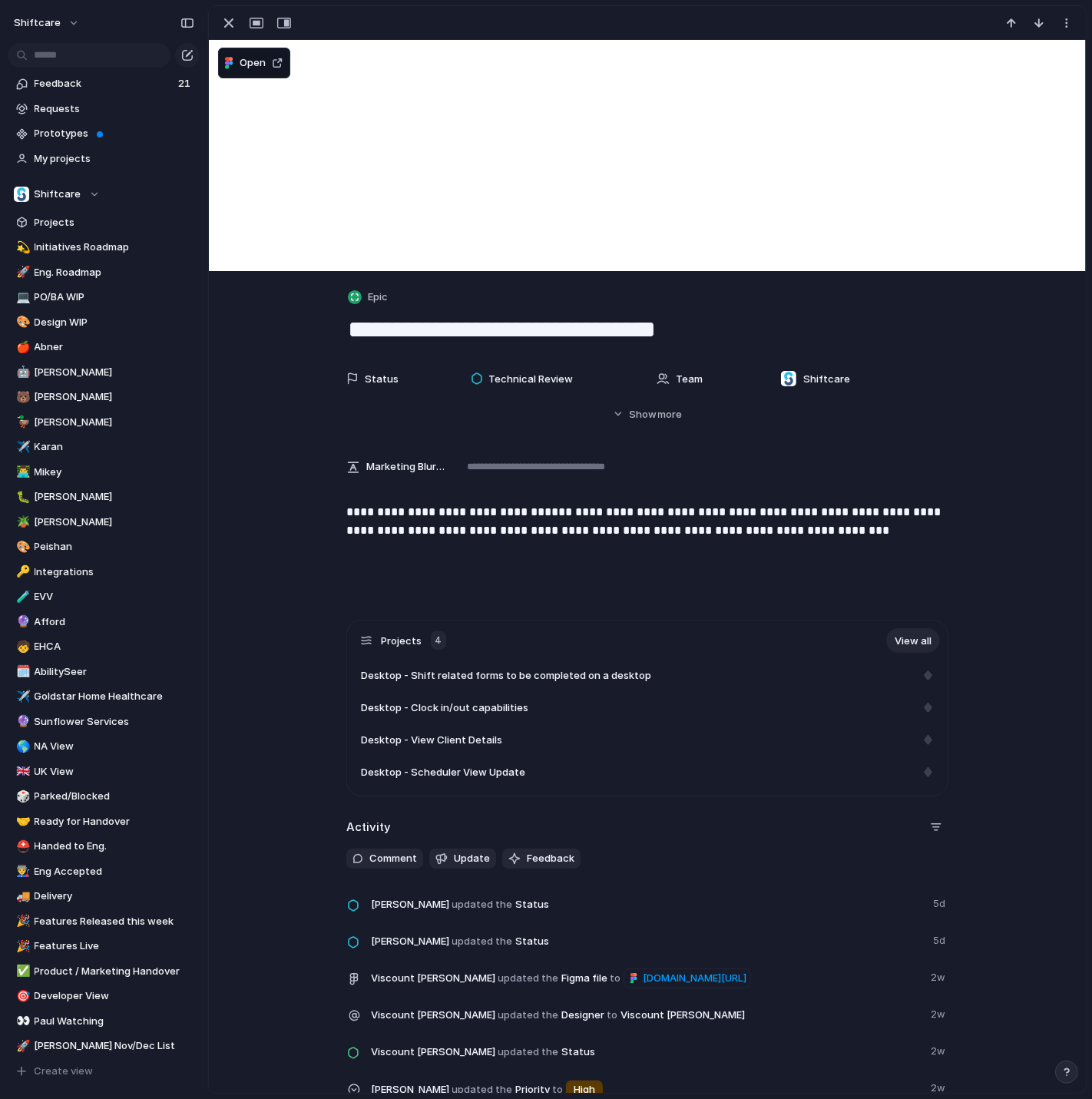
click at [449, 328] on textarea "**********" at bounding box center [647, 329] width 602 height 32
type textarea "**********"
click at [230, 19] on div "button" at bounding box center [229, 23] width 18 height 18
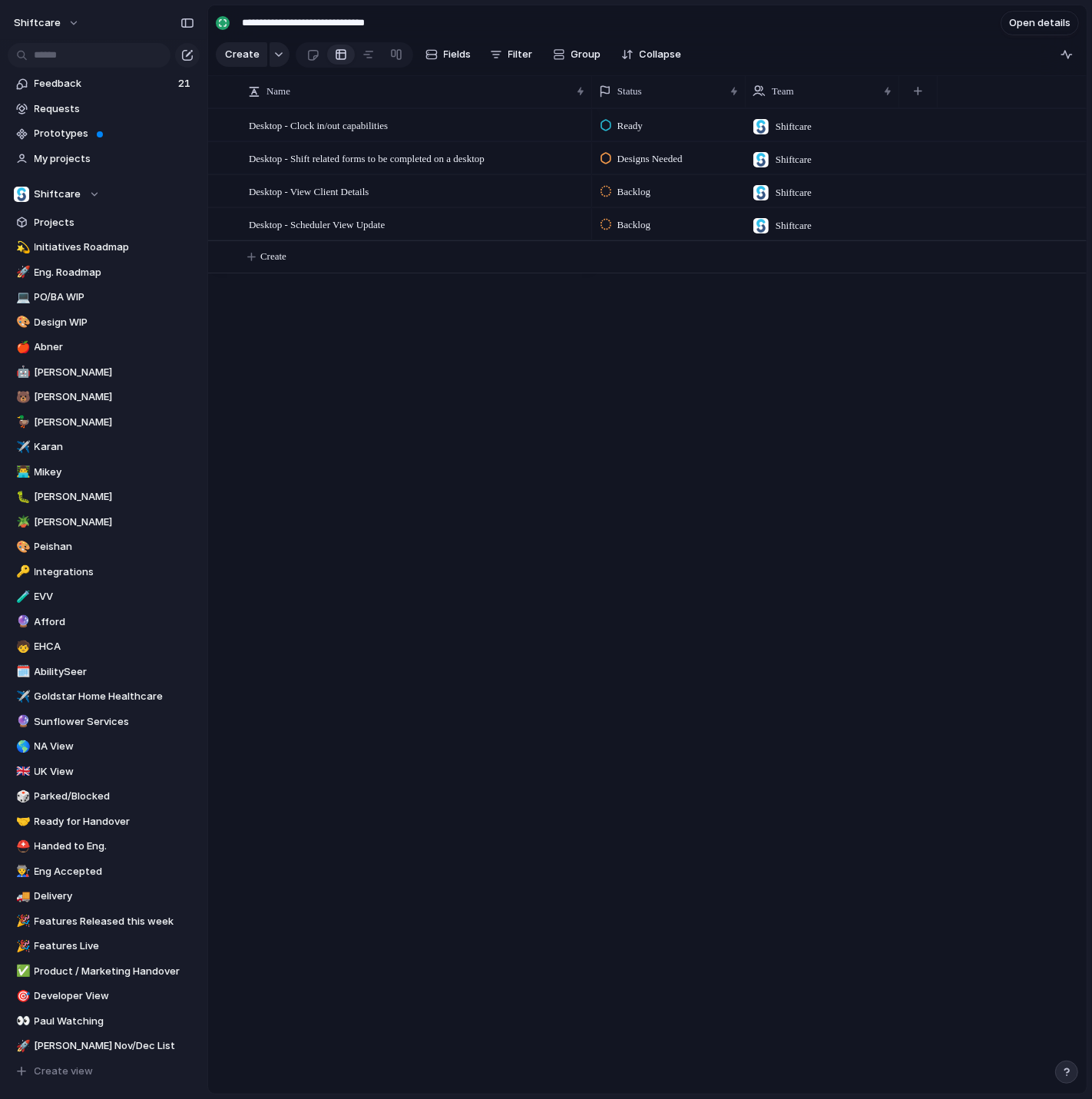
click at [230, 19] on main "**********" at bounding box center [648, 549] width 880 height 1089
click at [65, 401] on span "[PERSON_NAME]" at bounding box center [114, 397] width 160 height 16
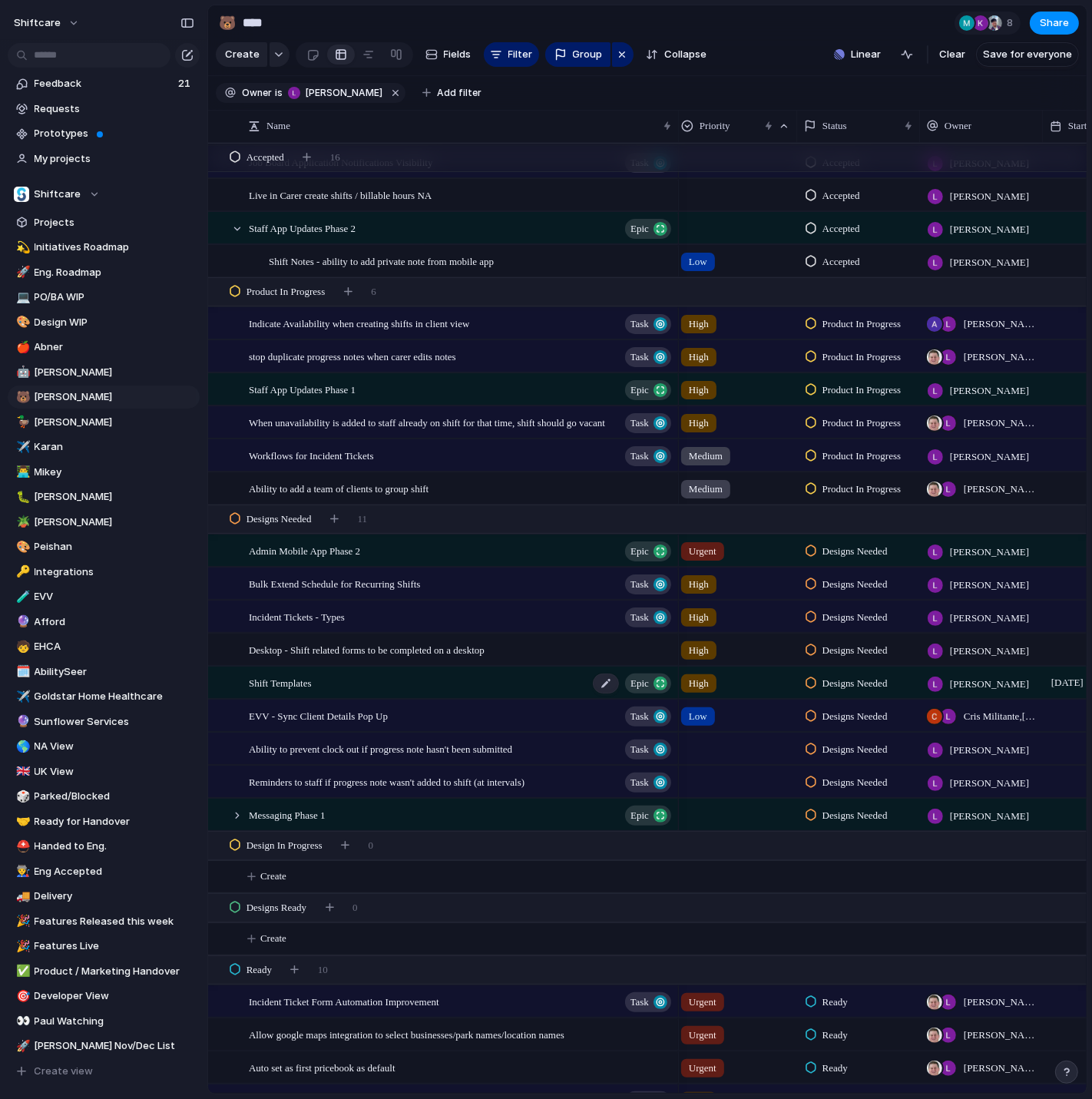
click at [450, 684] on div "Shift Templates Epic" at bounding box center [461, 683] width 424 height 32
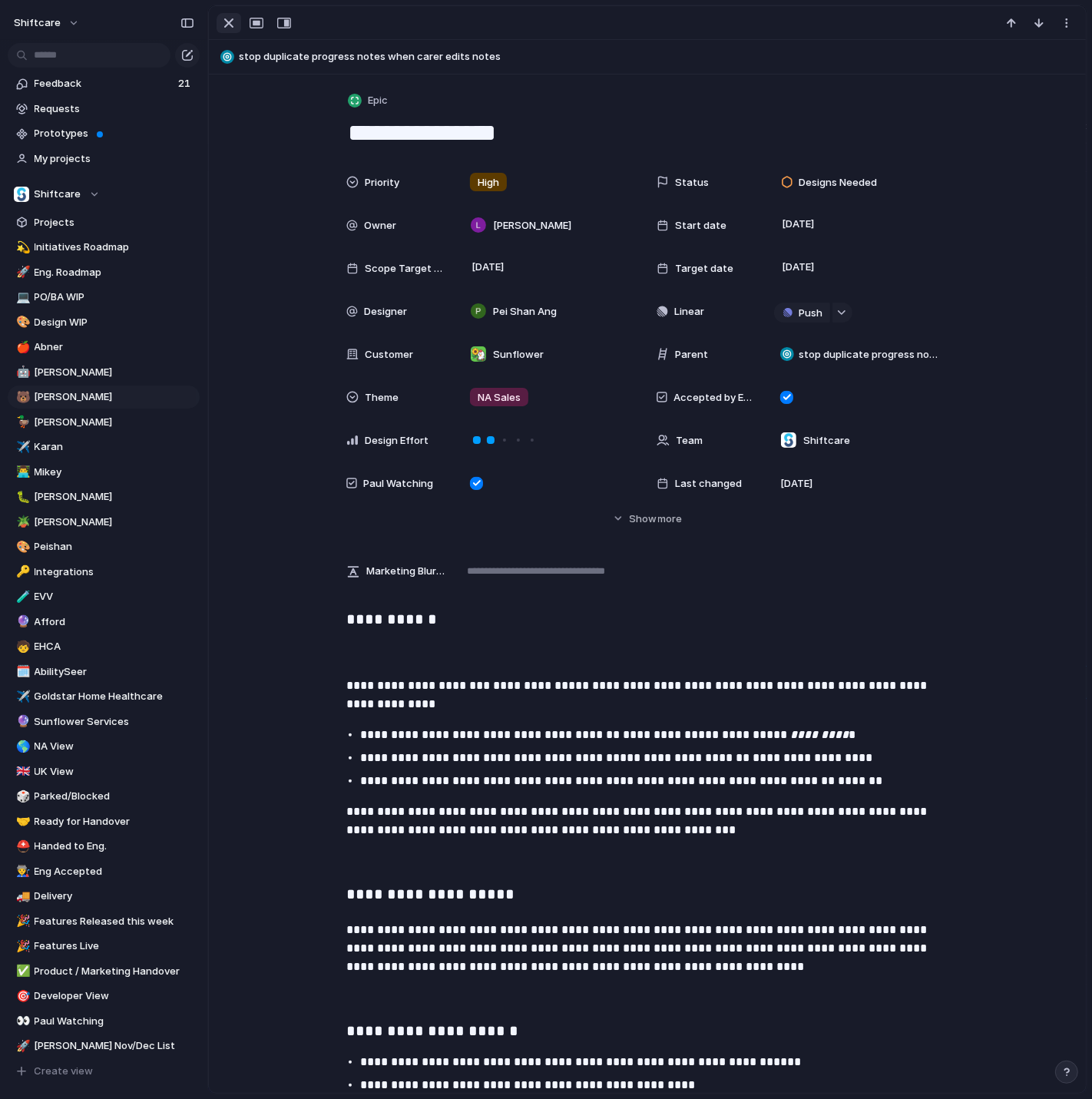
click at [221, 16] on div "button" at bounding box center [229, 23] width 18 height 18
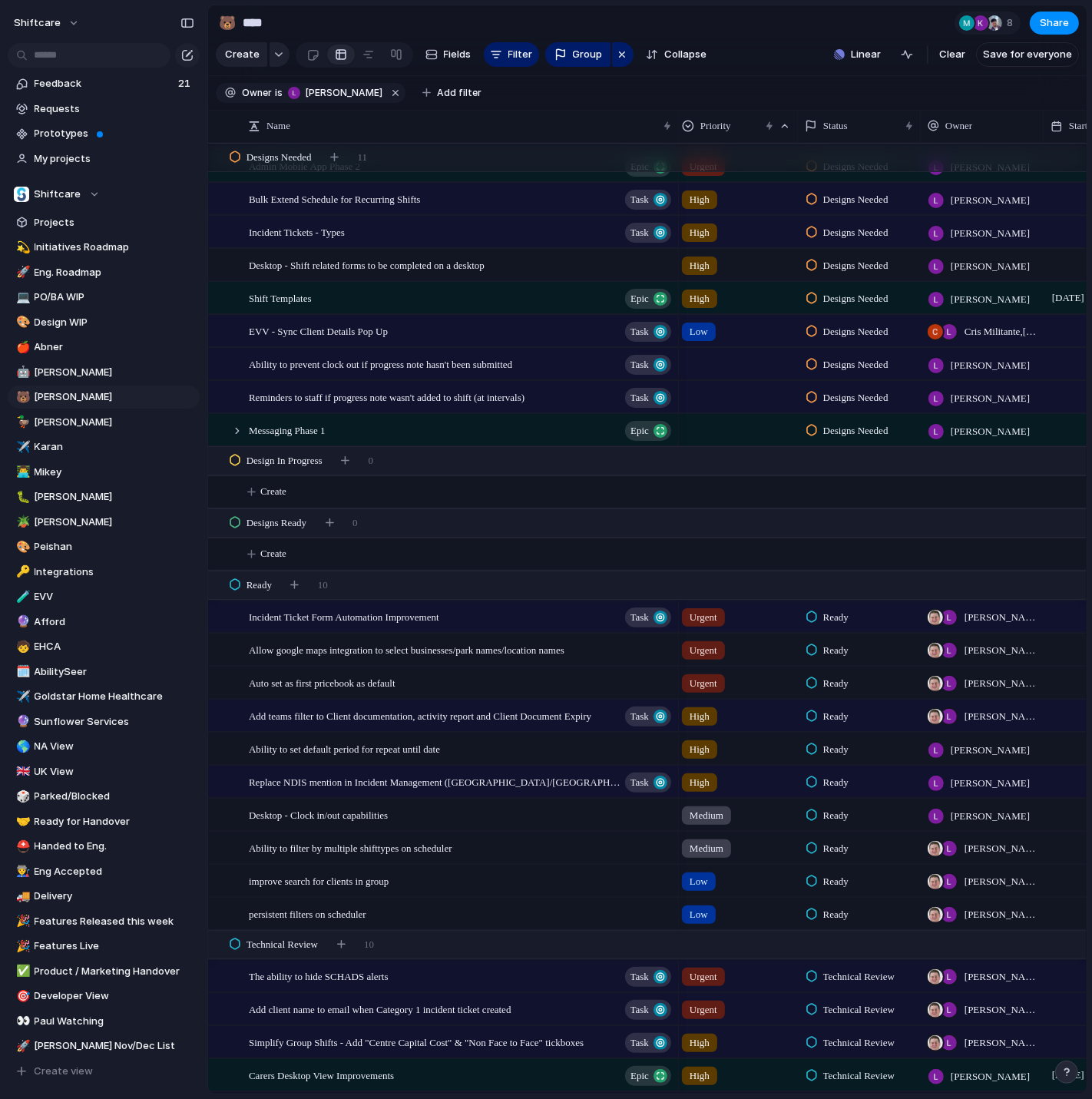
click at [432, 720] on span "Add teams filter to Client documentation, activity report and Client Document E…" at bounding box center [420, 715] width 343 height 18
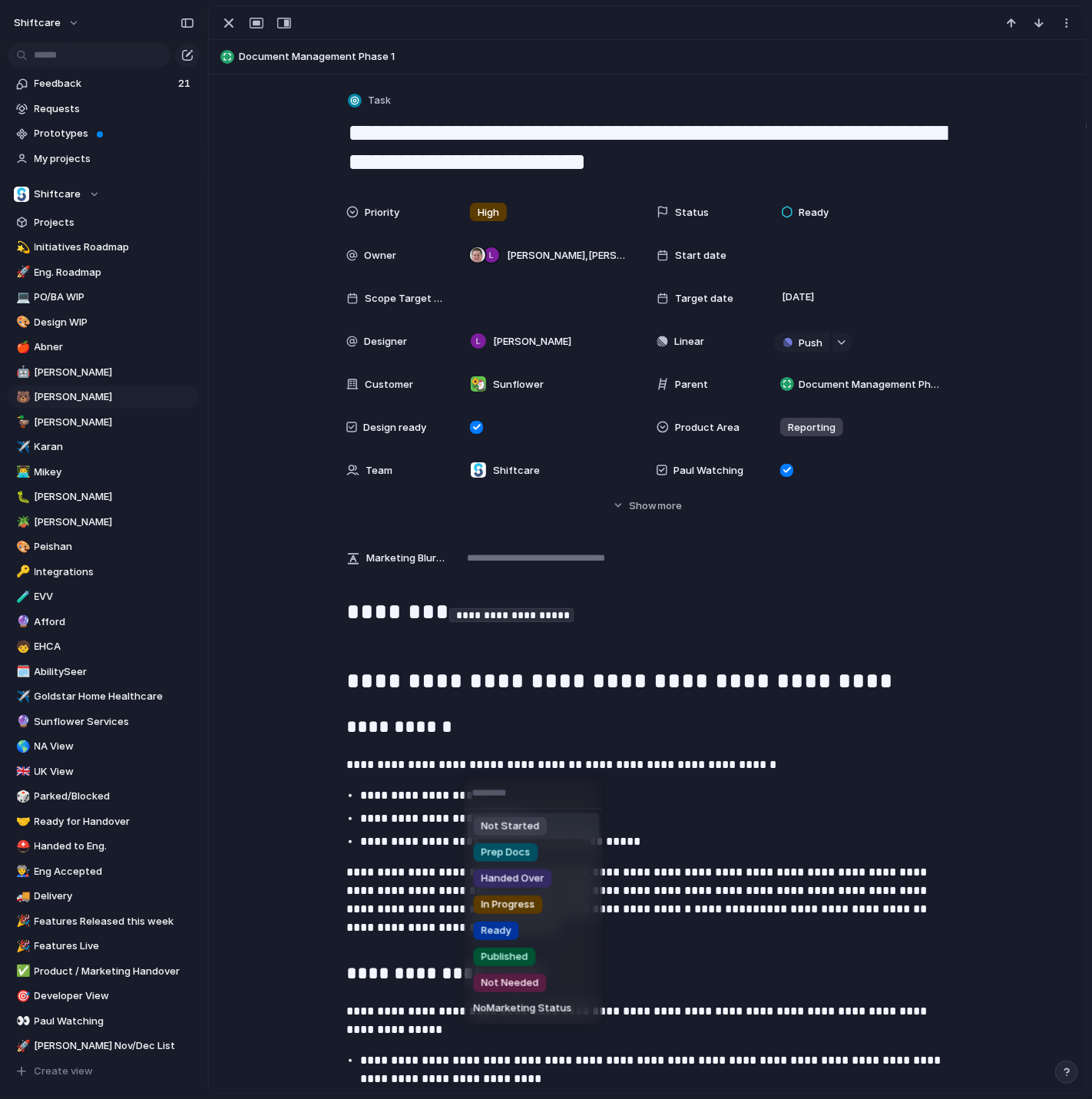
click at [719, 154] on div "Not Started Prep Docs Handed Over In Progress Ready Published Not Needed No Mar…" at bounding box center [546, 550] width 1092 height 1099
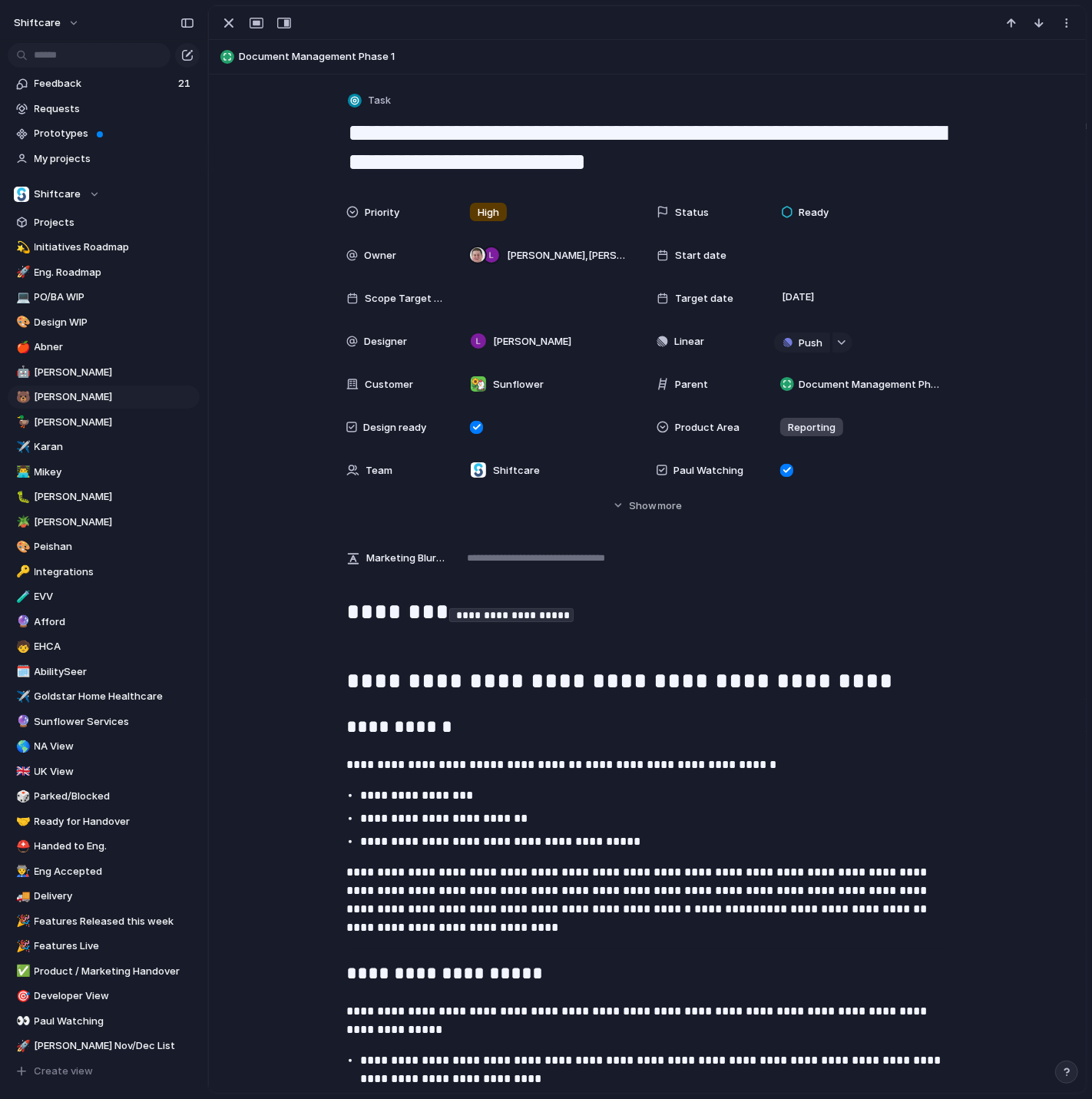
drag, startPoint x: 742, startPoint y: 154, endPoint x: 247, endPoint y: 139, distance: 495.2
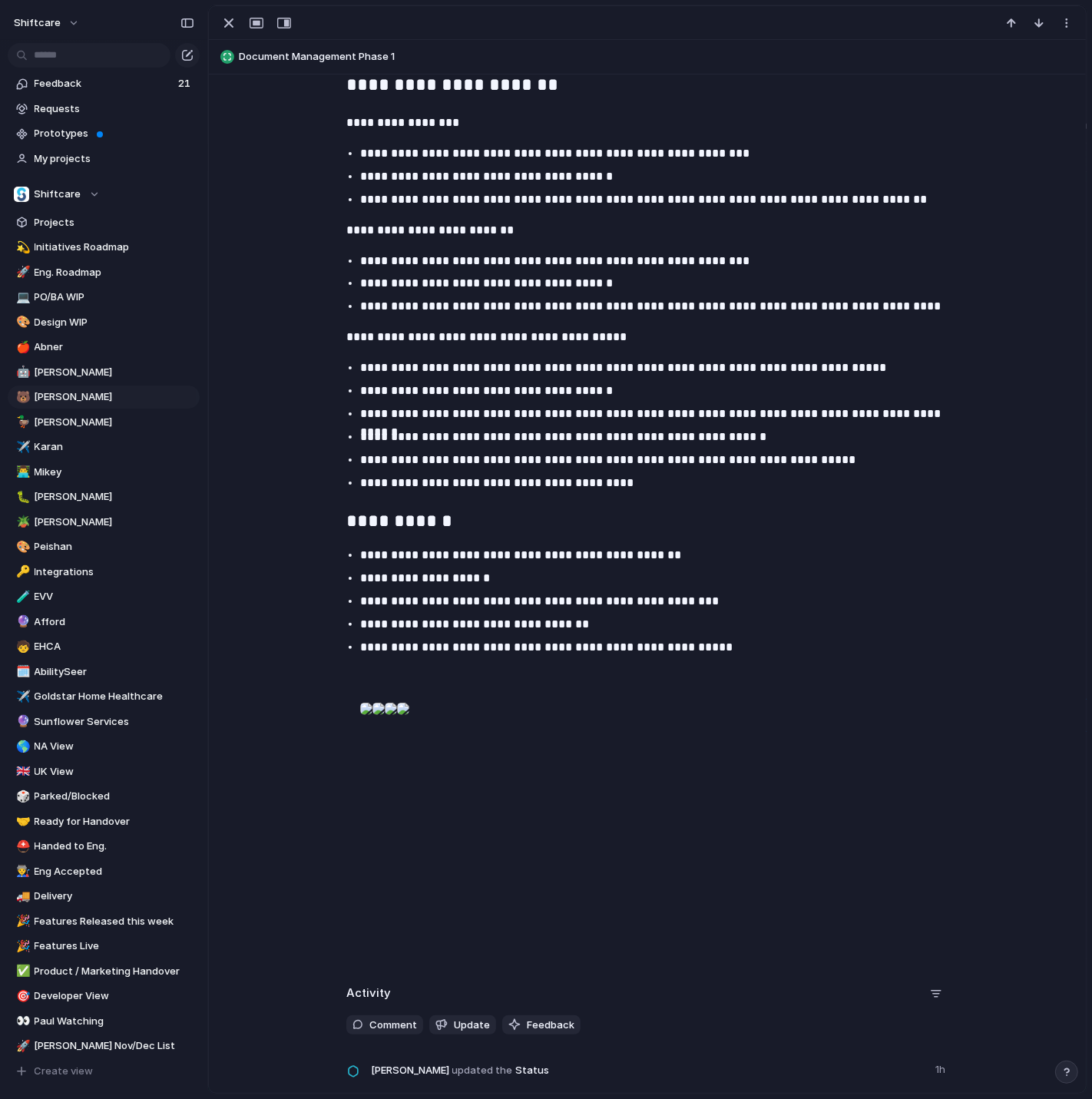
scroll to position [1534, 0]
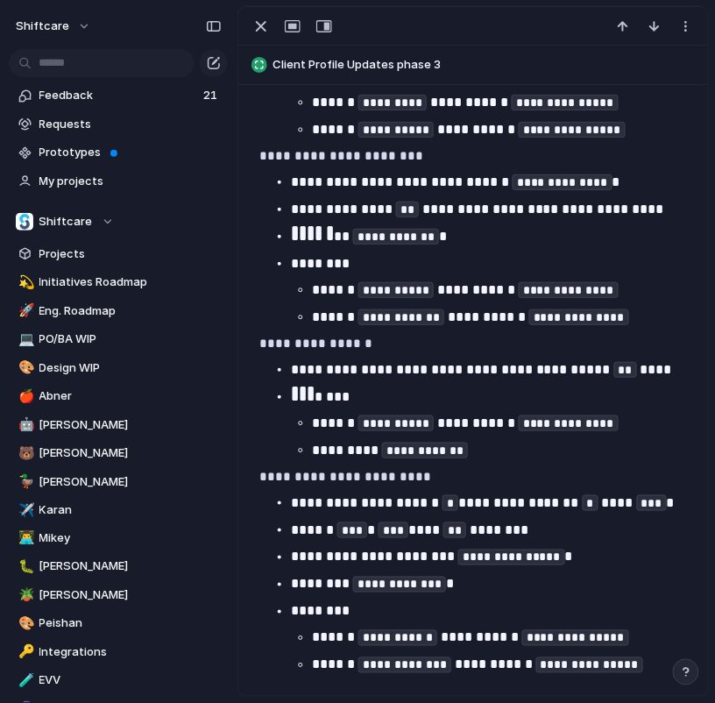
scroll to position [3356, 0]
